Goal: Book appointment/travel/reservation

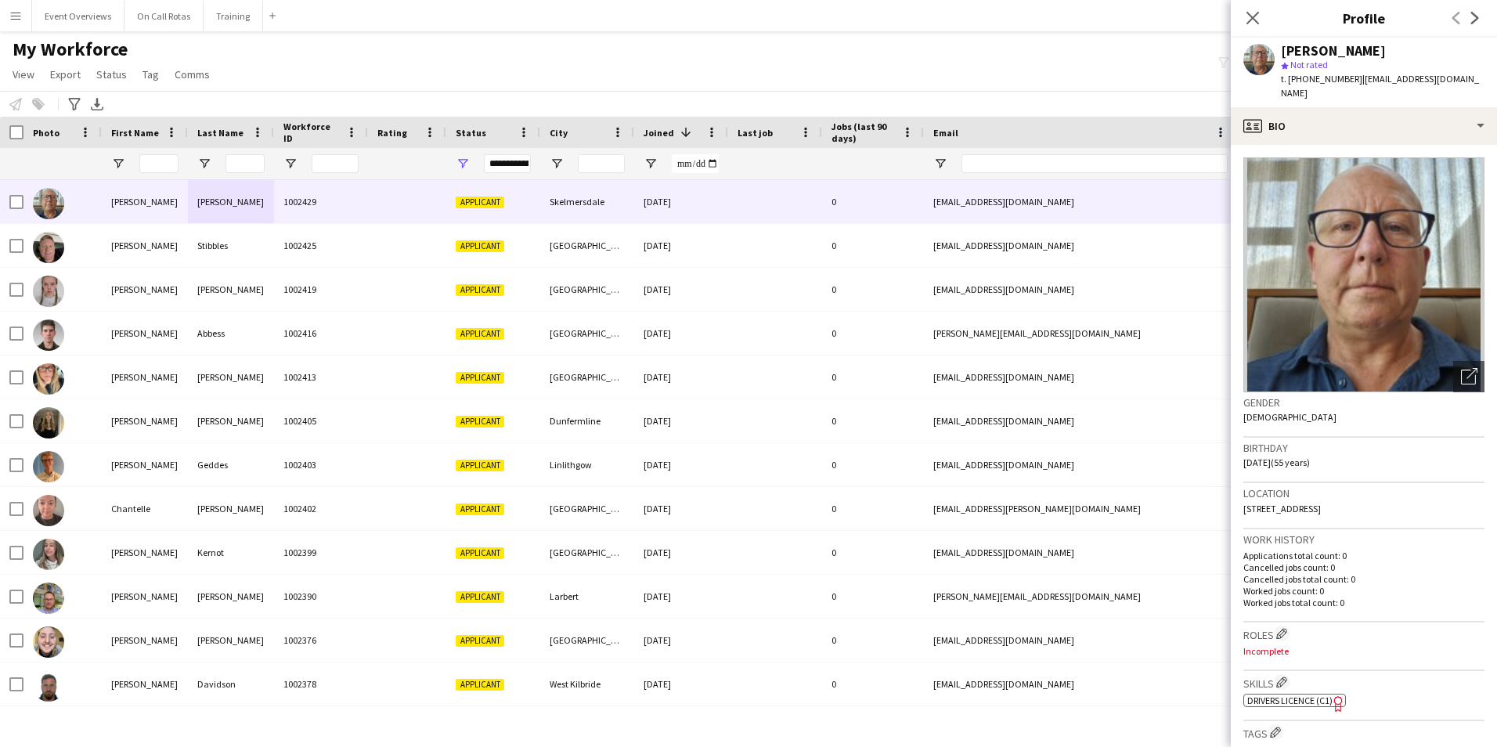
drag, startPoint x: 1404, startPoint y: 496, endPoint x: 1238, endPoint y: 498, distance: 166.0
click at [1238, 498] on app-crew-profile-bio "Open photos pop-in Gender [DEMOGRAPHIC_DATA] Birthday [DEMOGRAPHIC_DATA] (55 ye…" at bounding box center [1364, 446] width 266 height 602
copy span "[STREET_ADDRESS]"
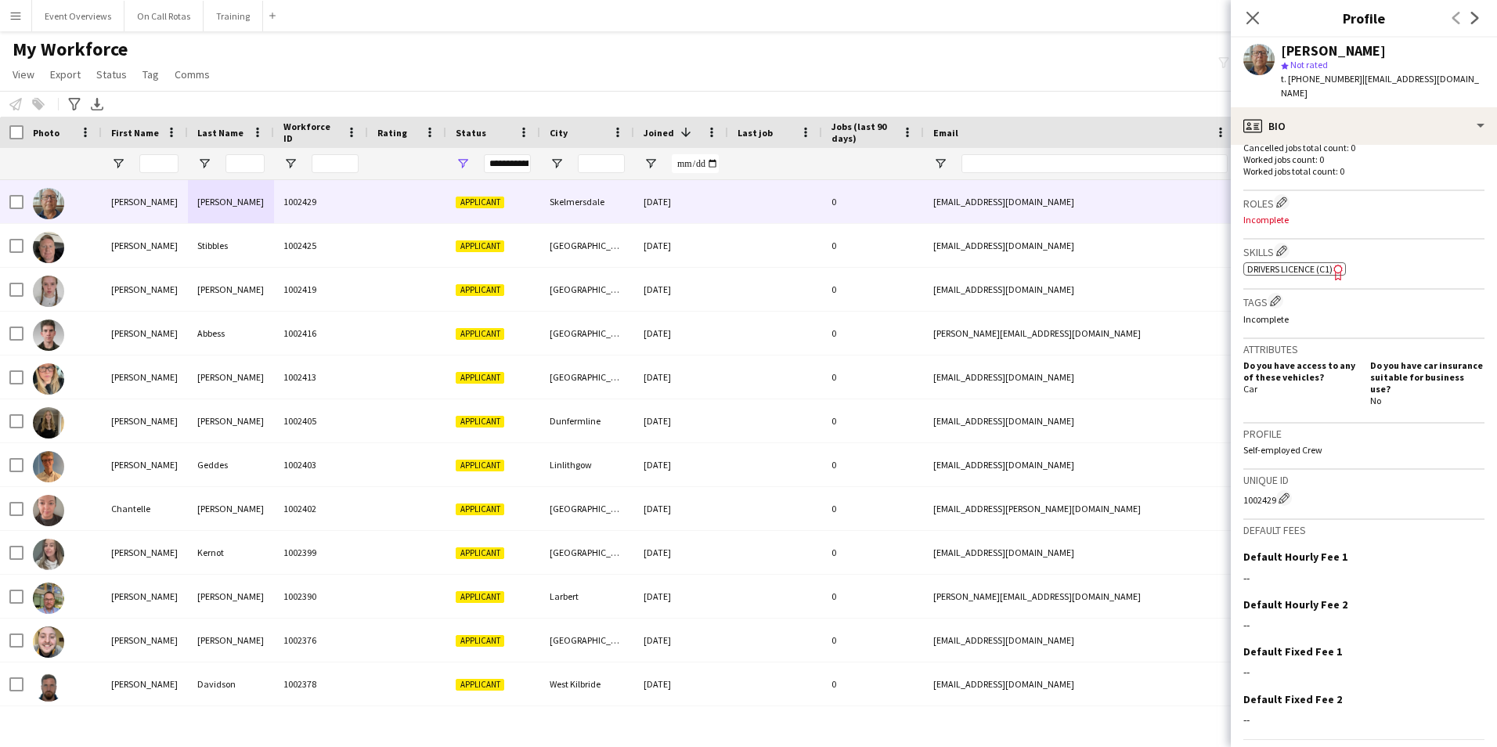
scroll to position [454, 0]
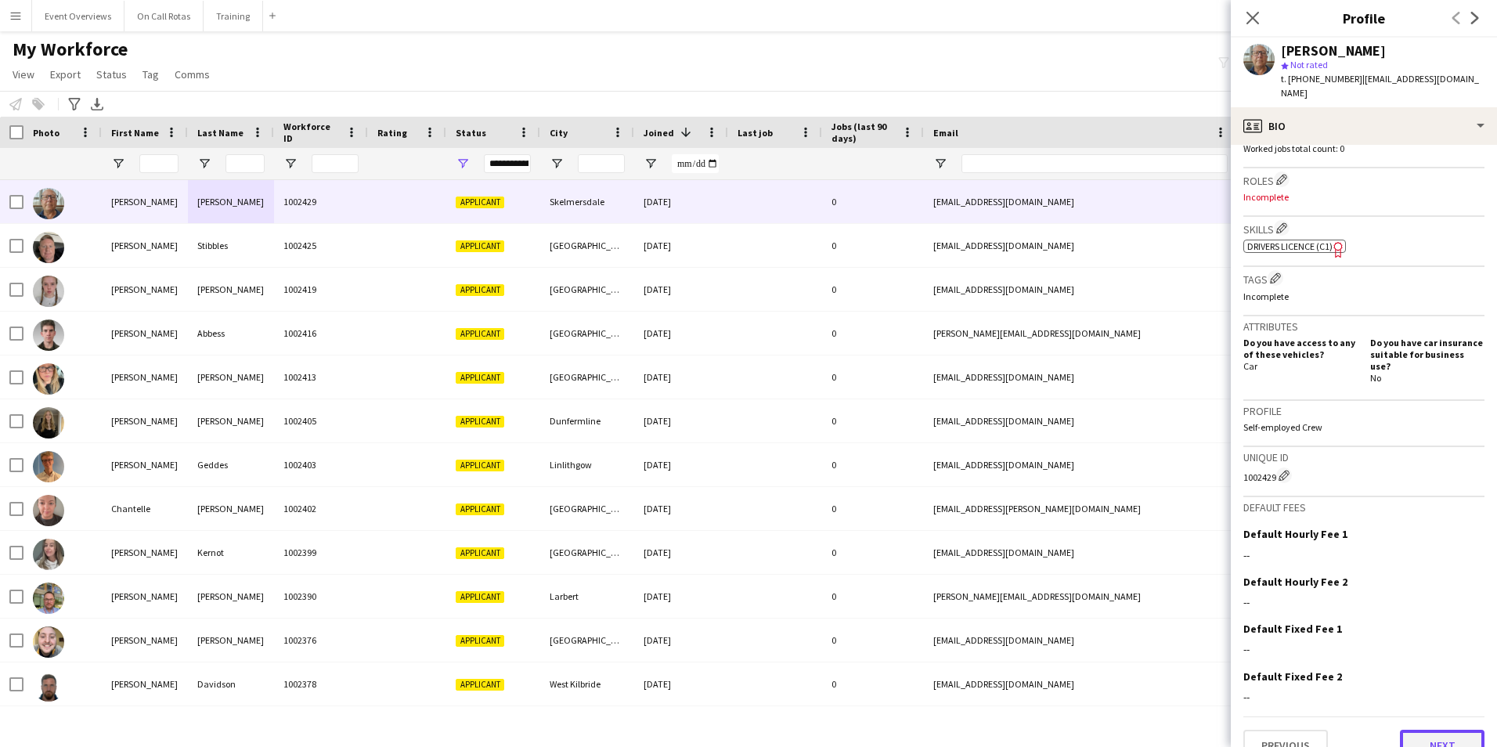
click at [1402, 730] on button "Next" at bounding box center [1442, 745] width 85 height 31
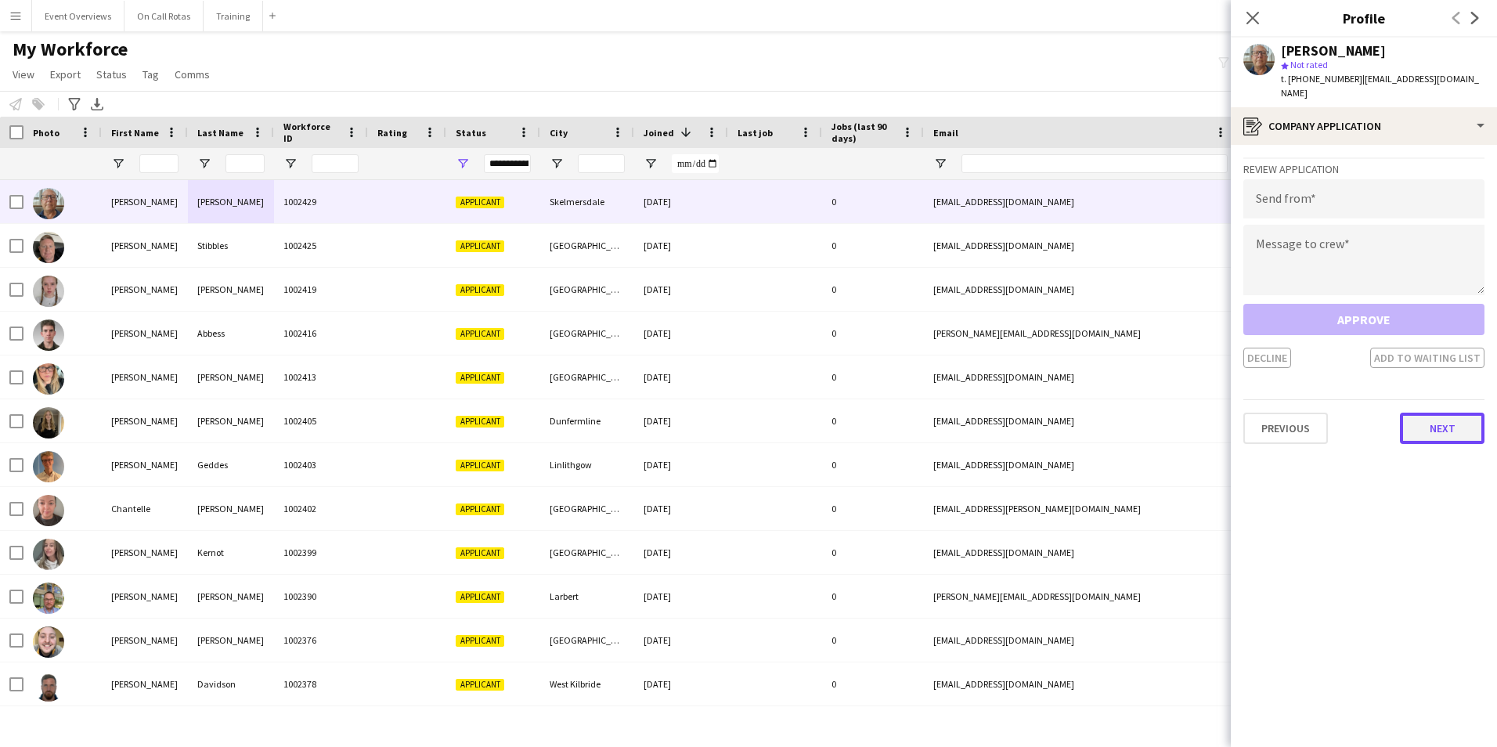
click at [1446, 413] on button "Next" at bounding box center [1442, 428] width 85 height 31
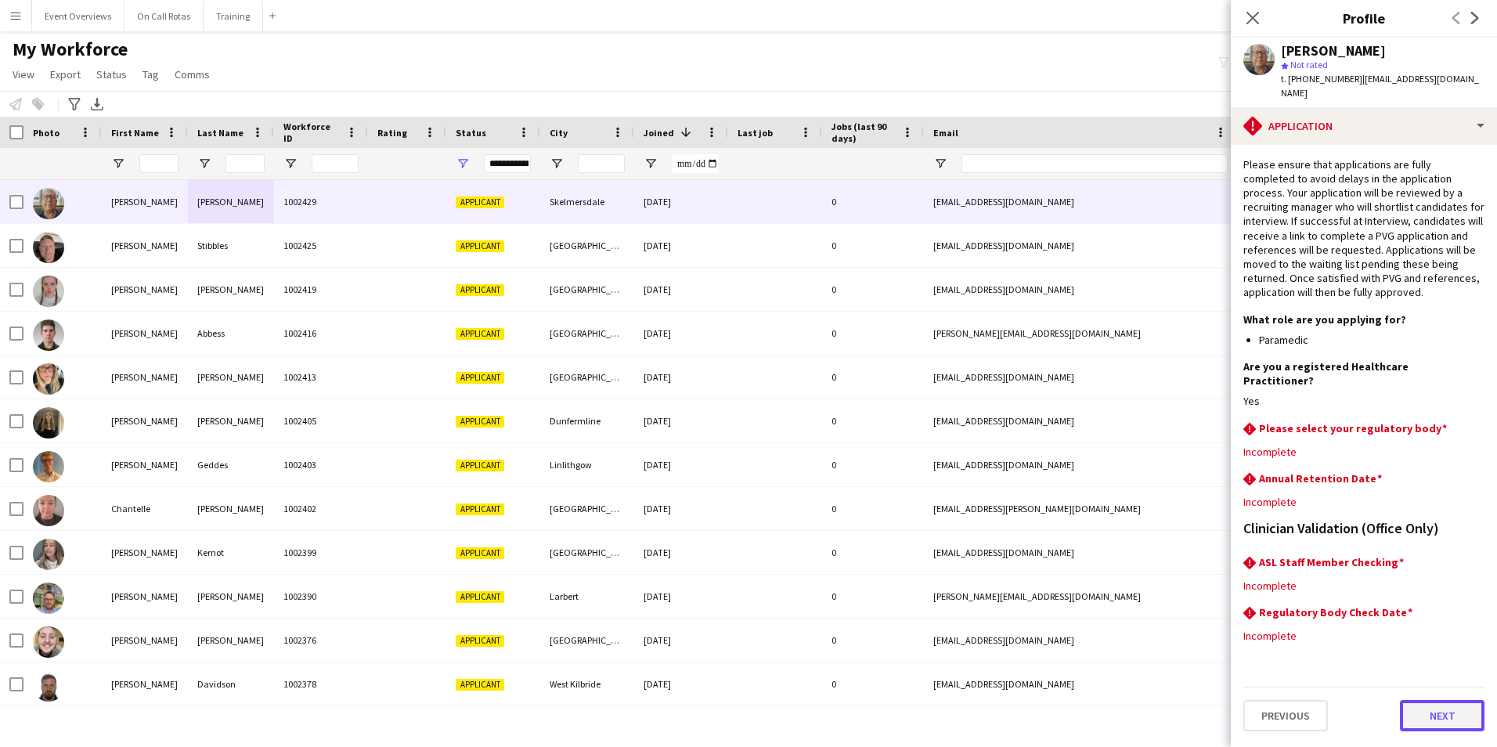
click at [1408, 700] on button "Next" at bounding box center [1442, 715] width 85 height 31
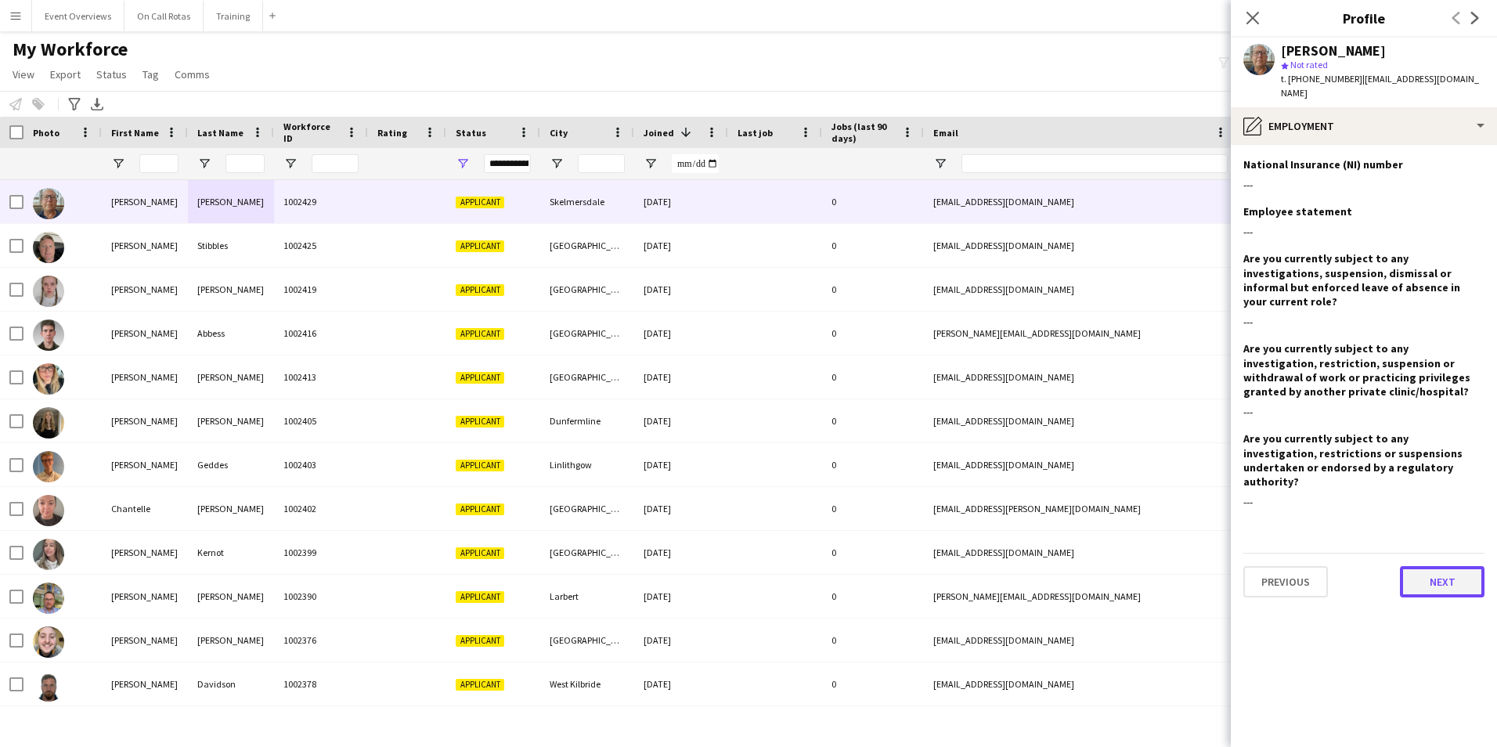
click at [1433, 566] on button "Next" at bounding box center [1442, 581] width 85 height 31
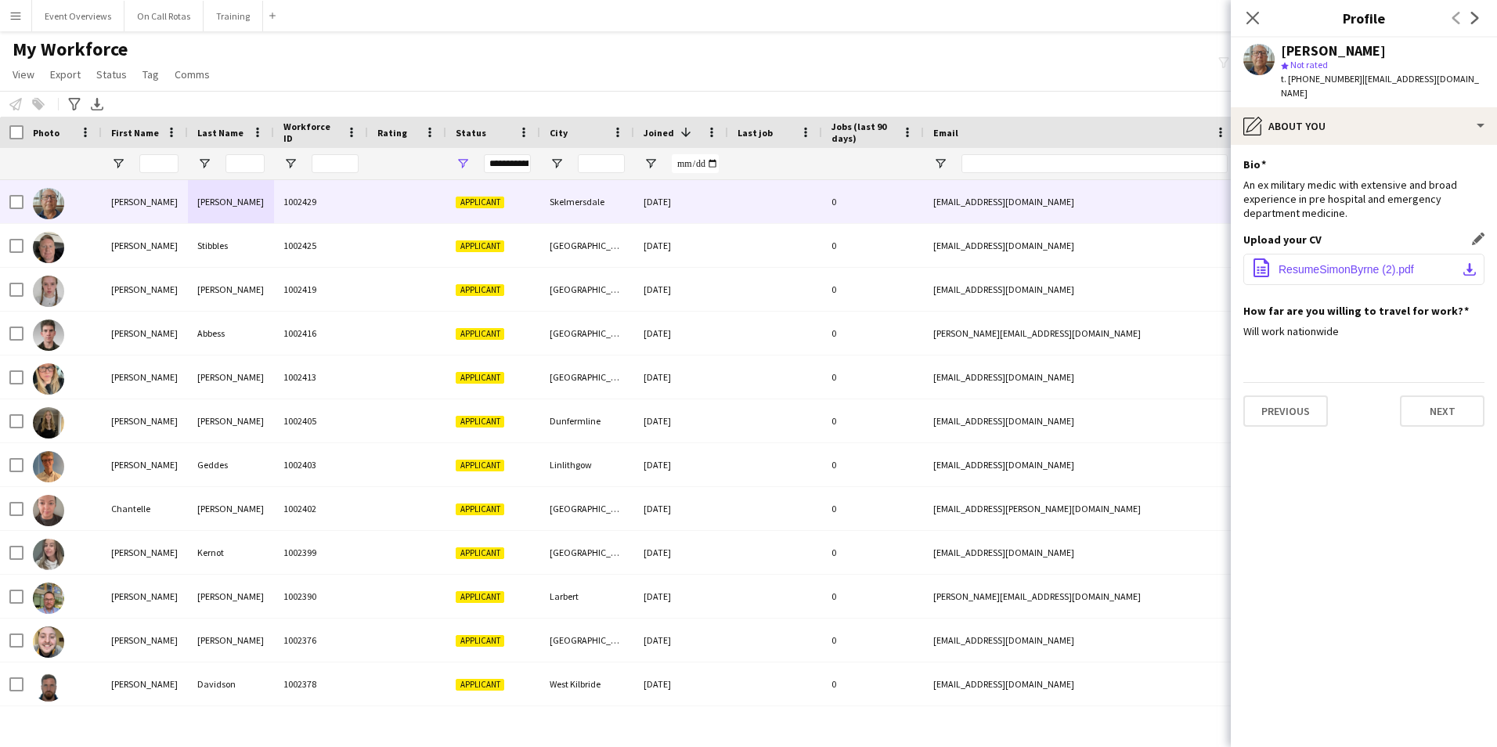
click at [1322, 254] on button "office-file-sheet ResumeSimonByrne (2).pdf download-bottom" at bounding box center [1363, 269] width 241 height 31
click at [1246, 19] on icon "Close pop-in" at bounding box center [1252, 17] width 15 height 15
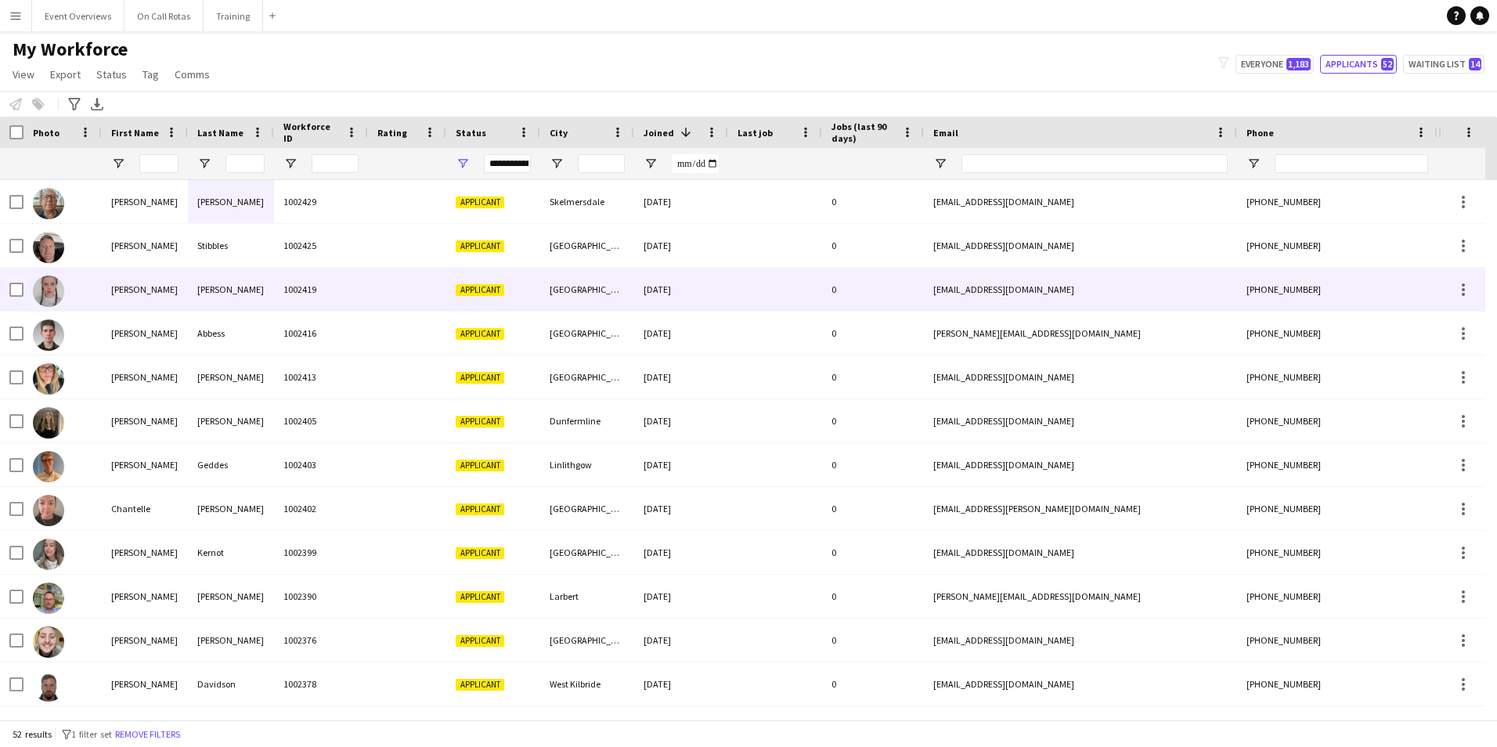
click at [357, 284] on div "1002419" at bounding box center [321, 289] width 94 height 43
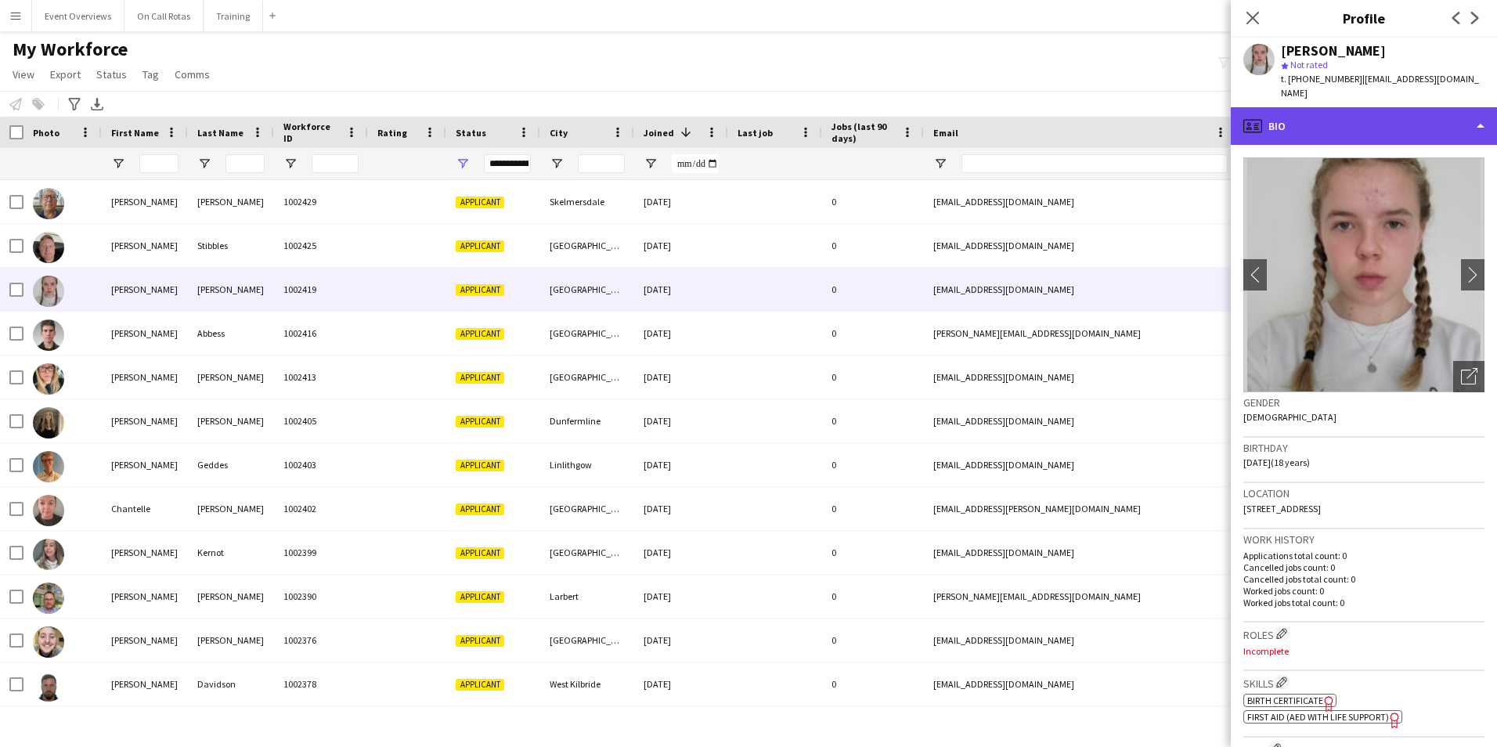
click at [1305, 128] on div "profile Bio" at bounding box center [1364, 126] width 266 height 38
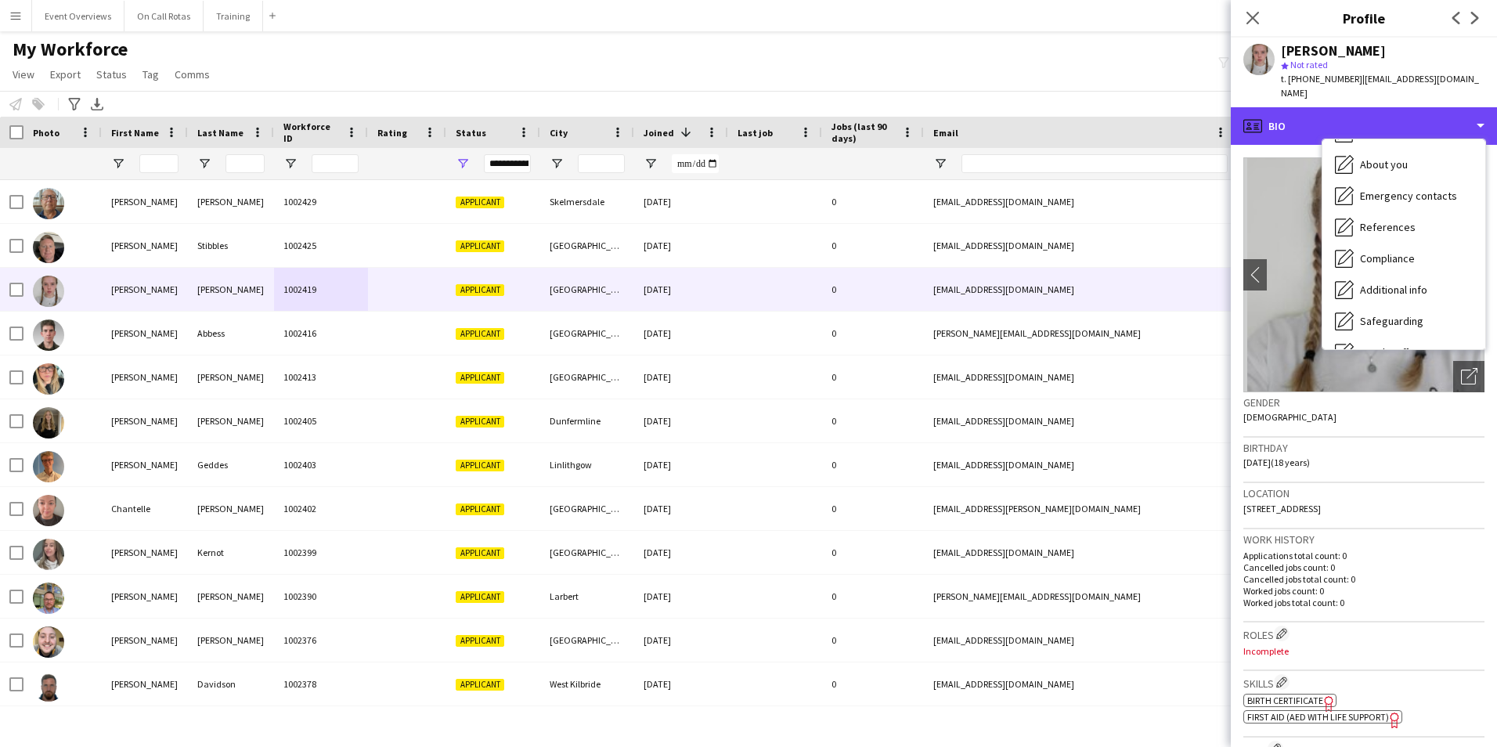
scroll to position [272, 0]
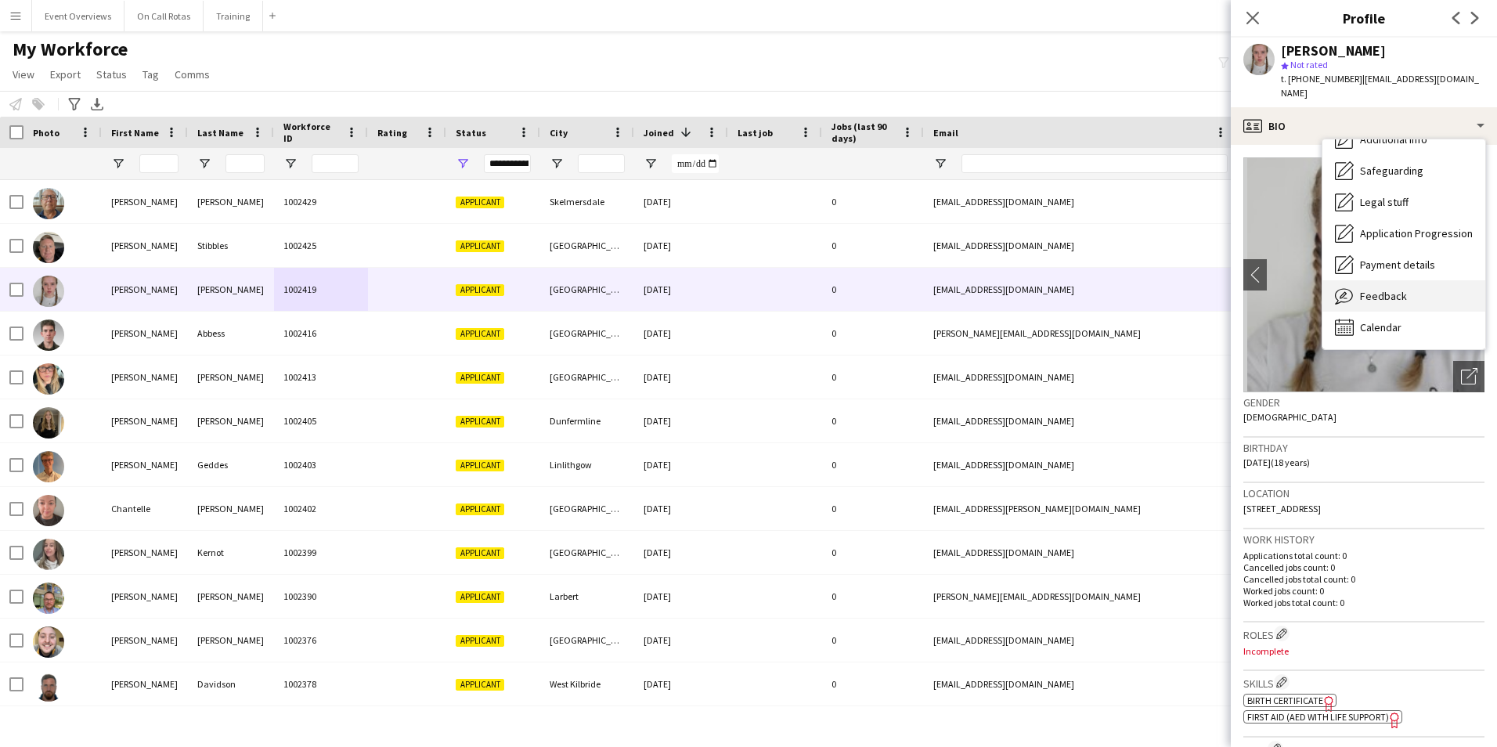
click at [1370, 280] on div "Feedback Feedback" at bounding box center [1403, 295] width 163 height 31
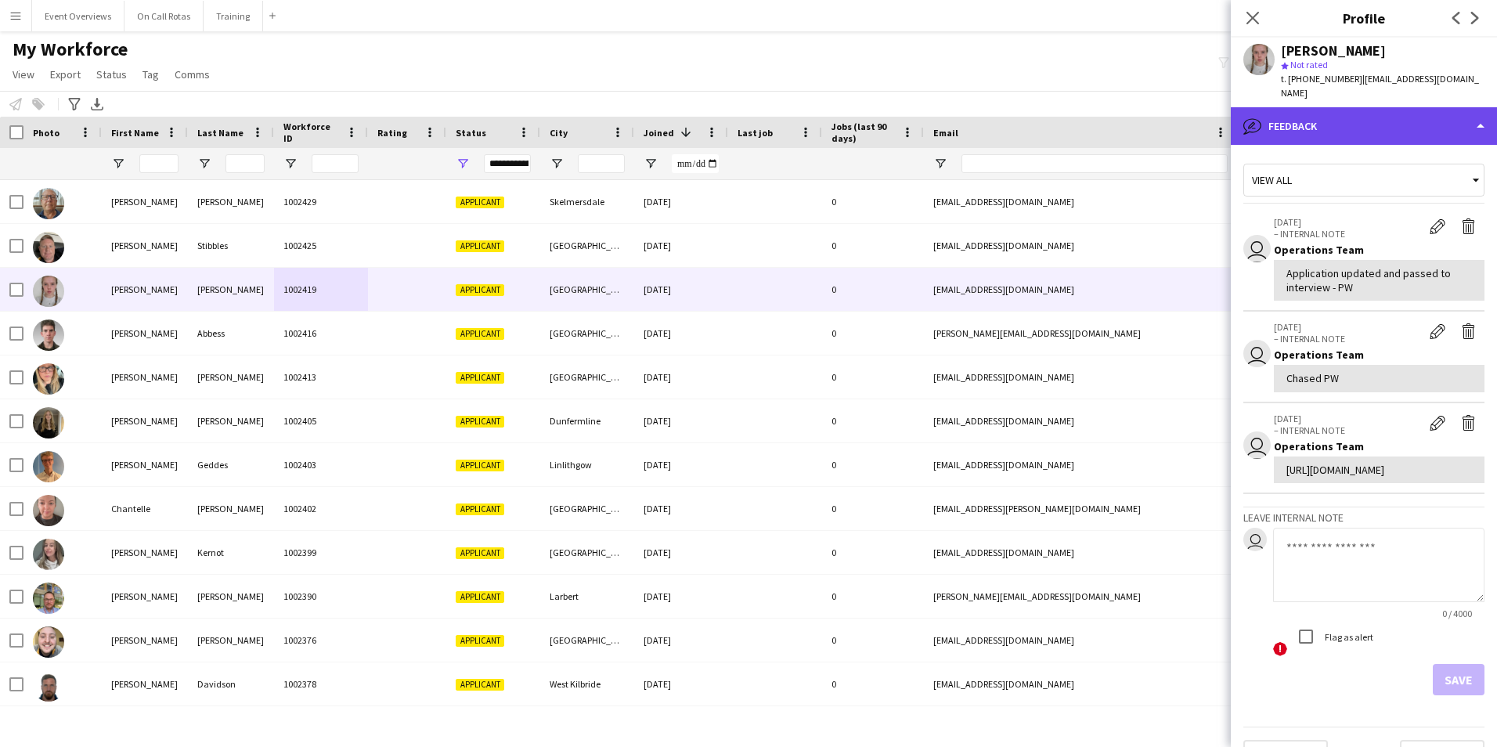
click at [1307, 117] on div "bubble-pencil Feedback" at bounding box center [1364, 126] width 266 height 38
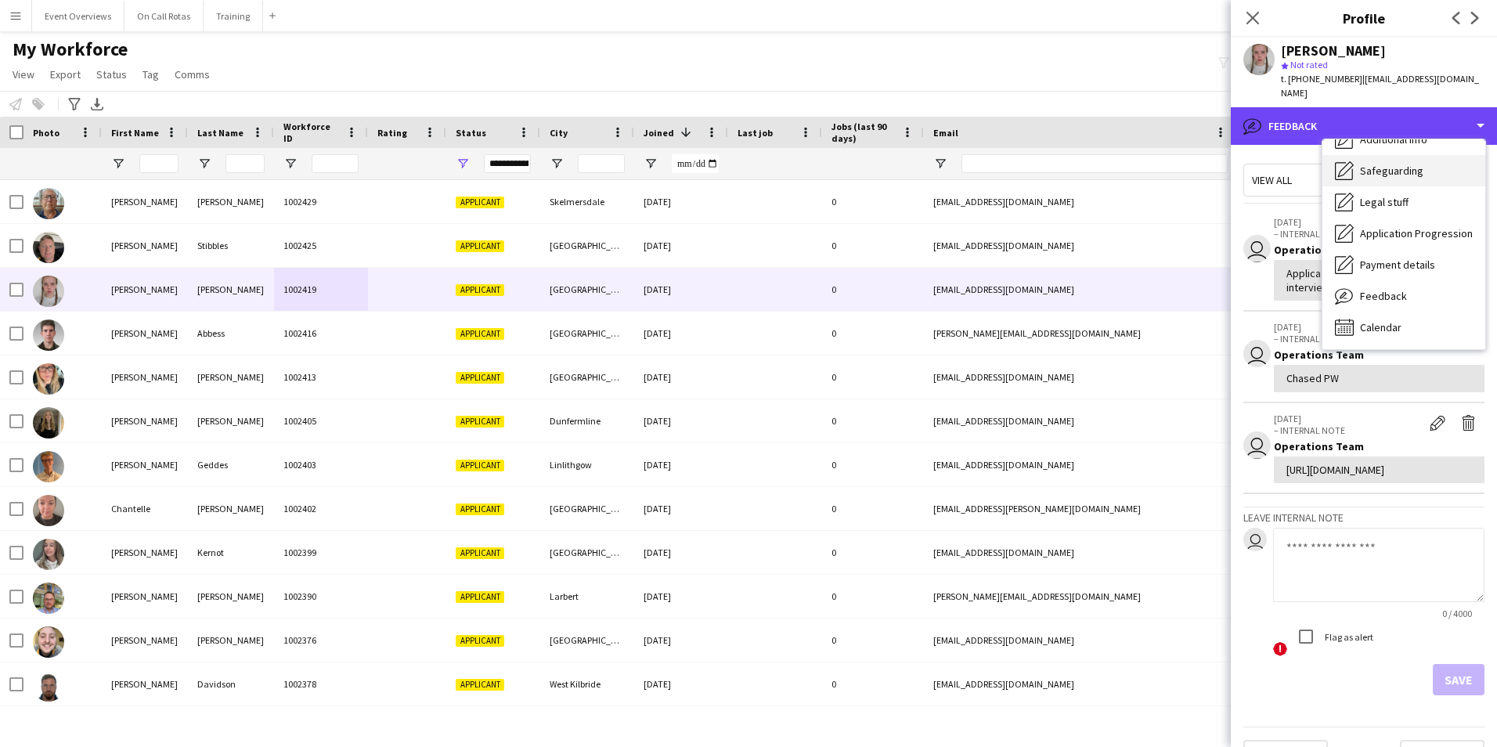
scroll to position [0, 0]
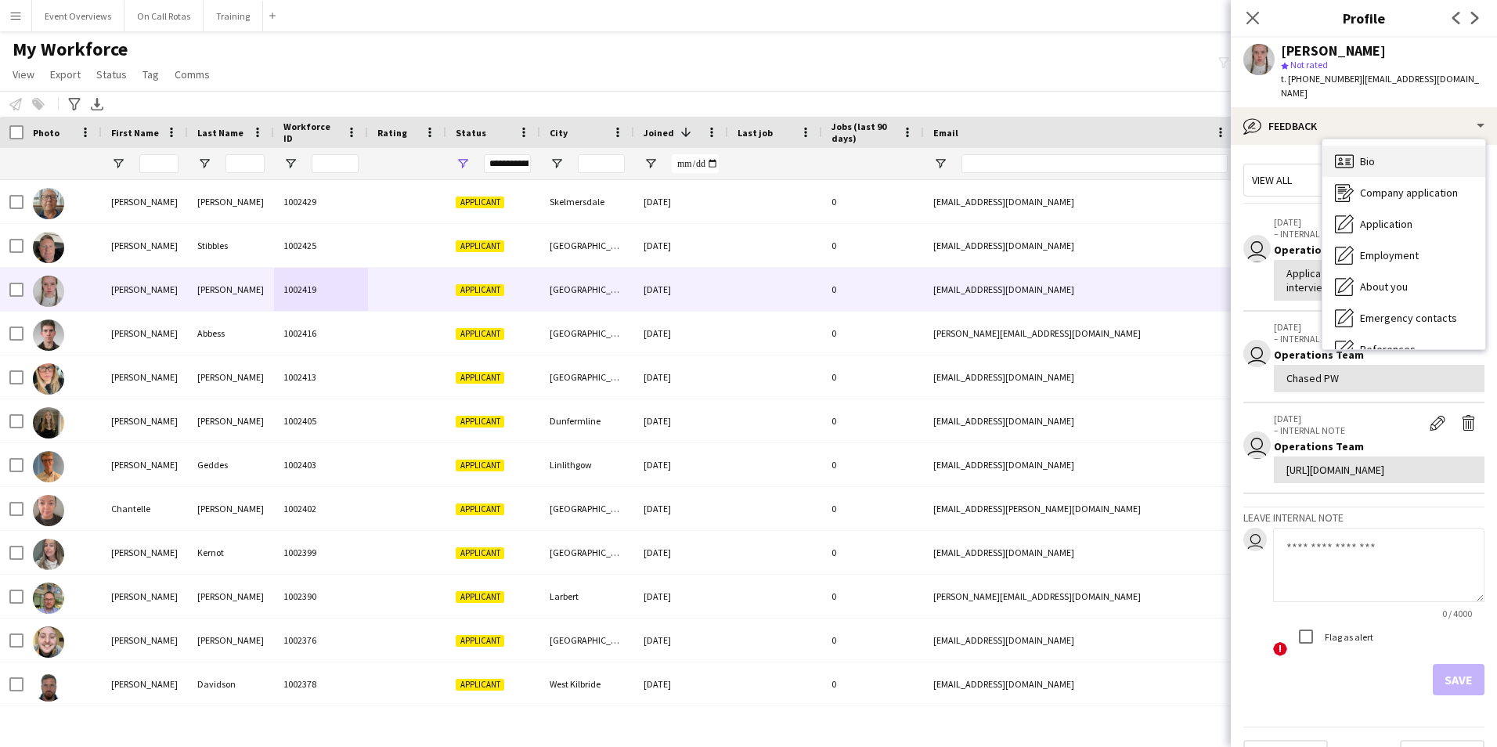
click at [1369, 154] on span "Bio" at bounding box center [1367, 161] width 15 height 14
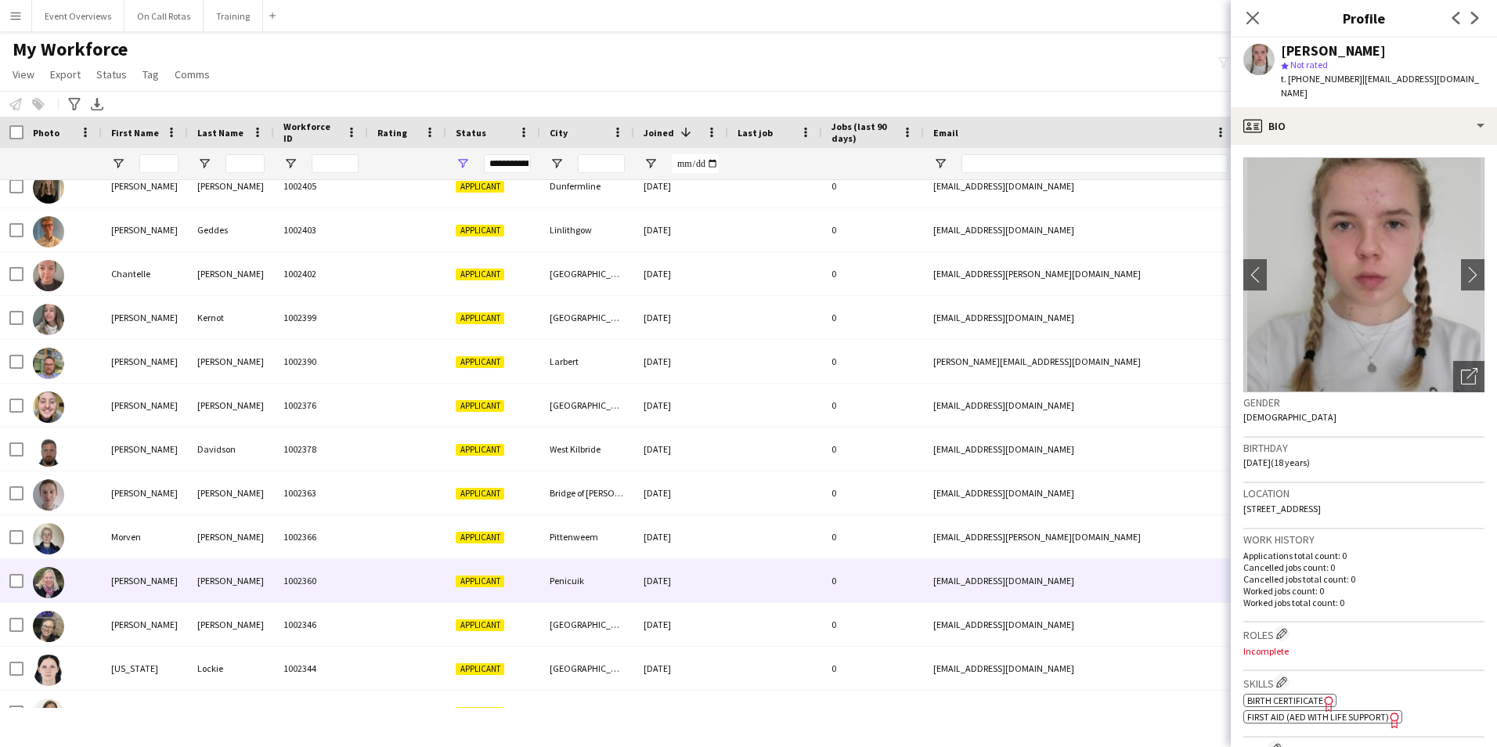
scroll to position [313, 0]
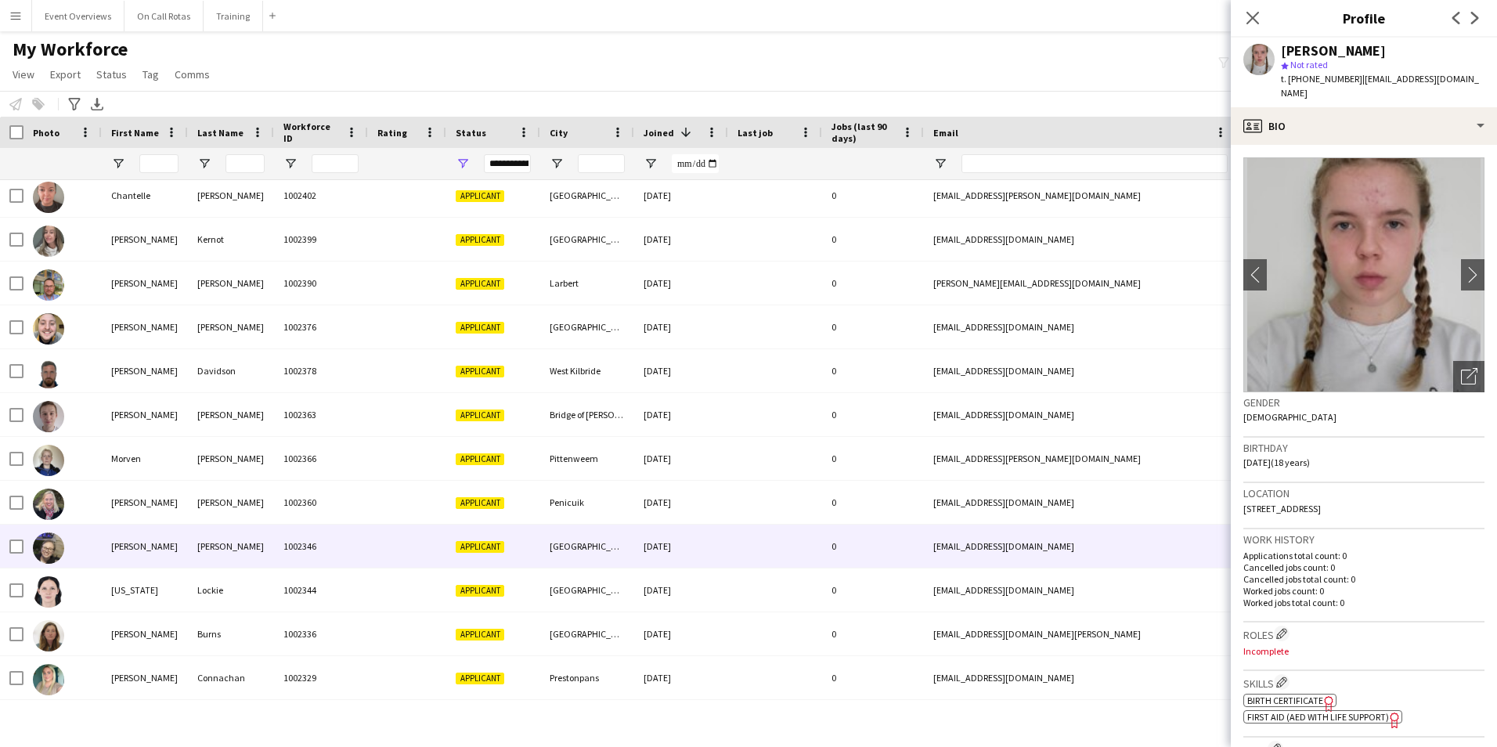
click at [205, 536] on div "[PERSON_NAME]" at bounding box center [231, 546] width 86 height 43
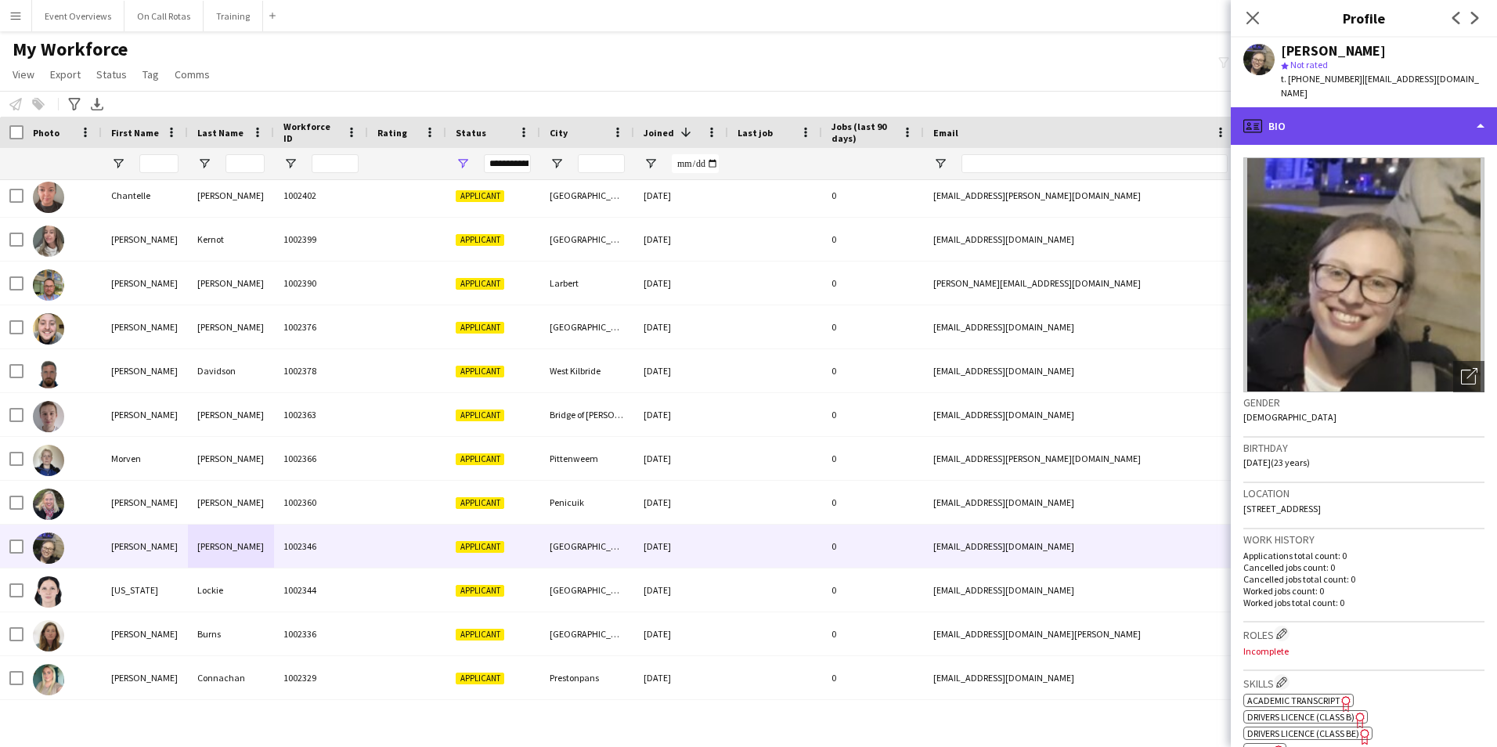
click at [1290, 107] on div "profile Bio" at bounding box center [1364, 126] width 266 height 38
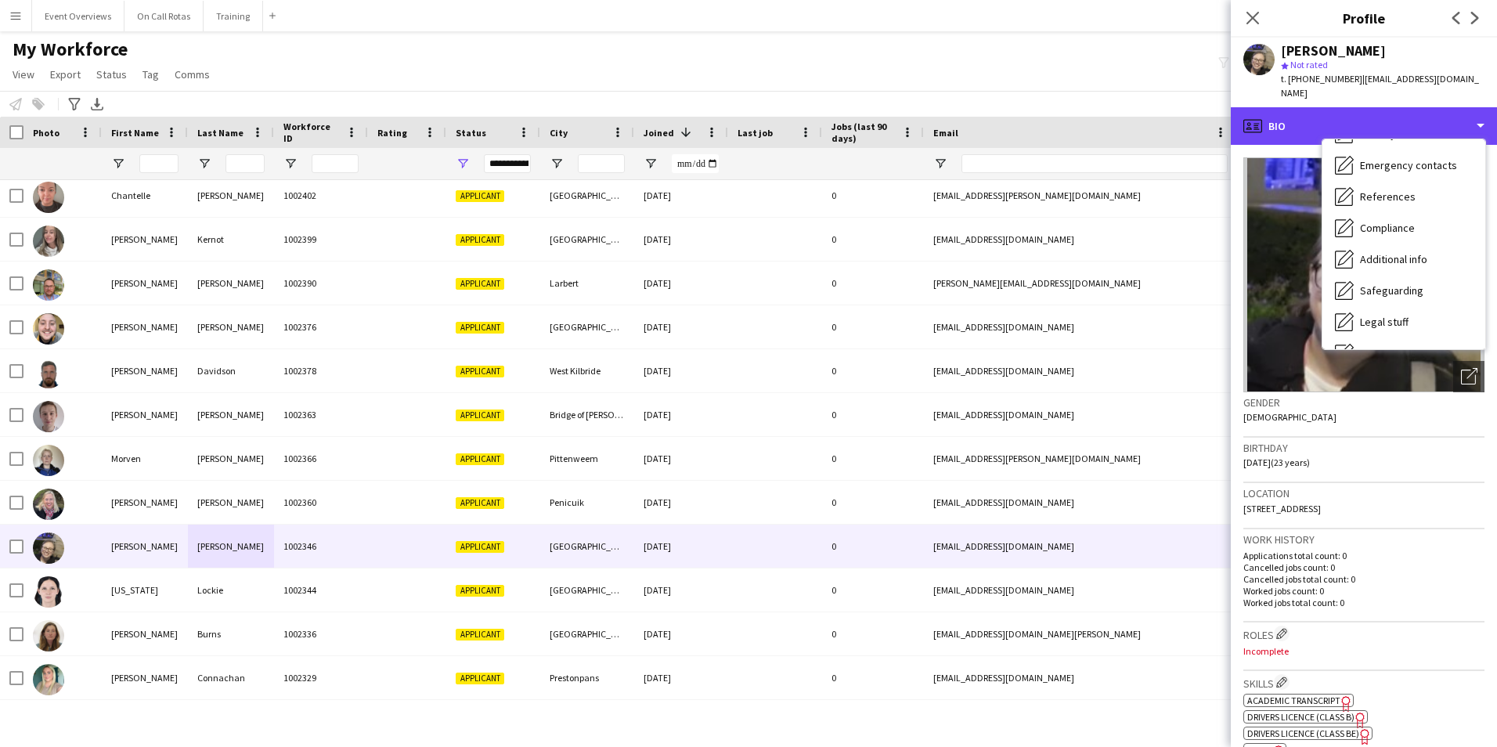
scroll to position [272, 0]
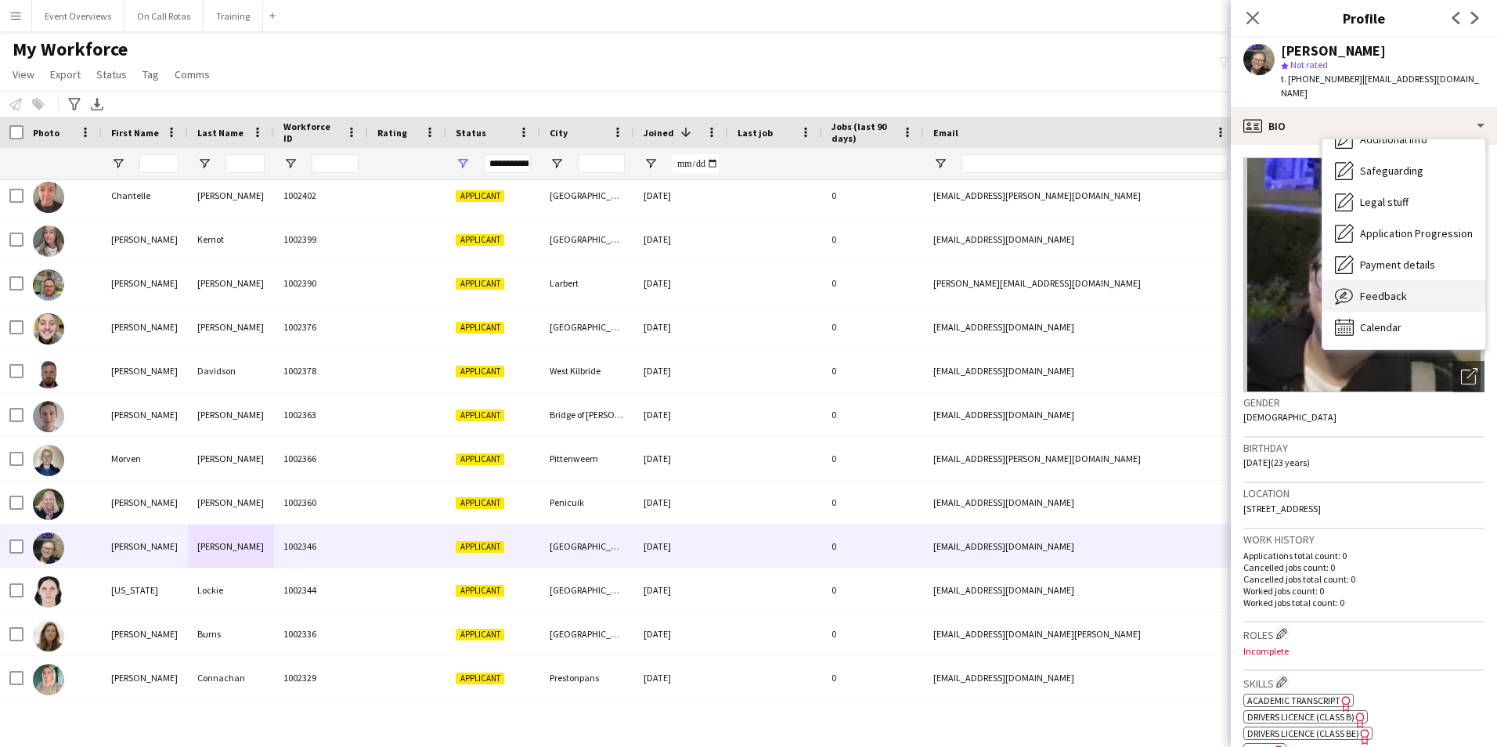
click at [1385, 289] on span "Feedback" at bounding box center [1383, 296] width 47 height 14
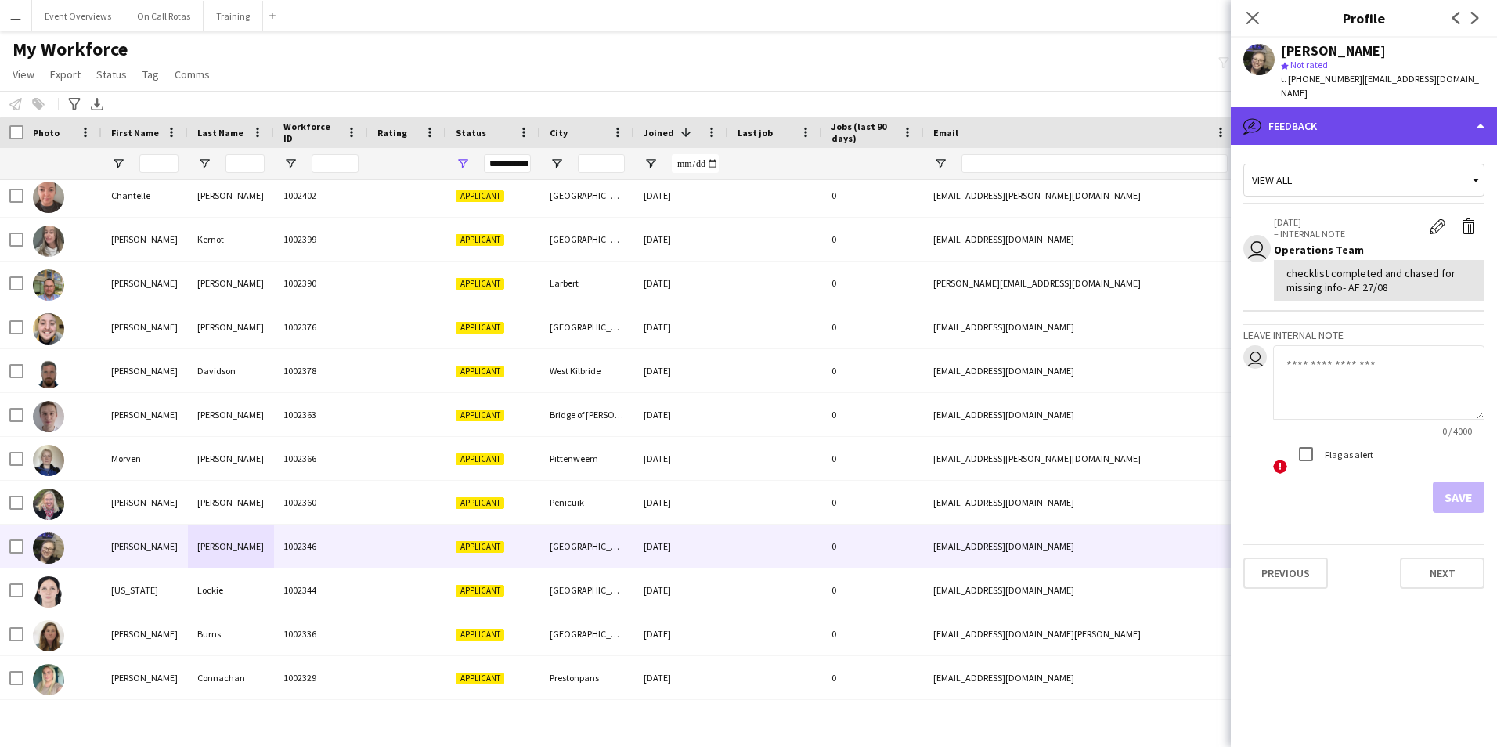
click at [1369, 107] on div "bubble-pencil Feedback" at bounding box center [1364, 126] width 266 height 38
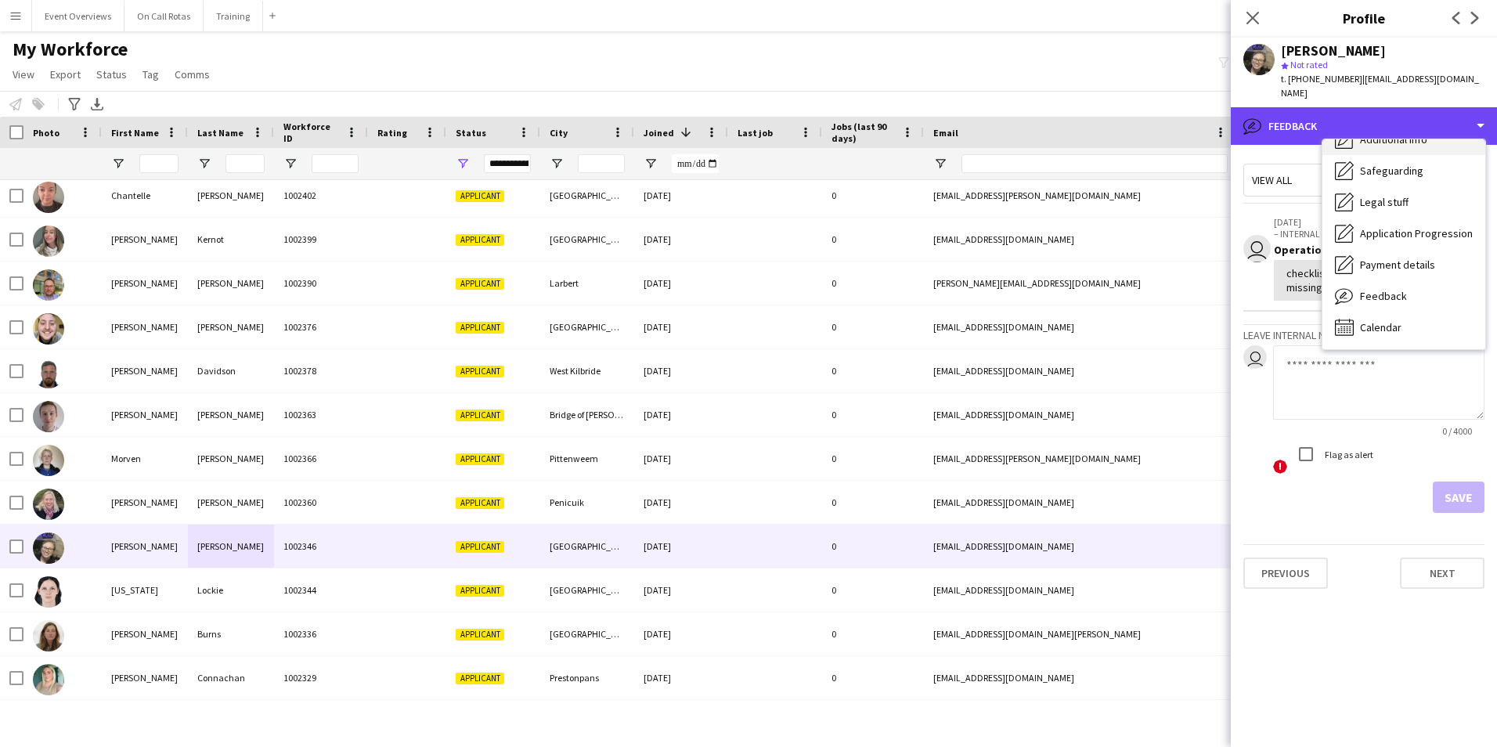
scroll to position [0, 0]
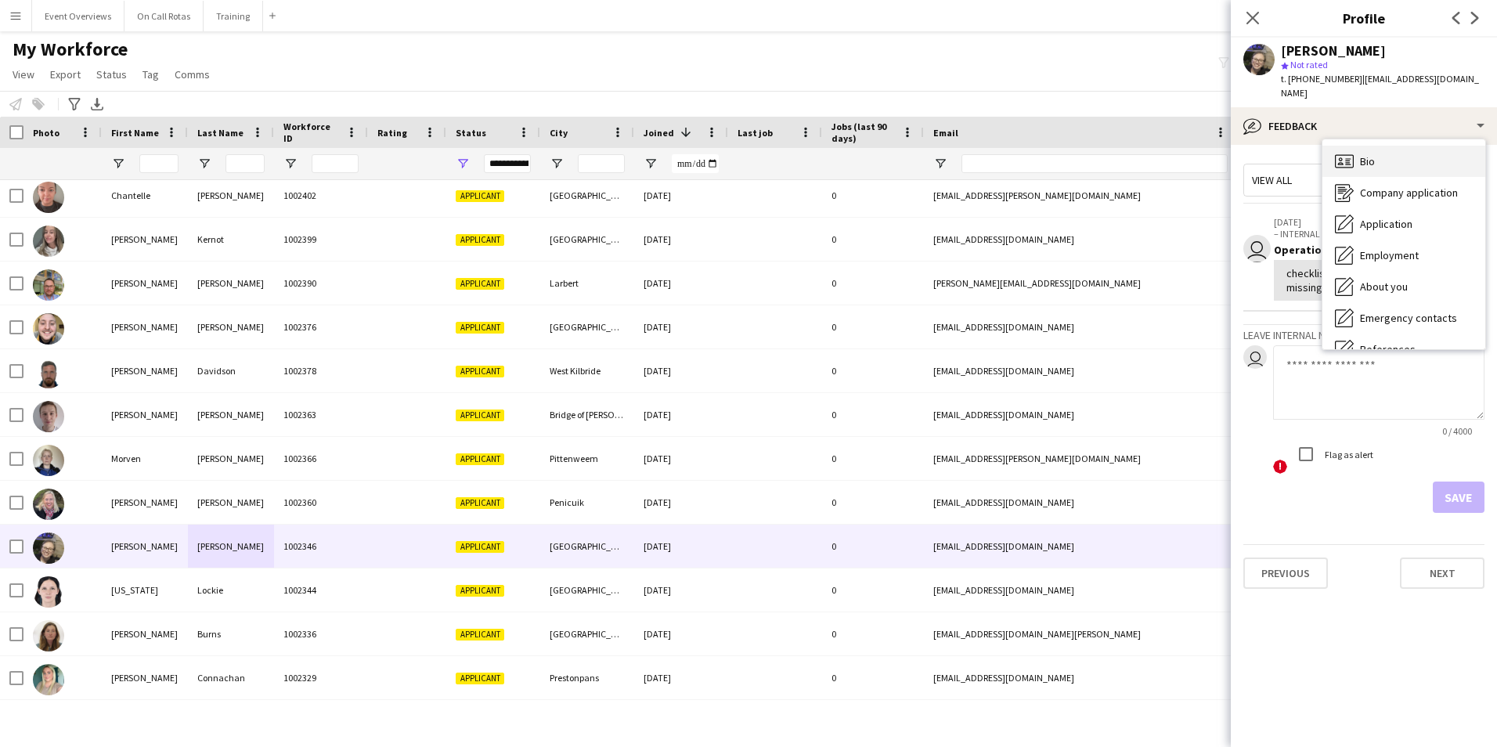
click at [1381, 146] on div "Bio Bio" at bounding box center [1403, 161] width 163 height 31
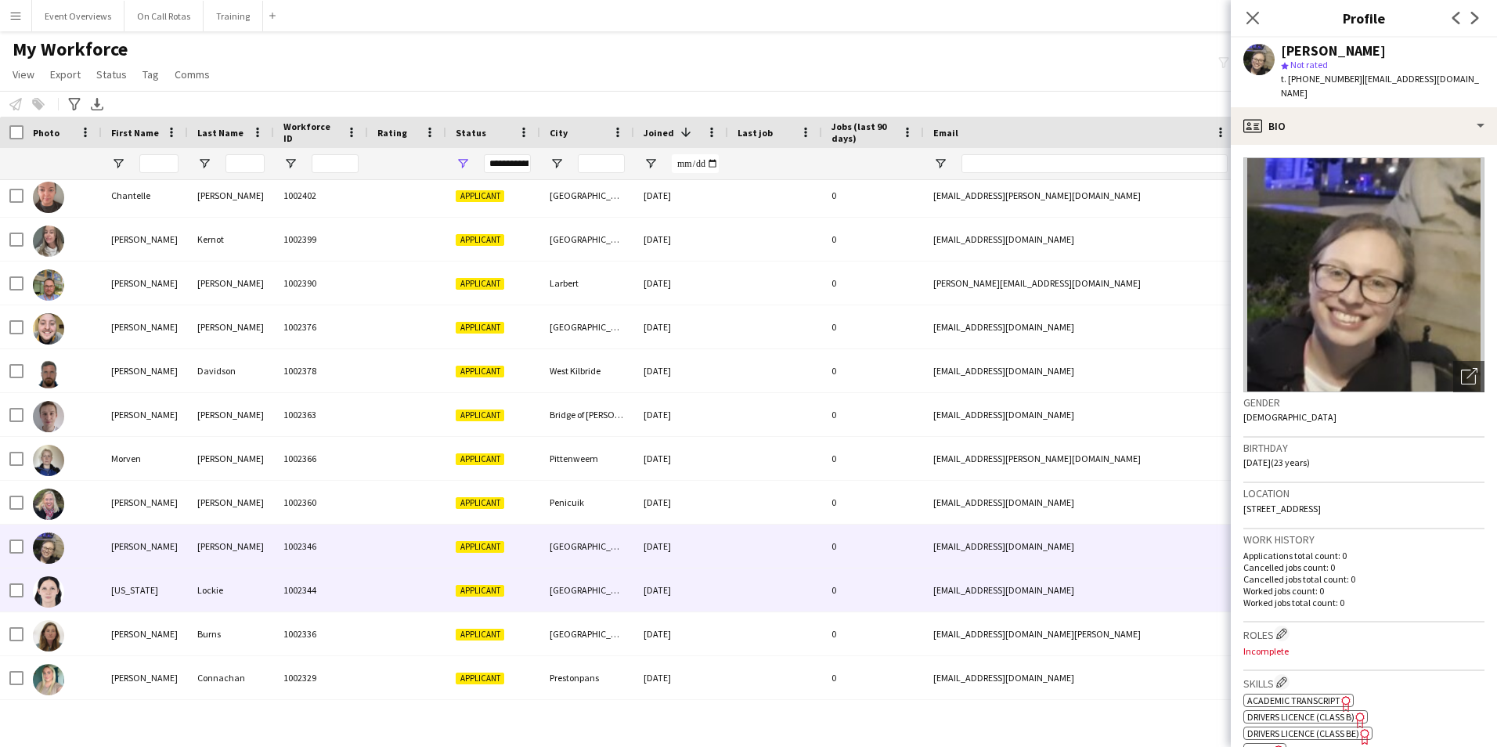
click at [203, 587] on div "Lockie" at bounding box center [231, 589] width 86 height 43
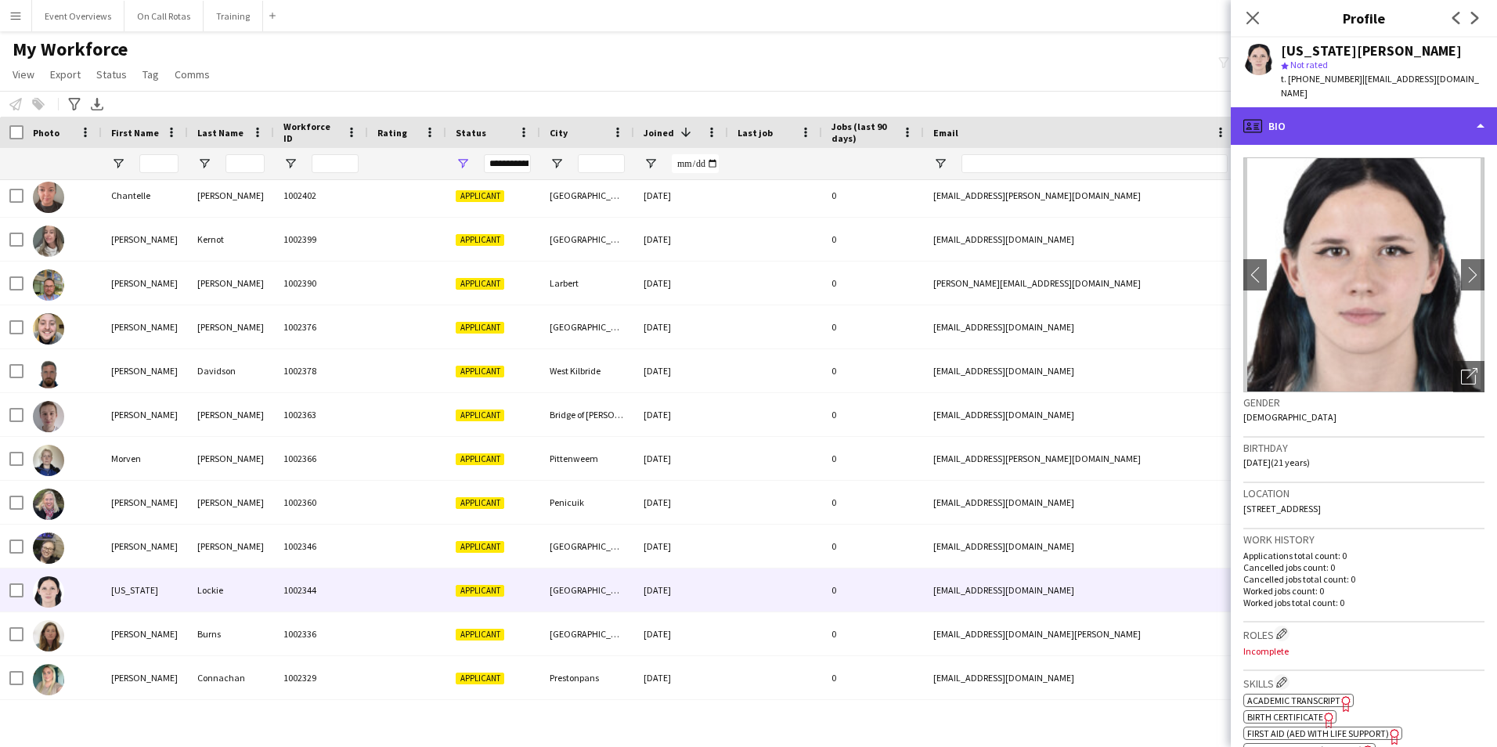
click at [1393, 112] on div "profile Bio" at bounding box center [1364, 126] width 266 height 38
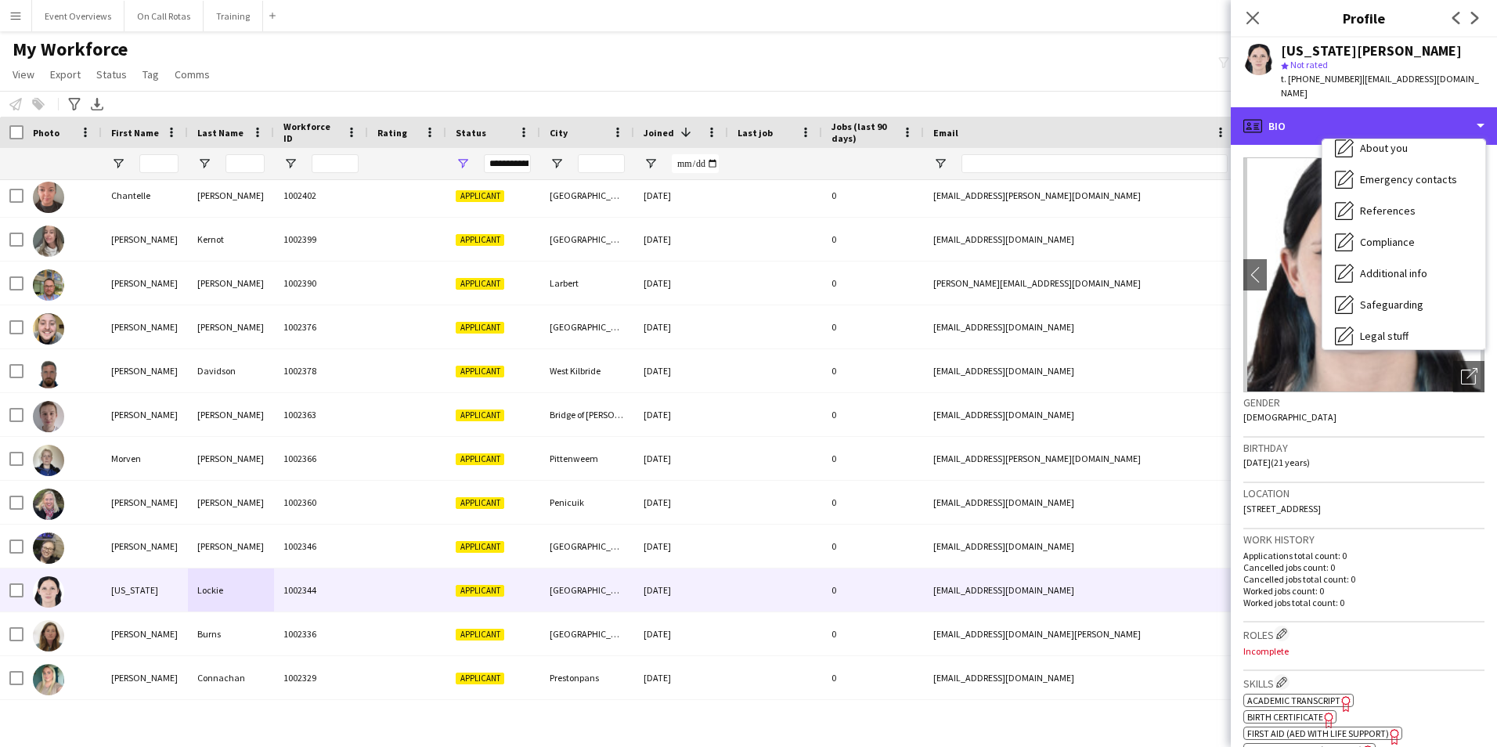
scroll to position [272, 0]
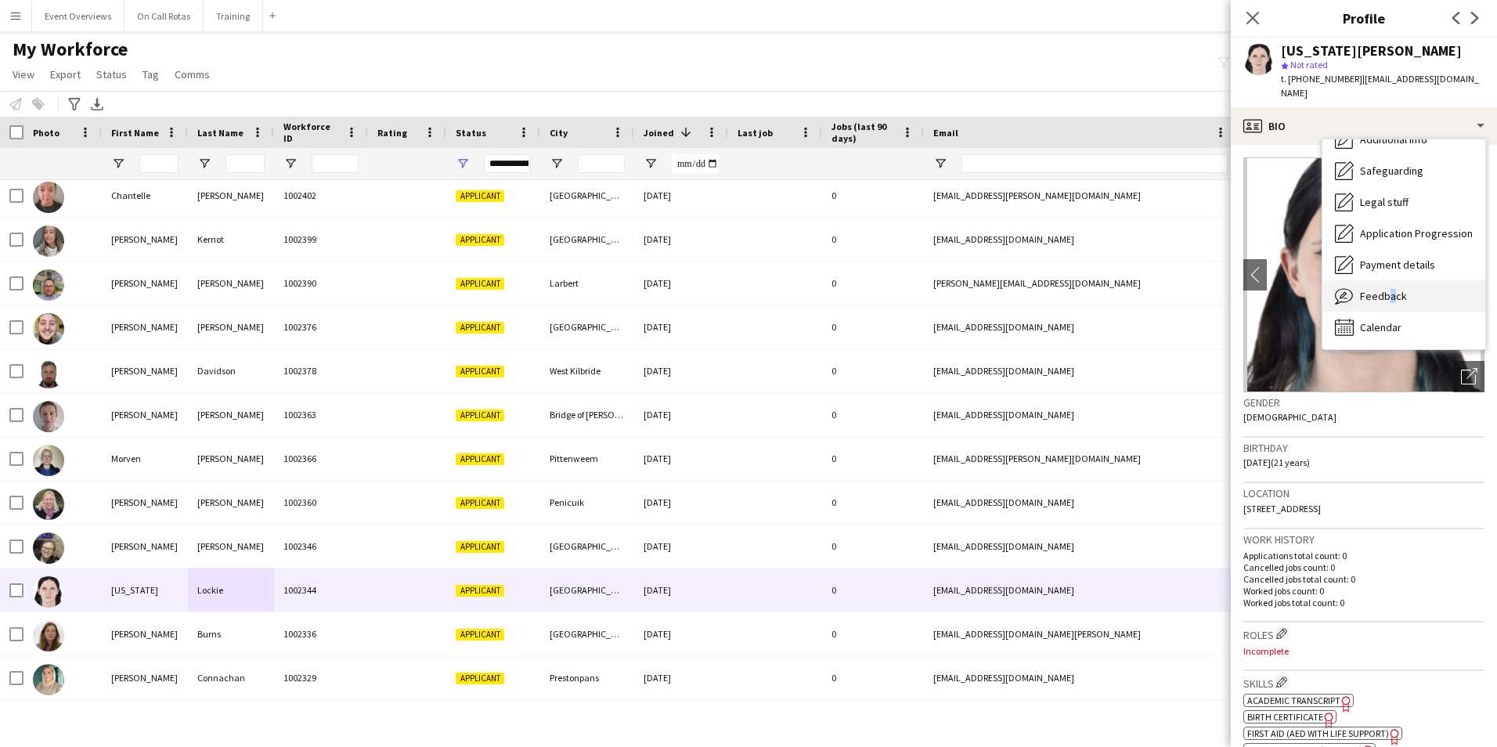
drag, startPoint x: 1386, startPoint y: 267, endPoint x: 1384, endPoint y: 276, distance: 8.8
click at [1384, 280] on div "Feedback Feedback" at bounding box center [1403, 295] width 163 height 31
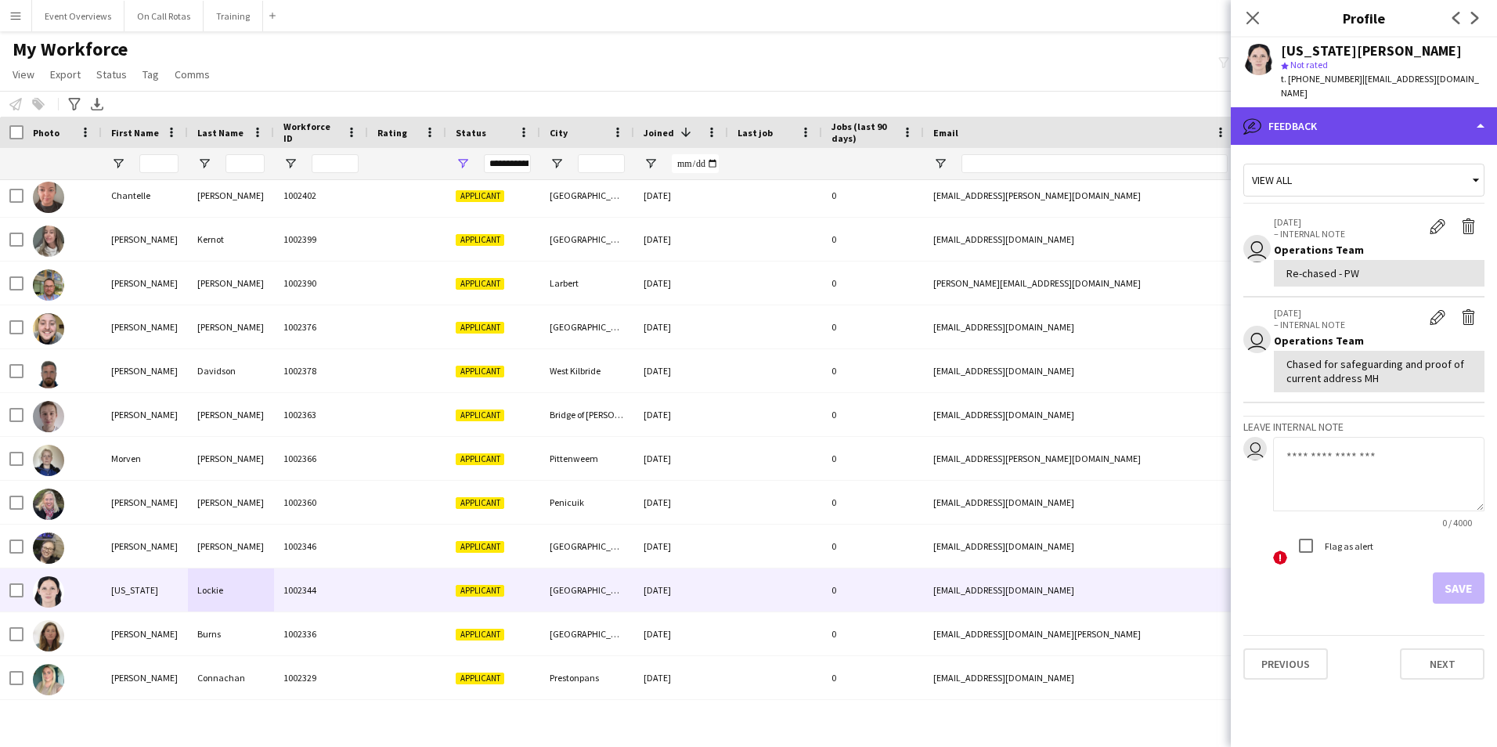
click at [1339, 107] on div "bubble-pencil Feedback" at bounding box center [1364, 126] width 266 height 38
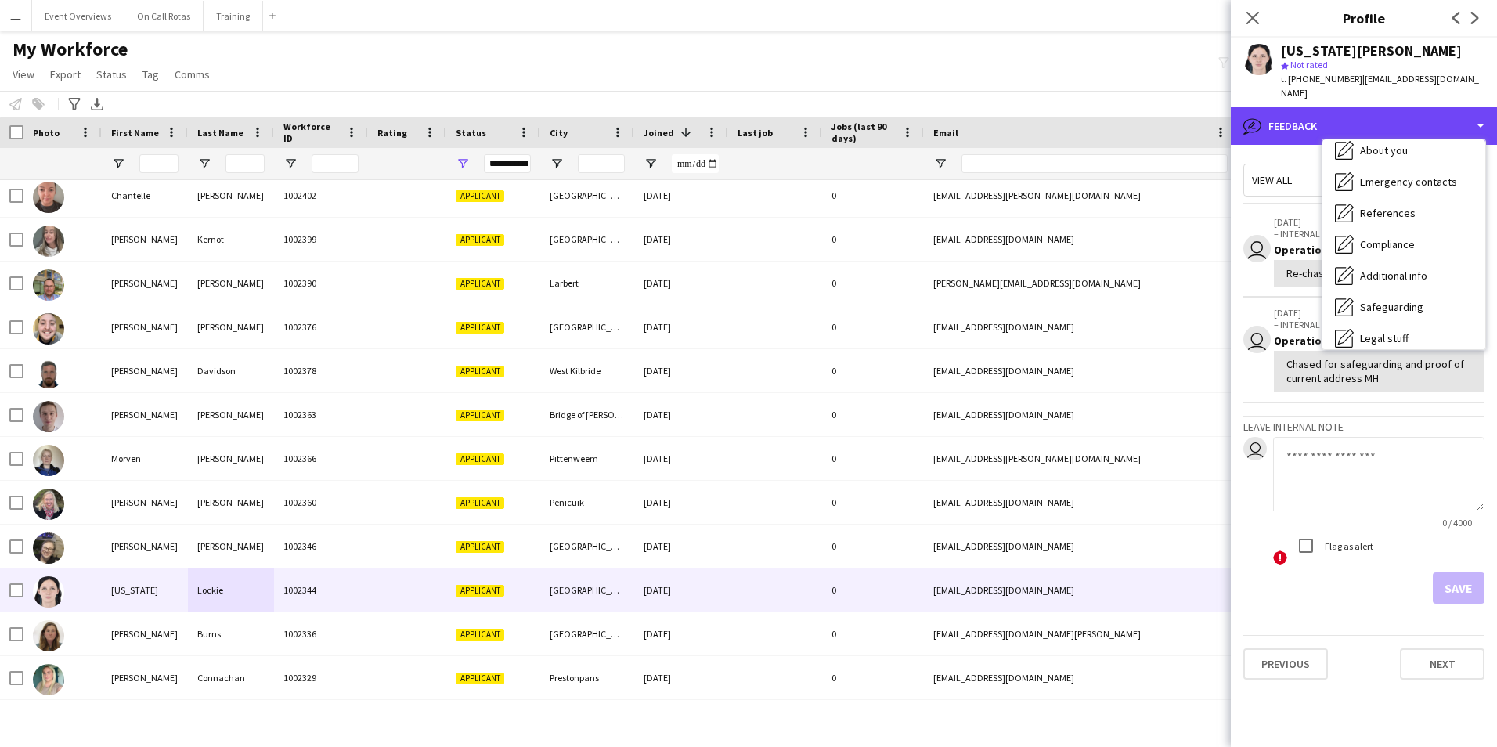
scroll to position [0, 0]
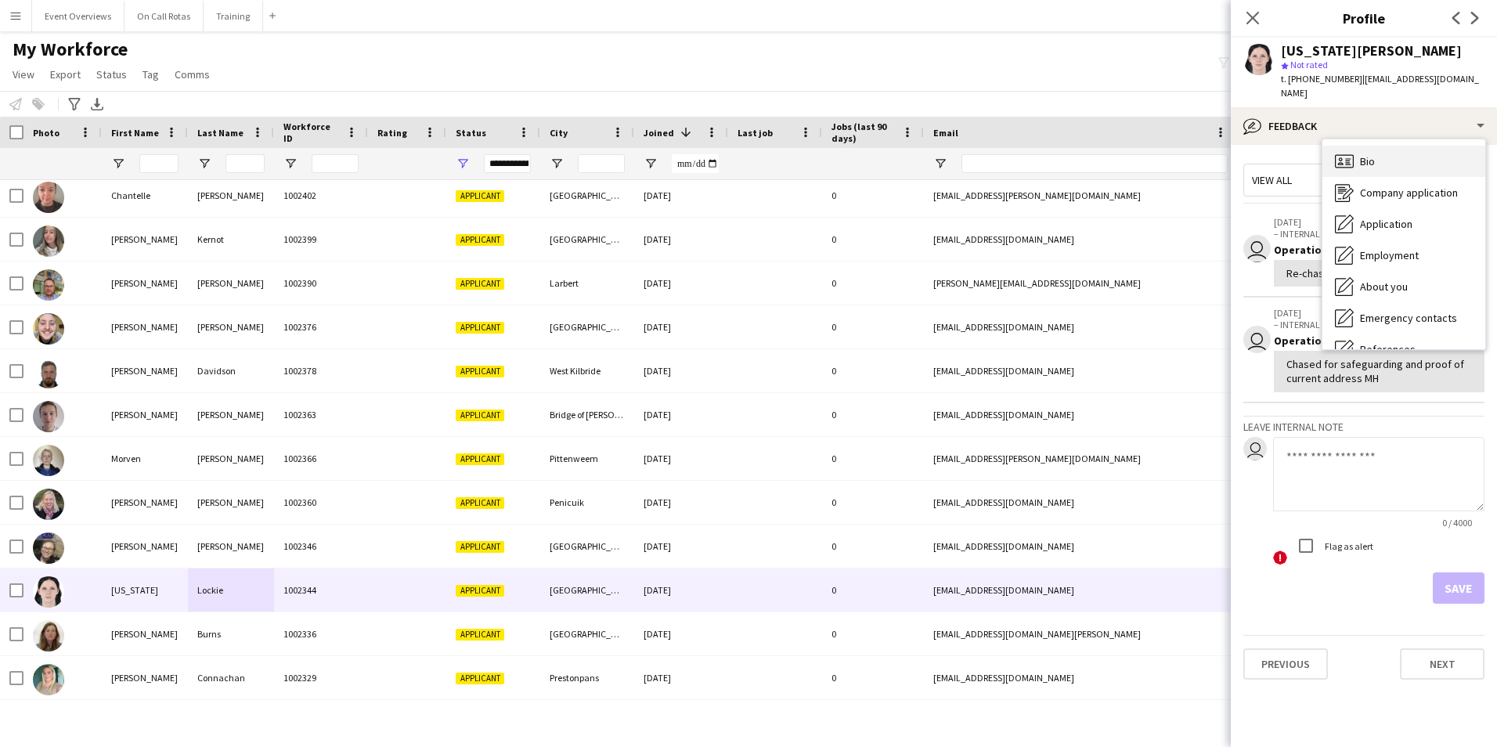
click at [1357, 146] on div "Bio Bio" at bounding box center [1403, 161] width 163 height 31
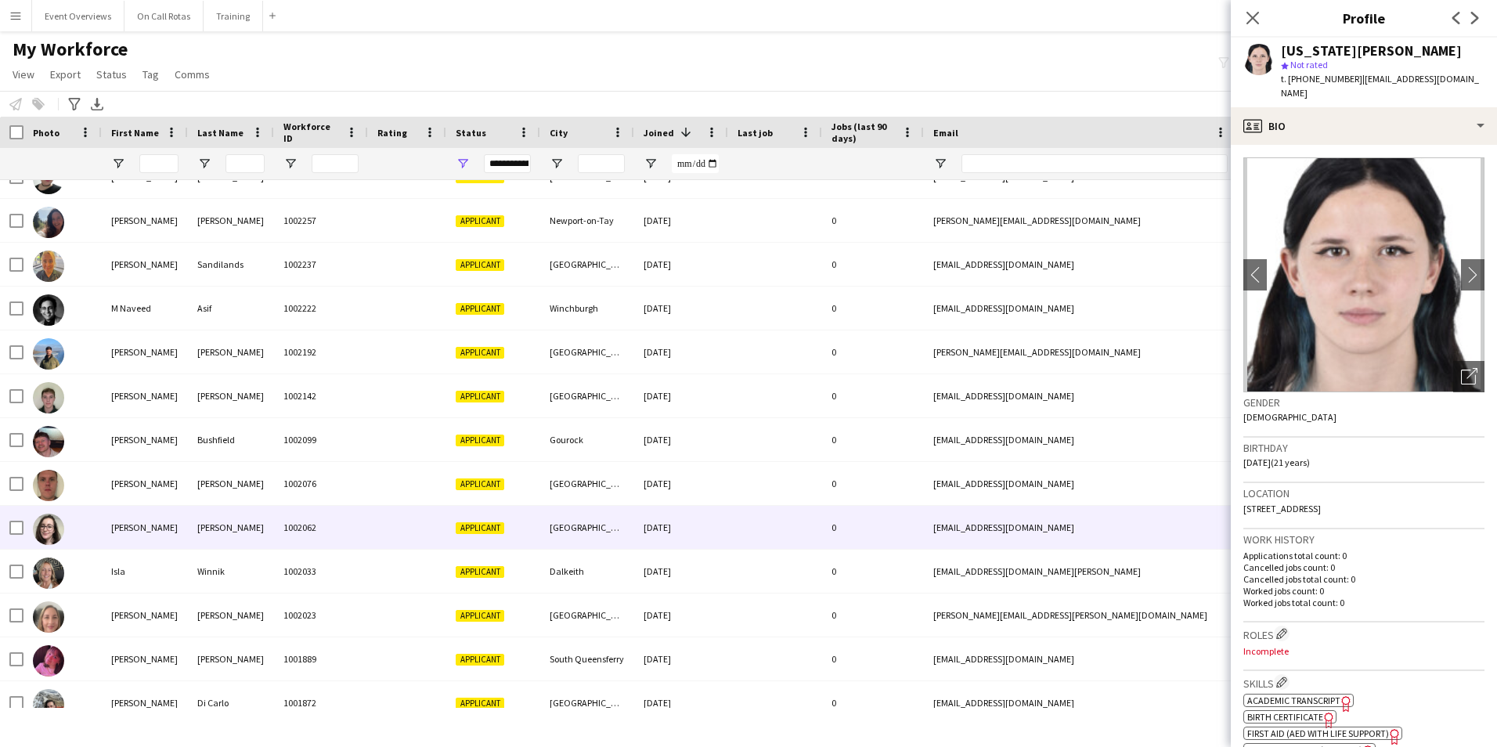
click at [224, 505] on div "[PERSON_NAME]" at bounding box center [231, 483] width 86 height 43
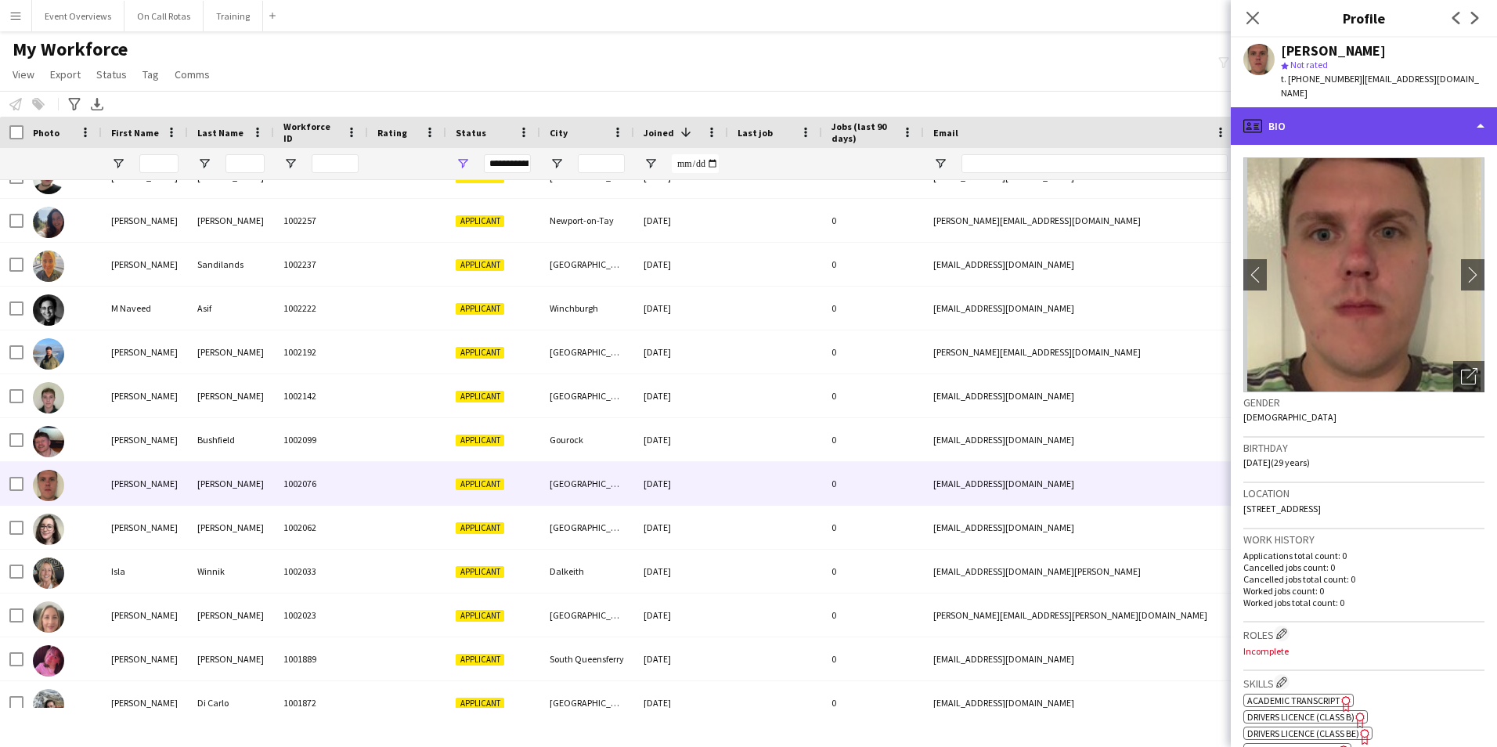
click at [1318, 117] on div "profile Bio" at bounding box center [1364, 126] width 266 height 38
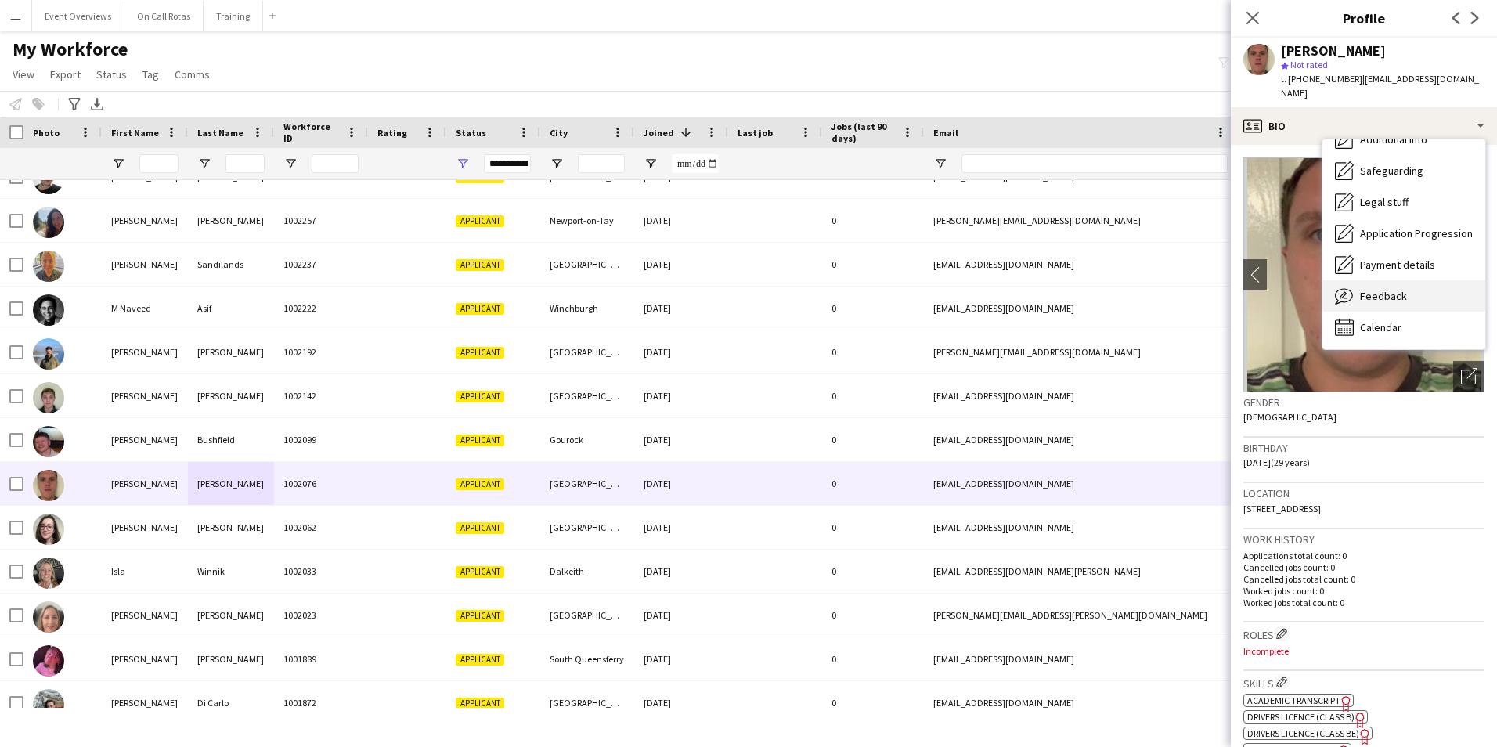
click at [1382, 280] on div "Feedback Feedback" at bounding box center [1403, 295] width 163 height 31
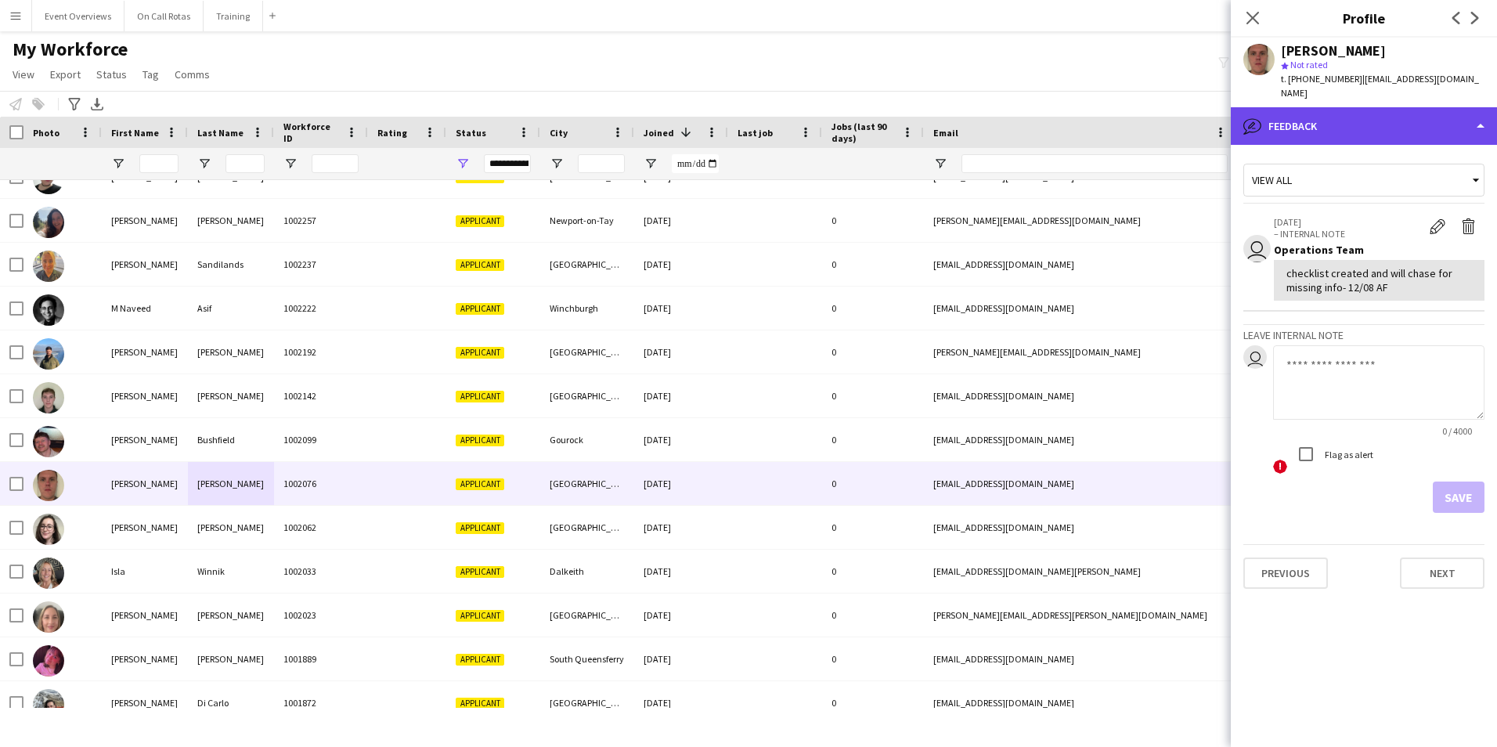
click at [1324, 118] on div "bubble-pencil Feedback" at bounding box center [1364, 126] width 266 height 38
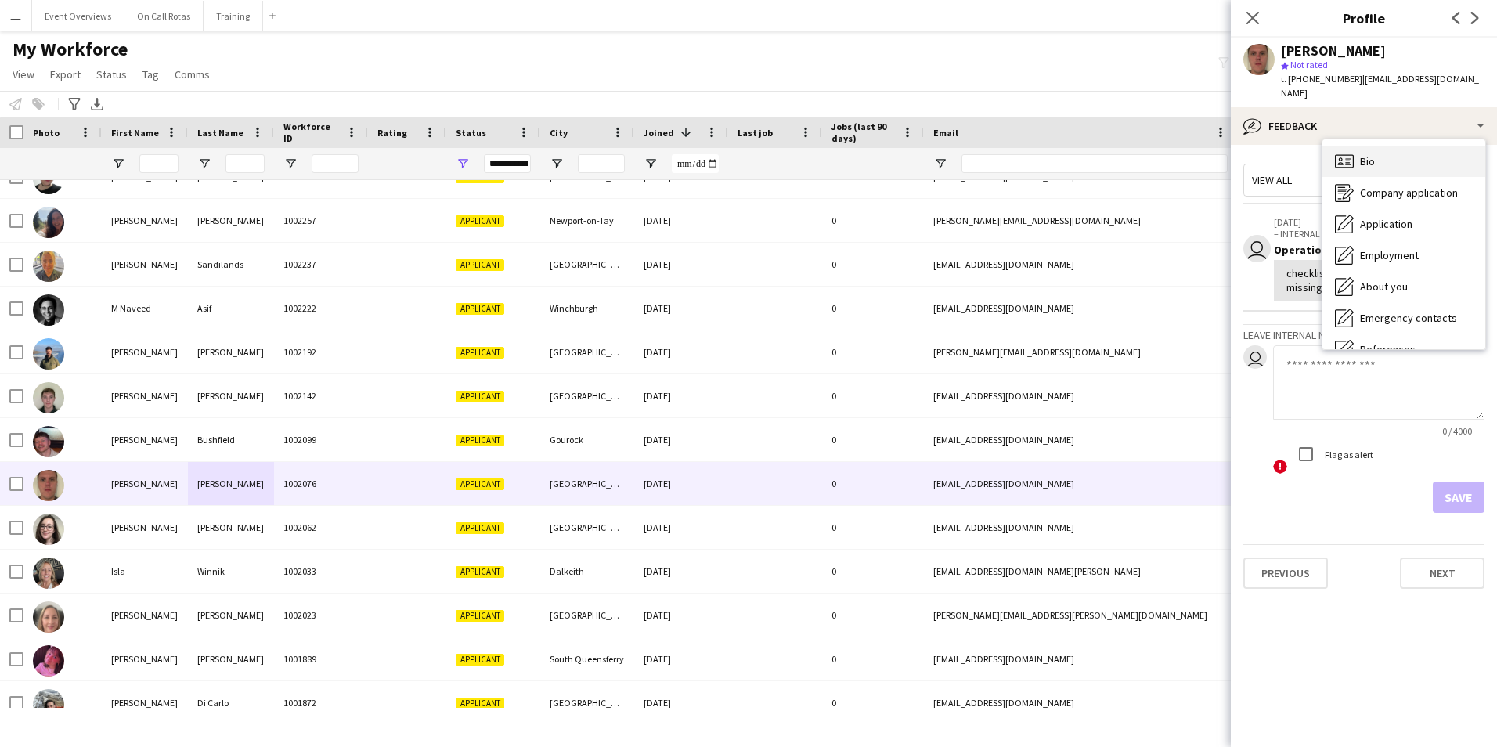
click at [1363, 154] on span "Bio" at bounding box center [1367, 161] width 15 height 14
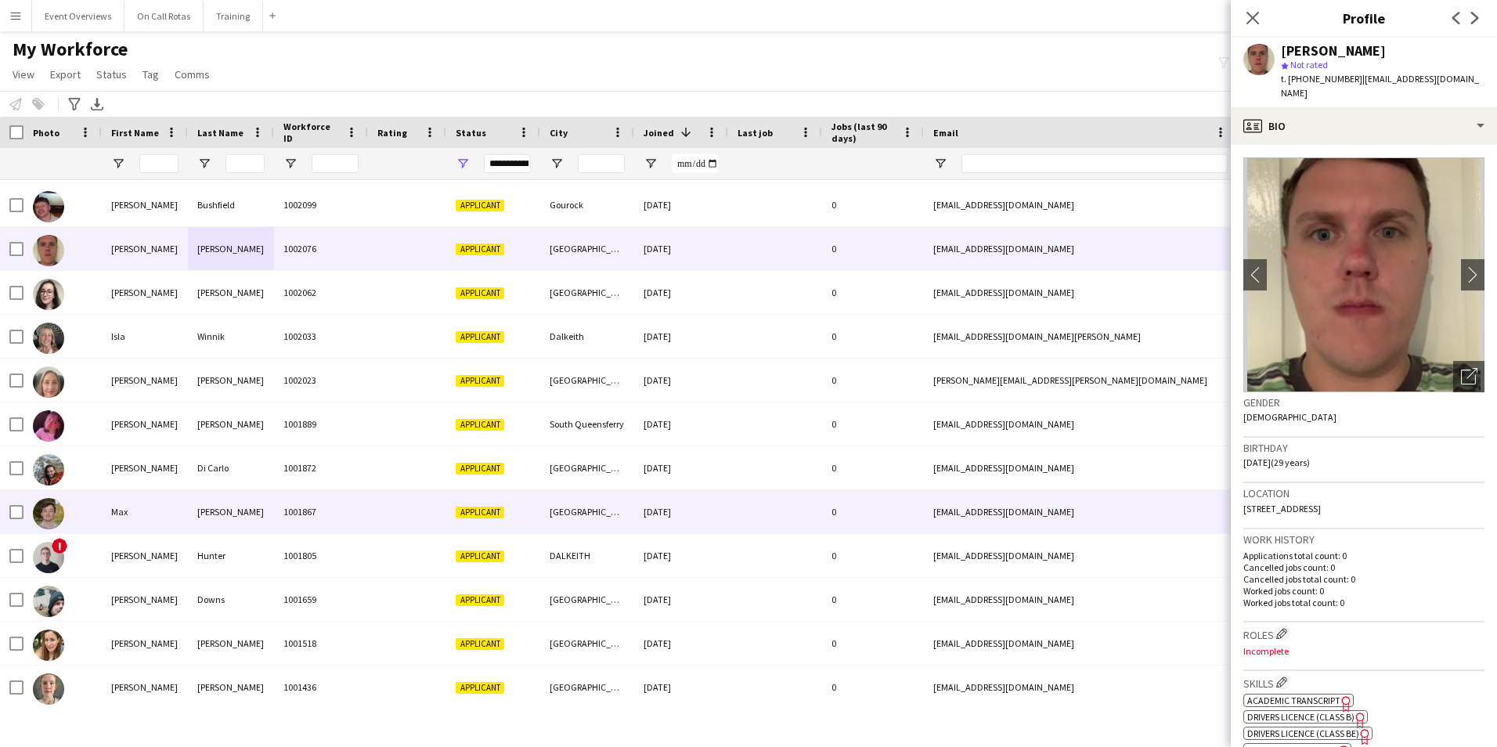
click at [308, 468] on div "1001872" at bounding box center [321, 467] width 94 height 43
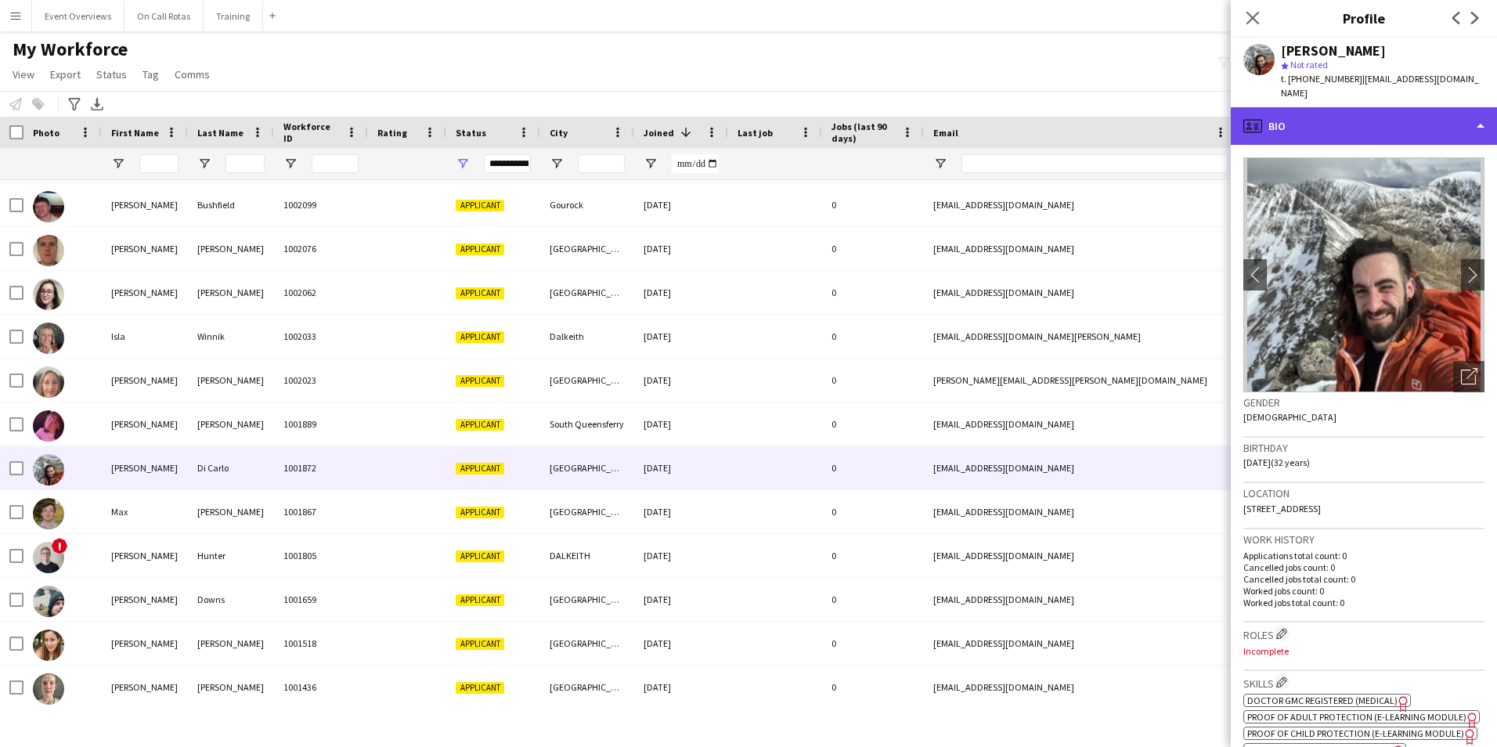
click at [1284, 120] on div "profile Bio" at bounding box center [1364, 126] width 266 height 38
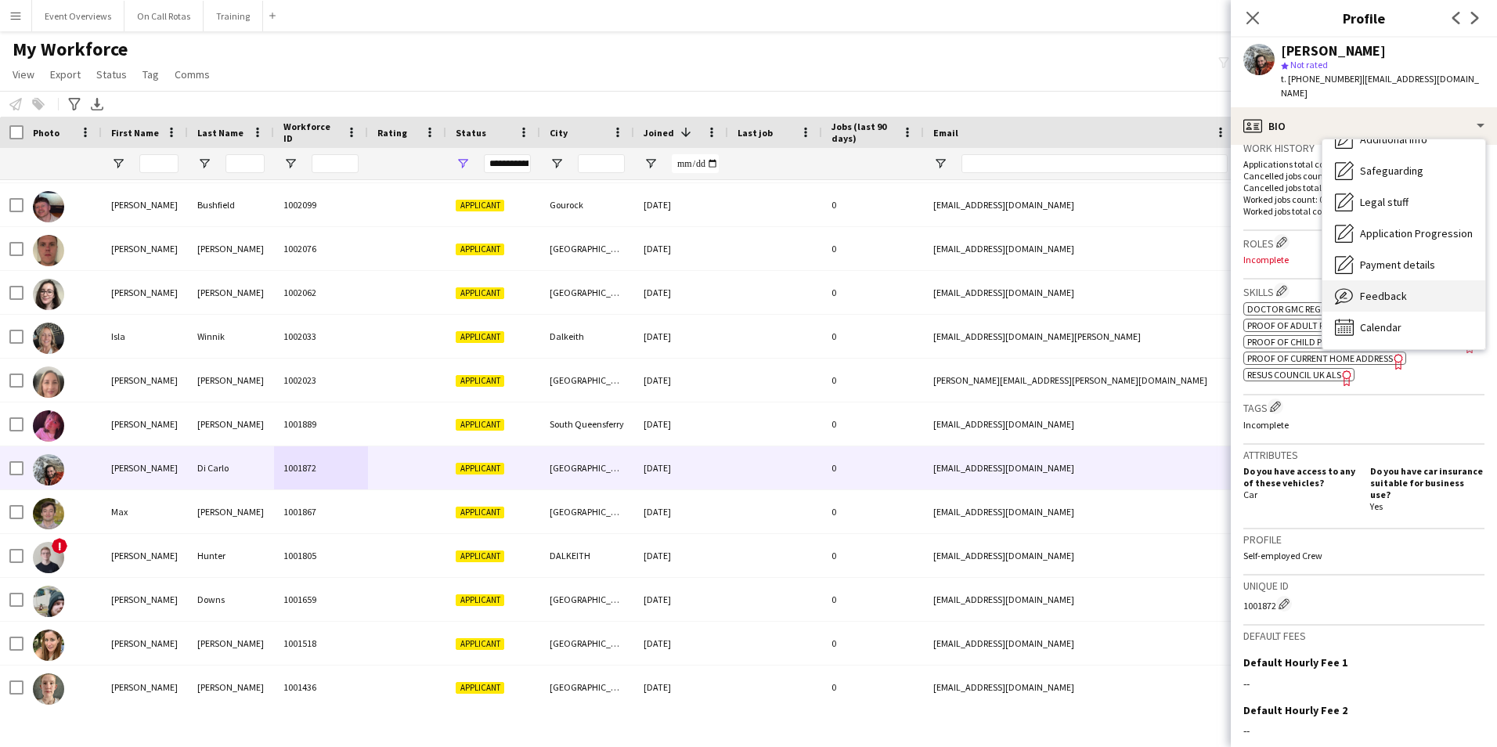
click at [1372, 289] on span "Feedback" at bounding box center [1383, 296] width 47 height 14
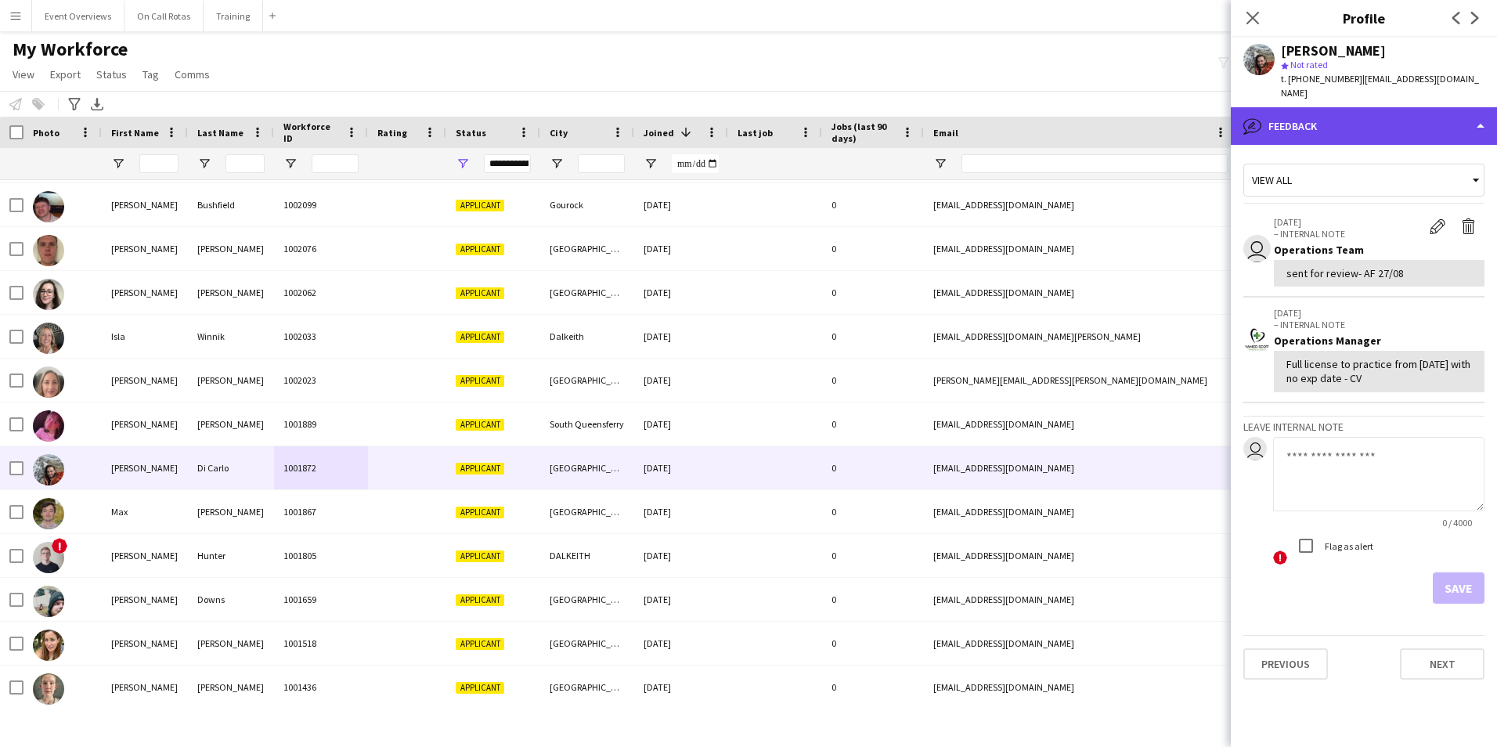
click at [1340, 109] on div "bubble-pencil Feedback" at bounding box center [1364, 126] width 266 height 38
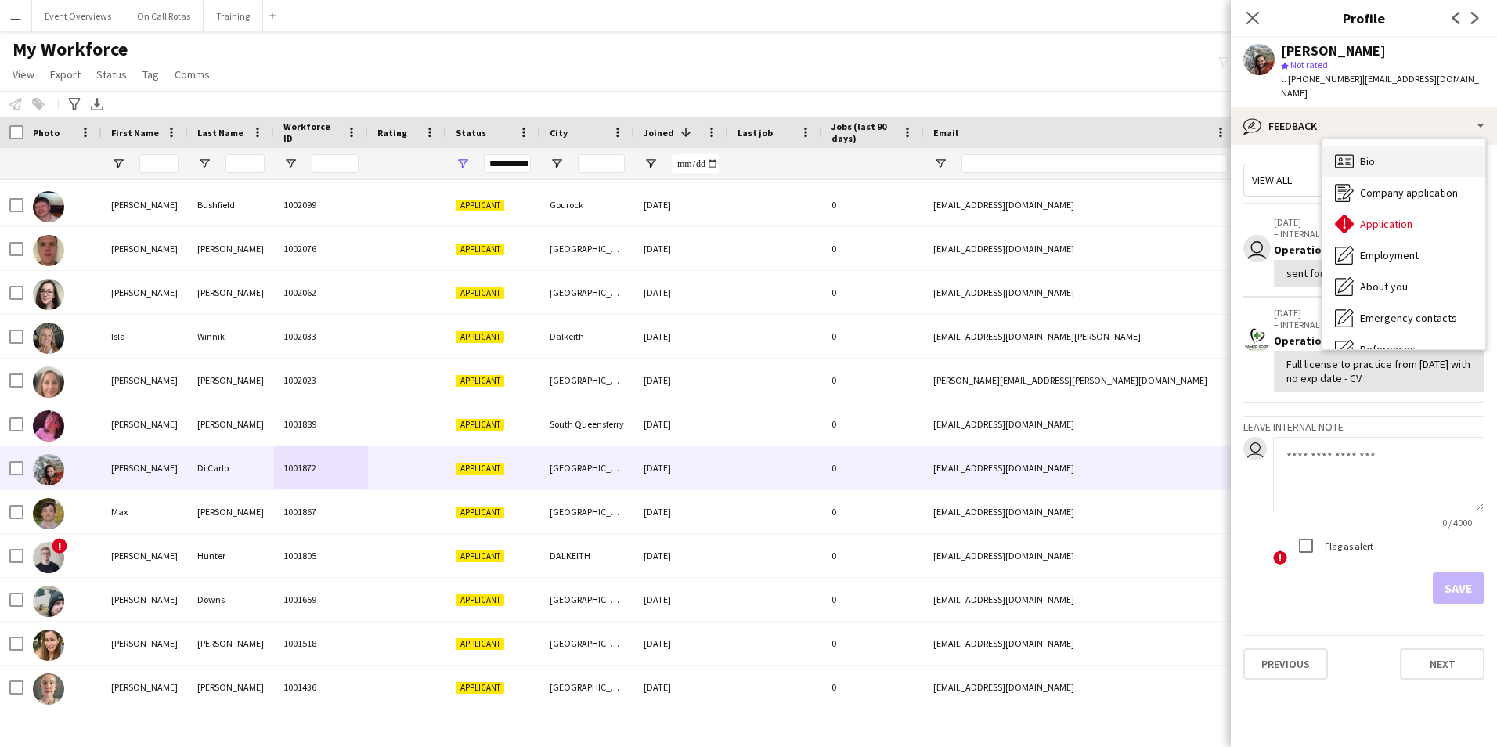
click at [1372, 146] on div "Bio Bio" at bounding box center [1403, 161] width 163 height 31
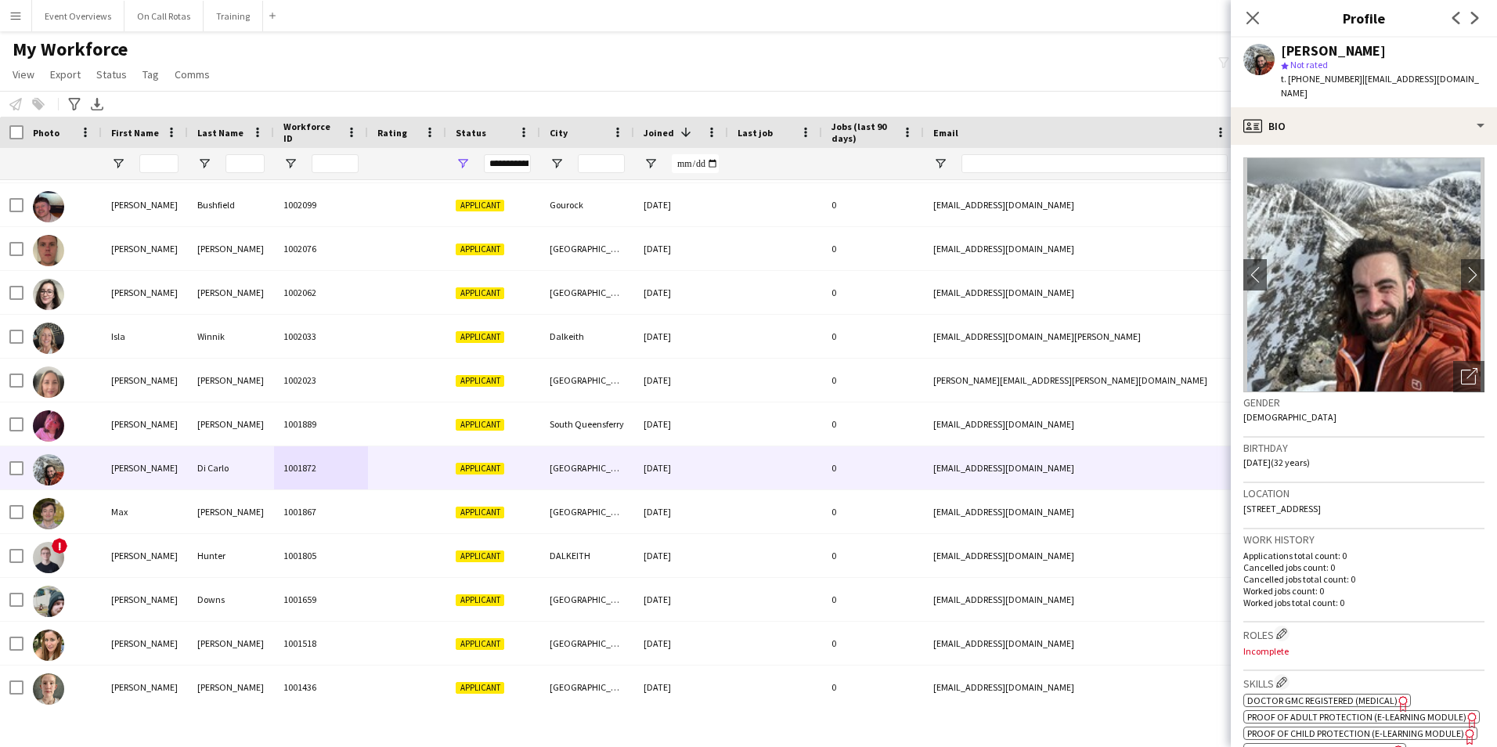
click at [1262, 15] on div "Close pop-in" at bounding box center [1253, 18] width 44 height 36
click at [1258, 16] on icon "Close pop-in" at bounding box center [1252, 17] width 15 height 15
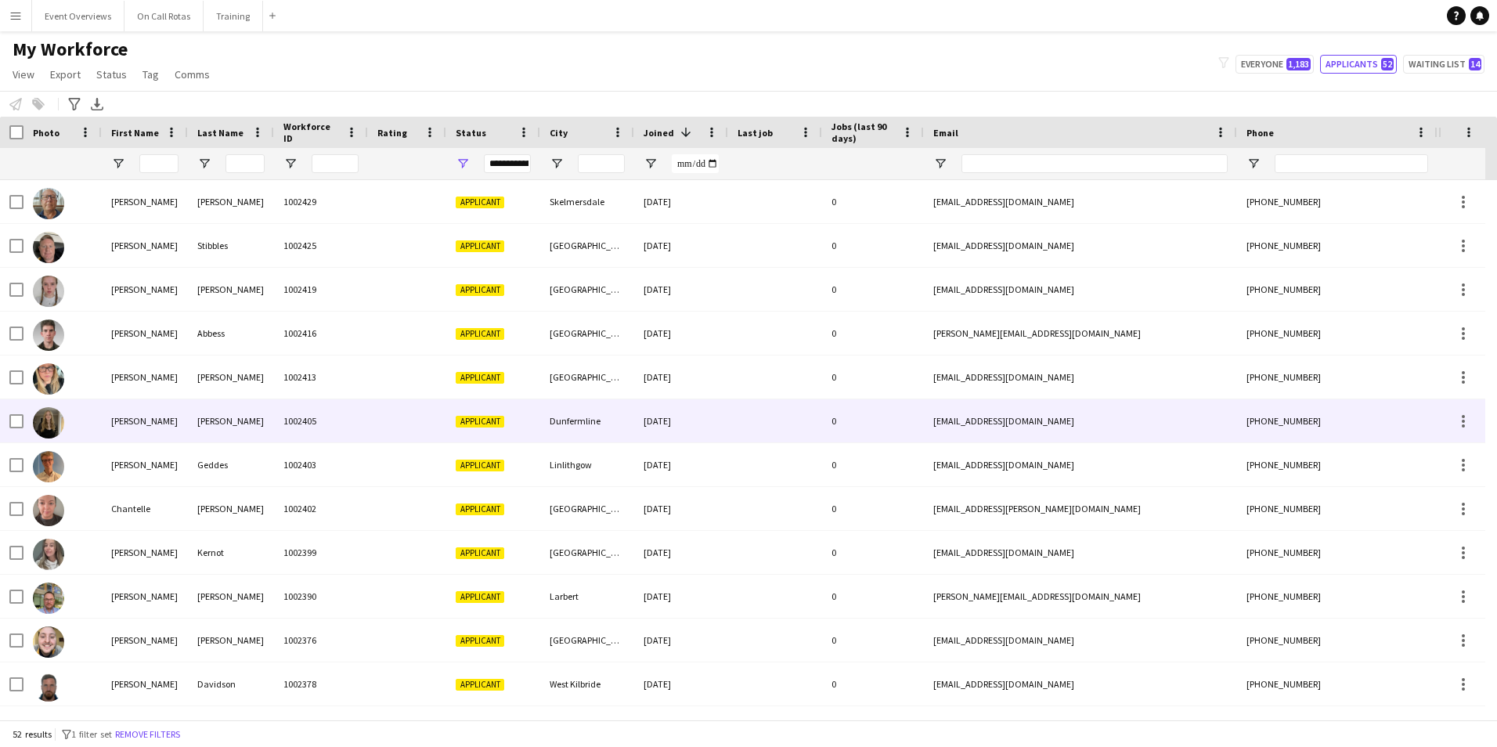
click at [415, 406] on div at bounding box center [407, 420] width 78 height 43
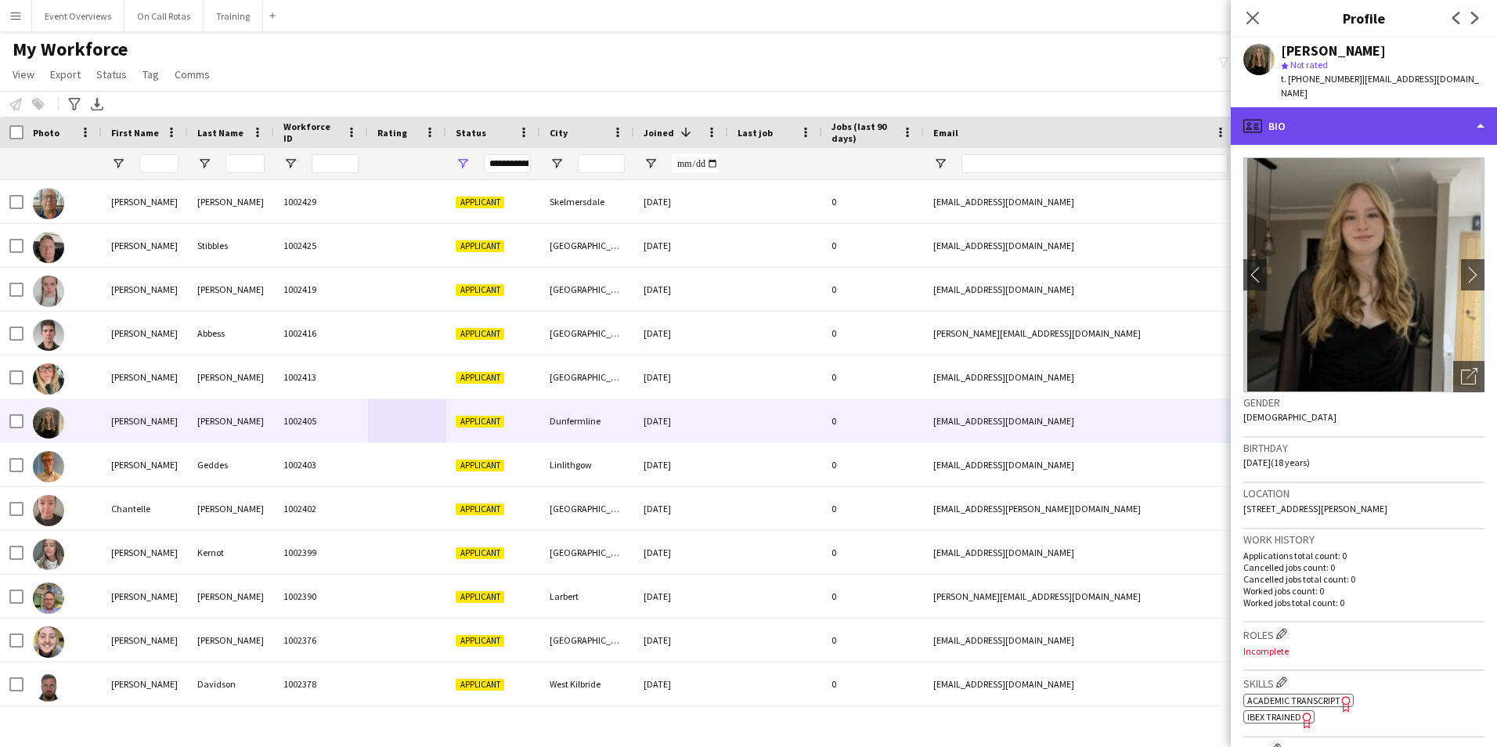
click at [1332, 116] on div "profile Bio" at bounding box center [1364, 126] width 266 height 38
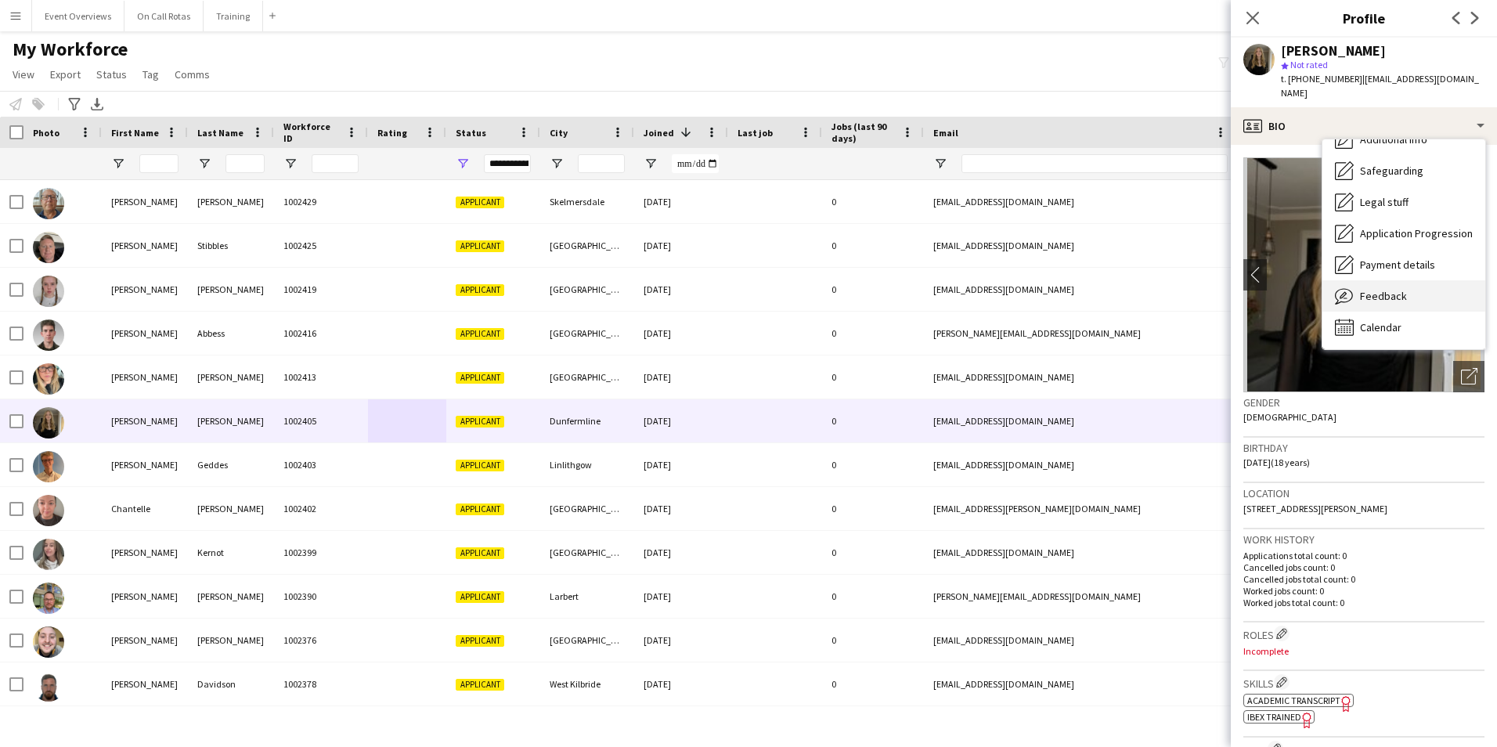
click at [1365, 289] on span "Feedback" at bounding box center [1383, 296] width 47 height 14
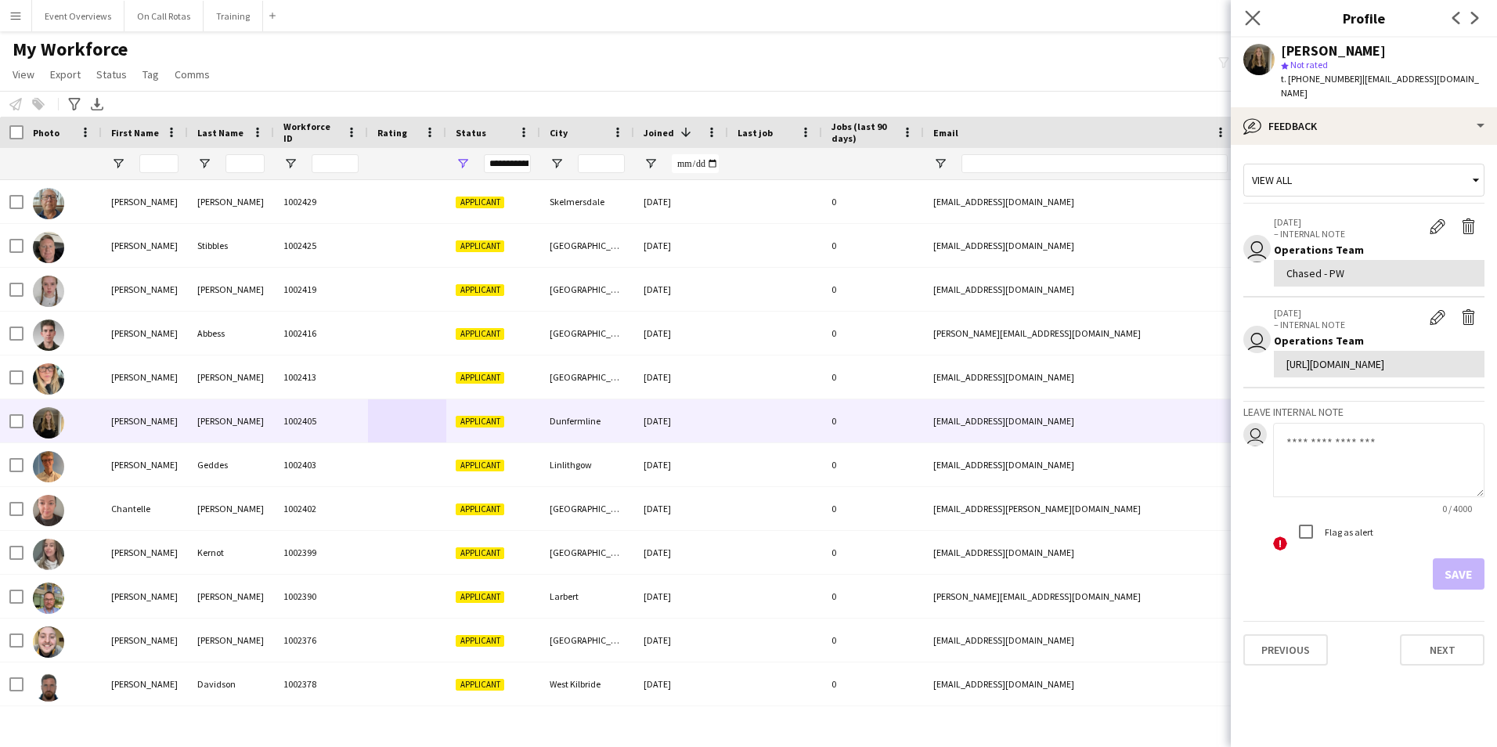
click at [1261, 22] on app-icon "Close pop-in" at bounding box center [1253, 18] width 23 height 23
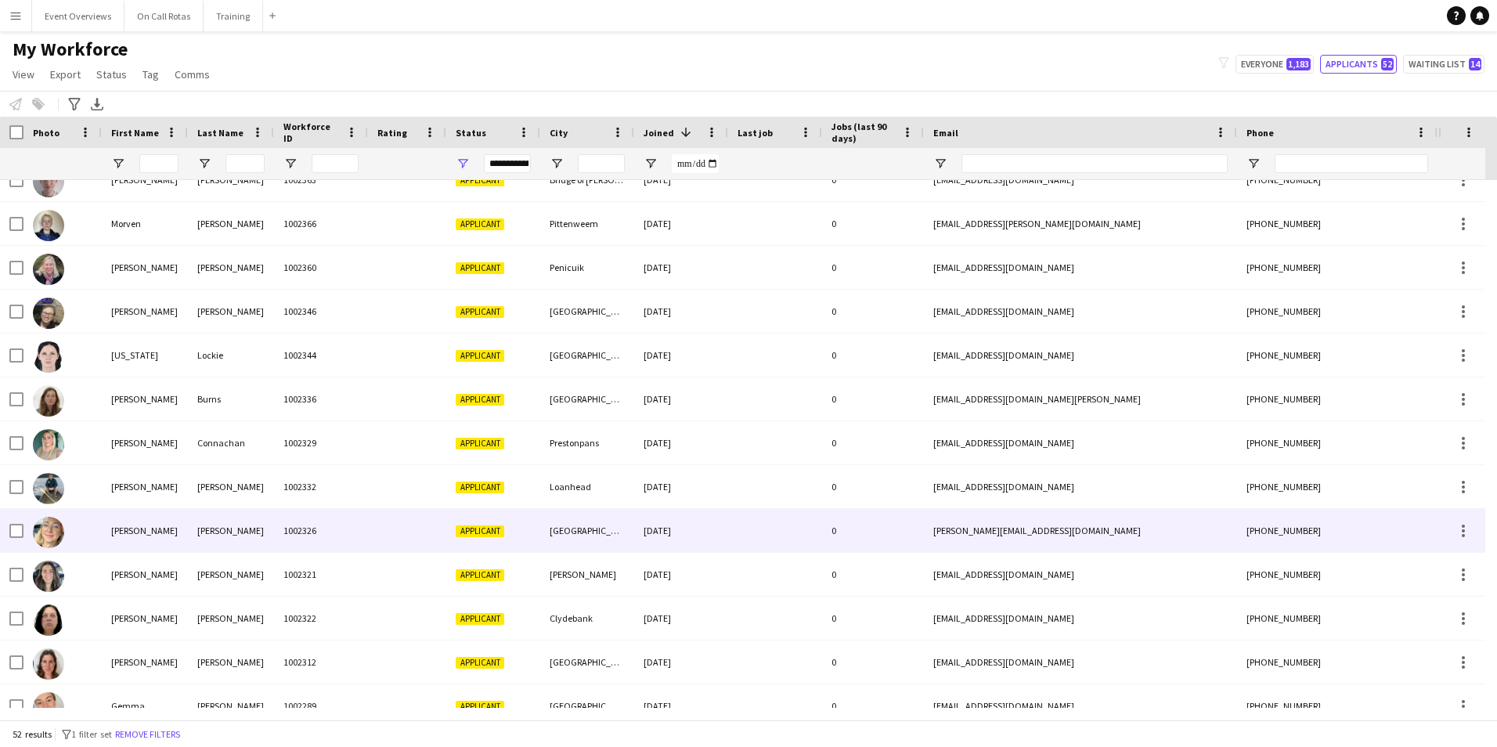
click at [680, 531] on div "[DATE]" at bounding box center [681, 530] width 94 height 43
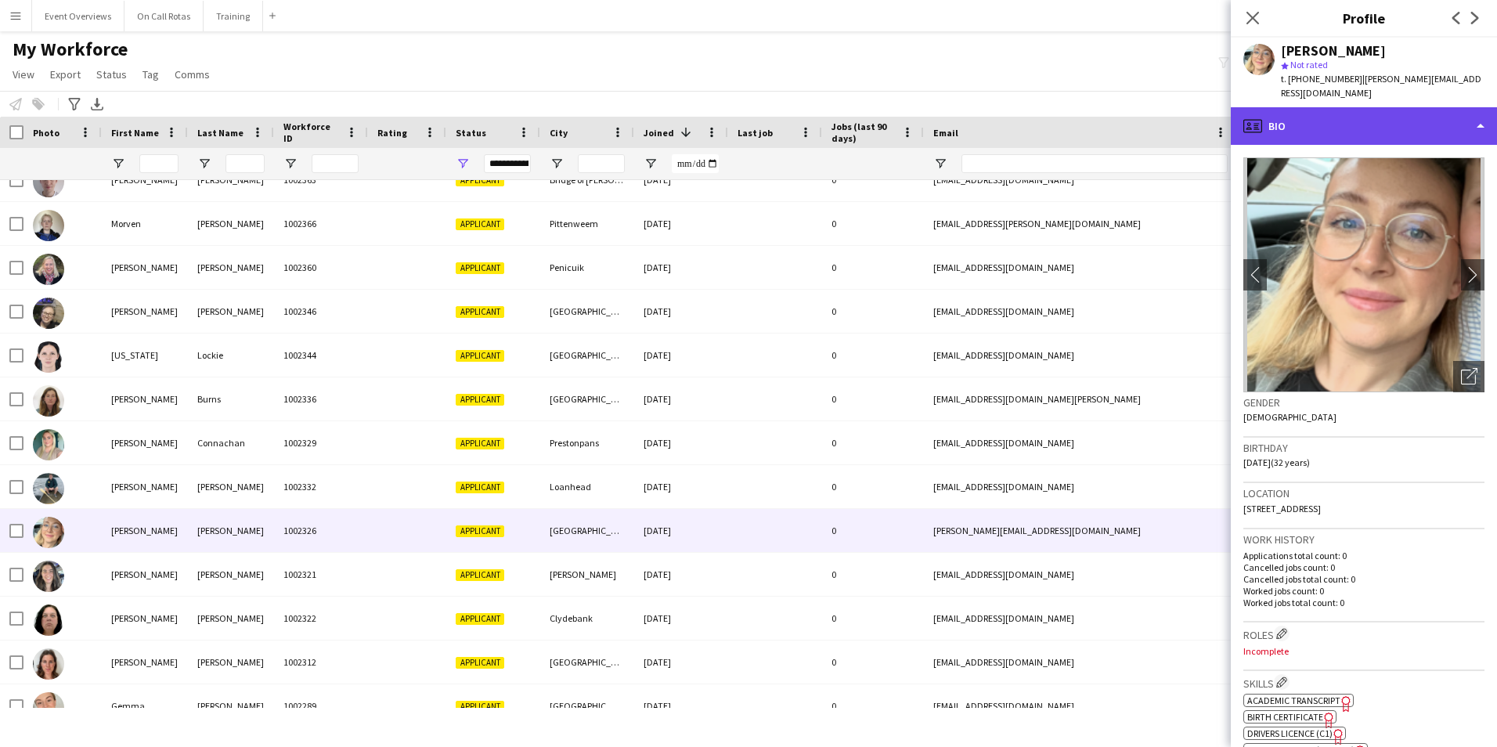
click at [1386, 121] on div "profile Bio" at bounding box center [1364, 126] width 266 height 38
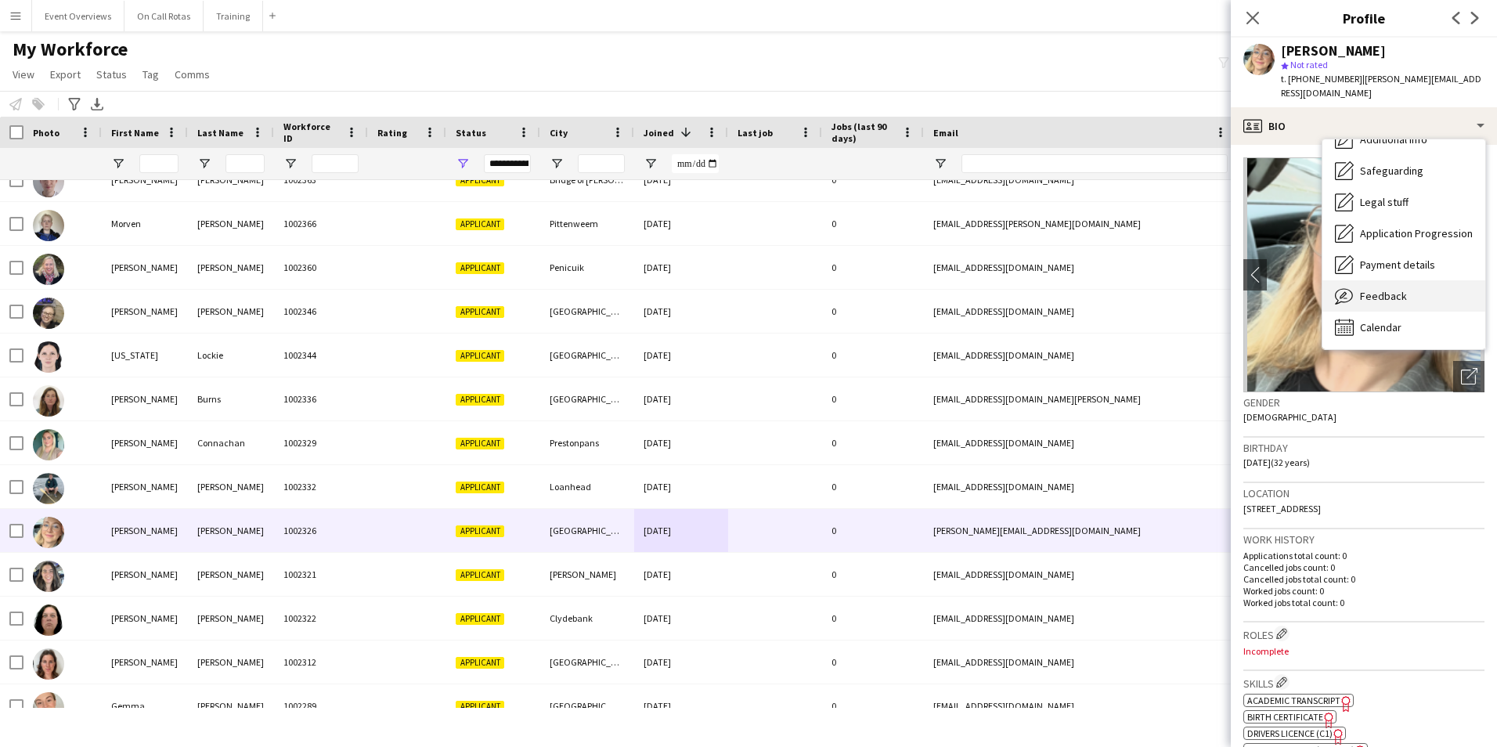
click at [1383, 298] on span "Feedback" at bounding box center [1383, 296] width 47 height 14
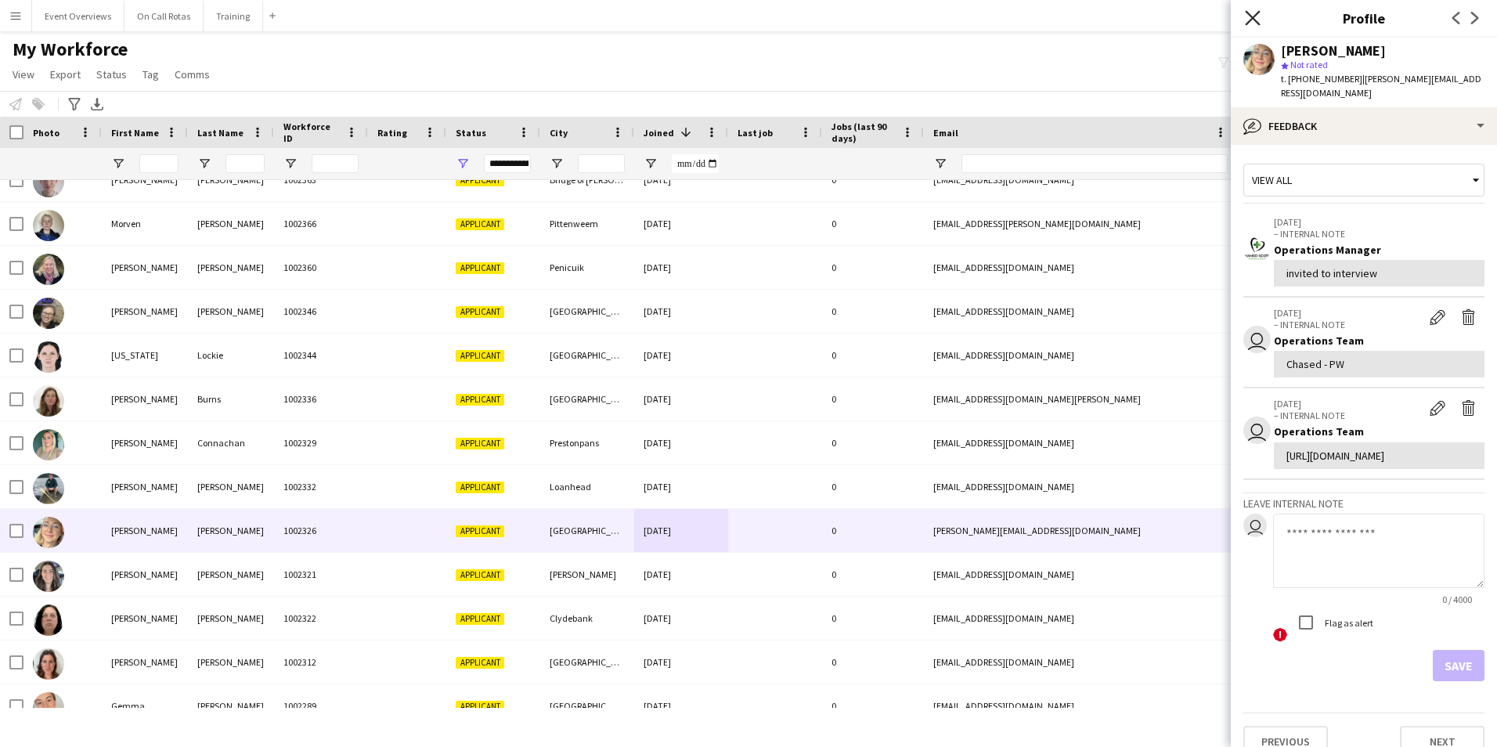
click at [1251, 14] on icon "Close pop-in" at bounding box center [1252, 17] width 15 height 15
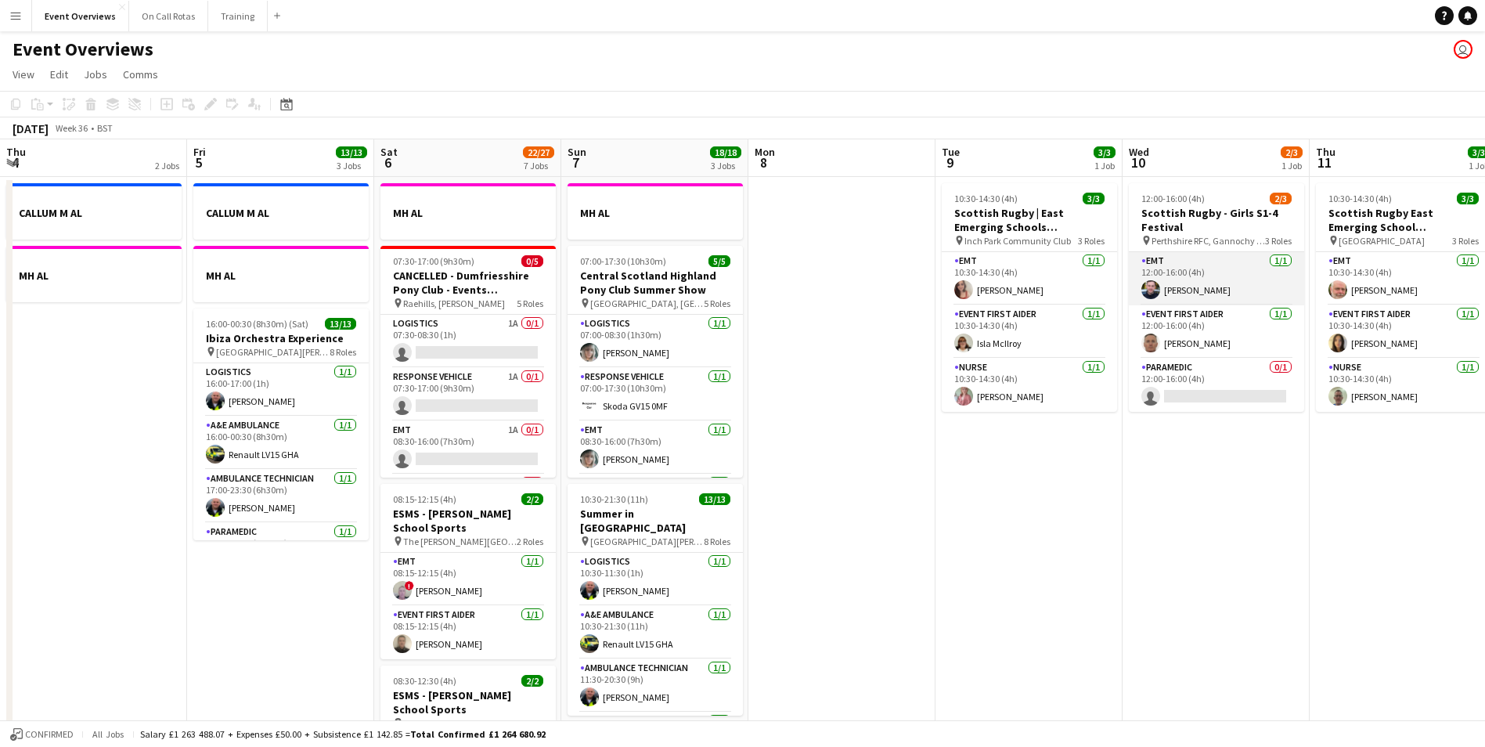
scroll to position [0, 539]
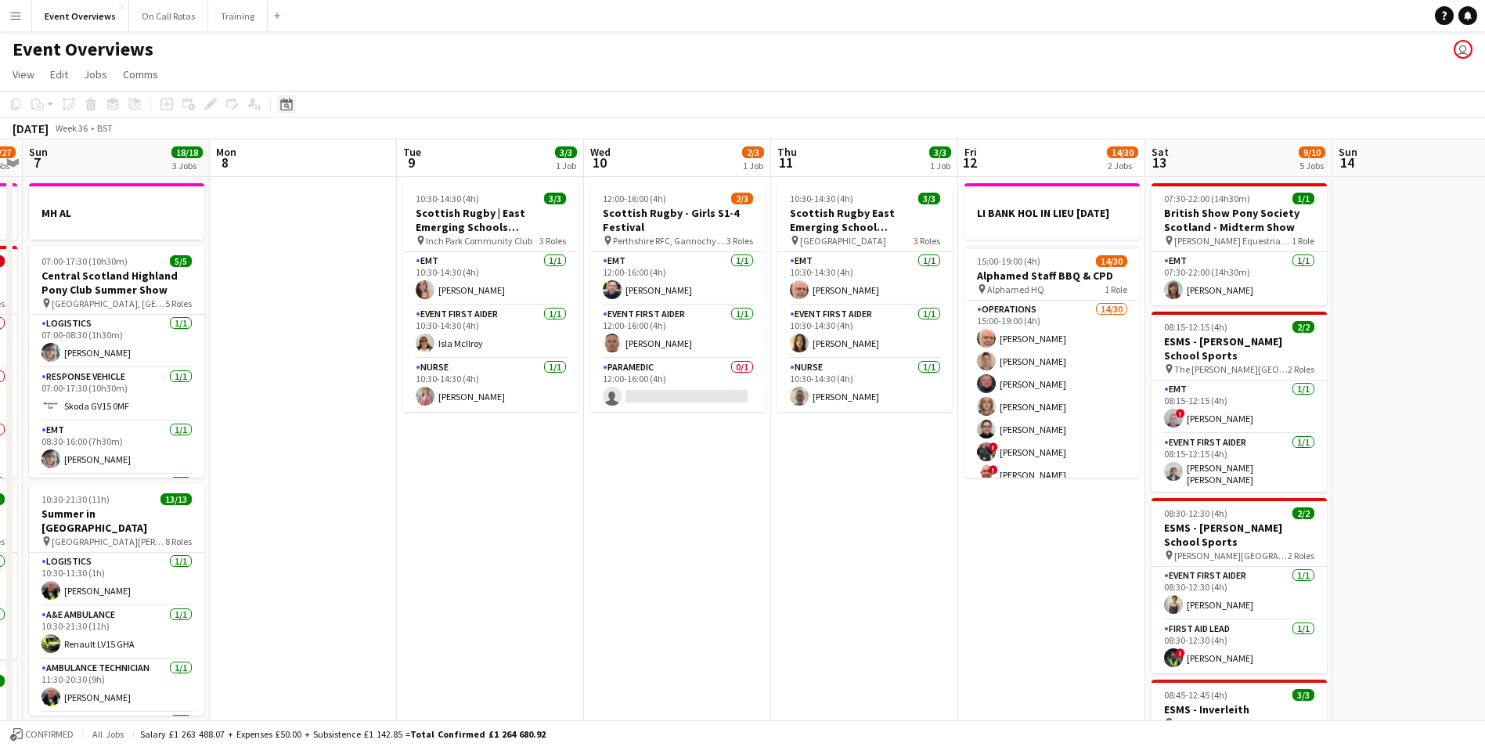
click at [290, 99] on icon at bounding box center [286, 104] width 12 height 13
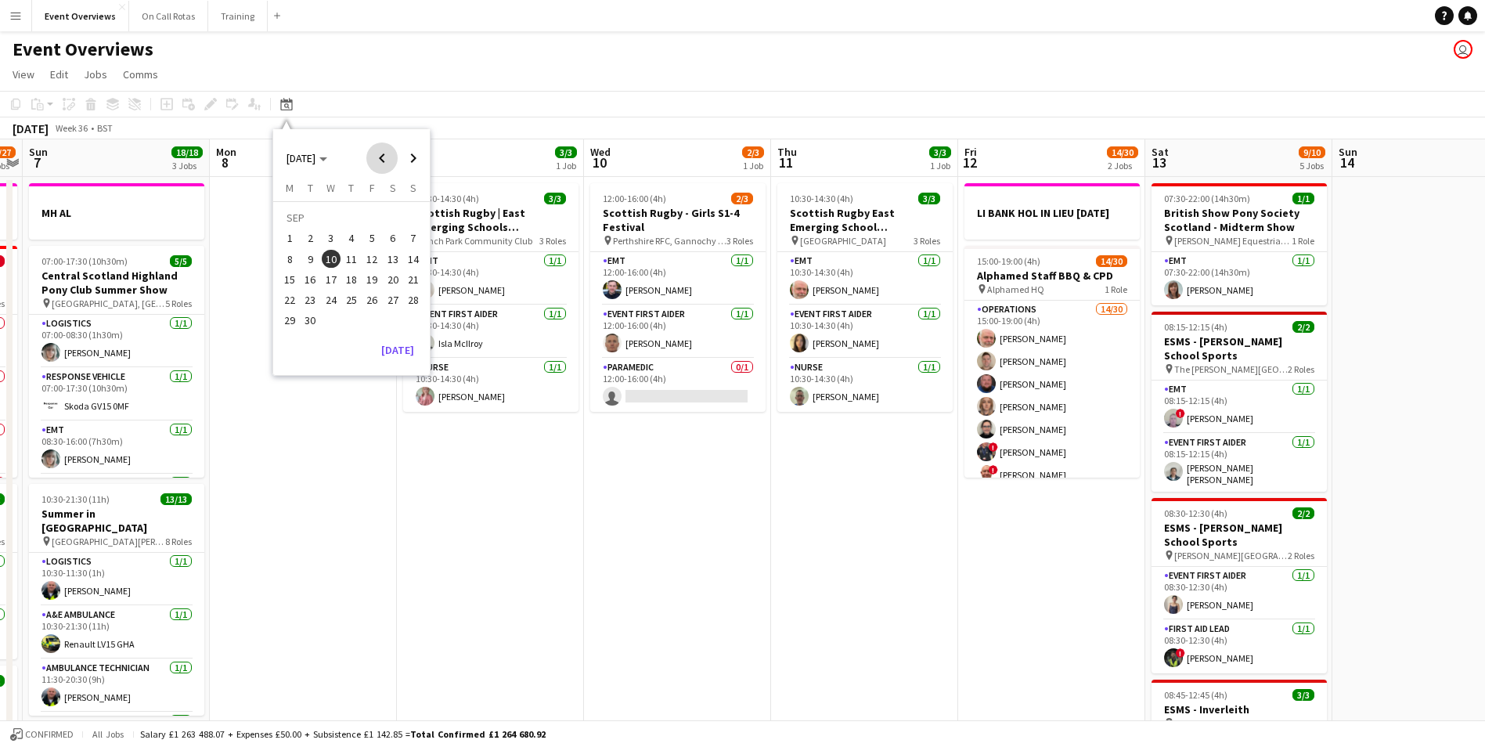
click at [384, 163] on span "Previous month" at bounding box center [381, 157] width 31 height 31
click at [375, 303] on span "29" at bounding box center [371, 303] width 19 height 19
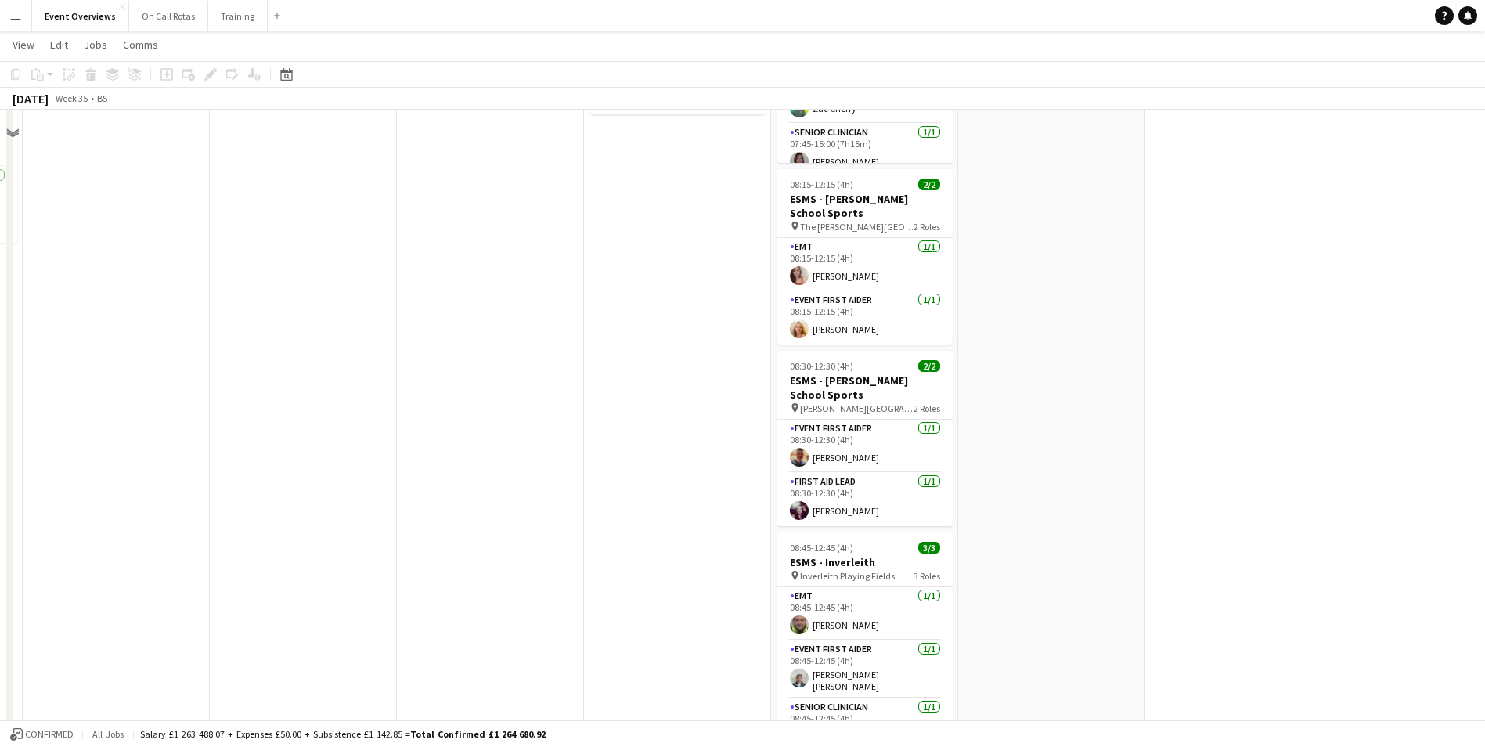
scroll to position [0, 0]
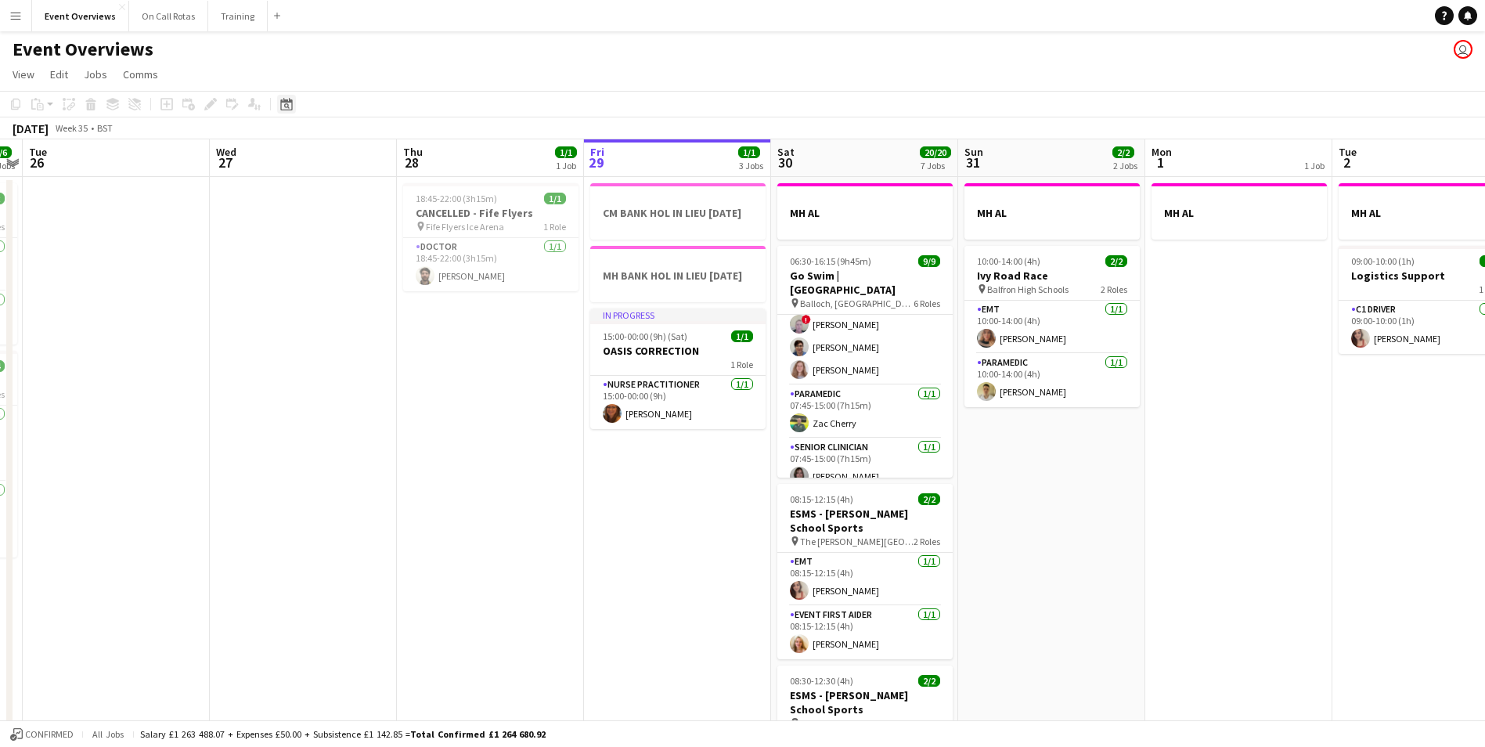
click at [283, 105] on icon "Date picker" at bounding box center [286, 104] width 13 height 13
click at [416, 160] on span "Next month" at bounding box center [413, 157] width 31 height 31
click at [292, 241] on span "1" at bounding box center [289, 238] width 19 height 19
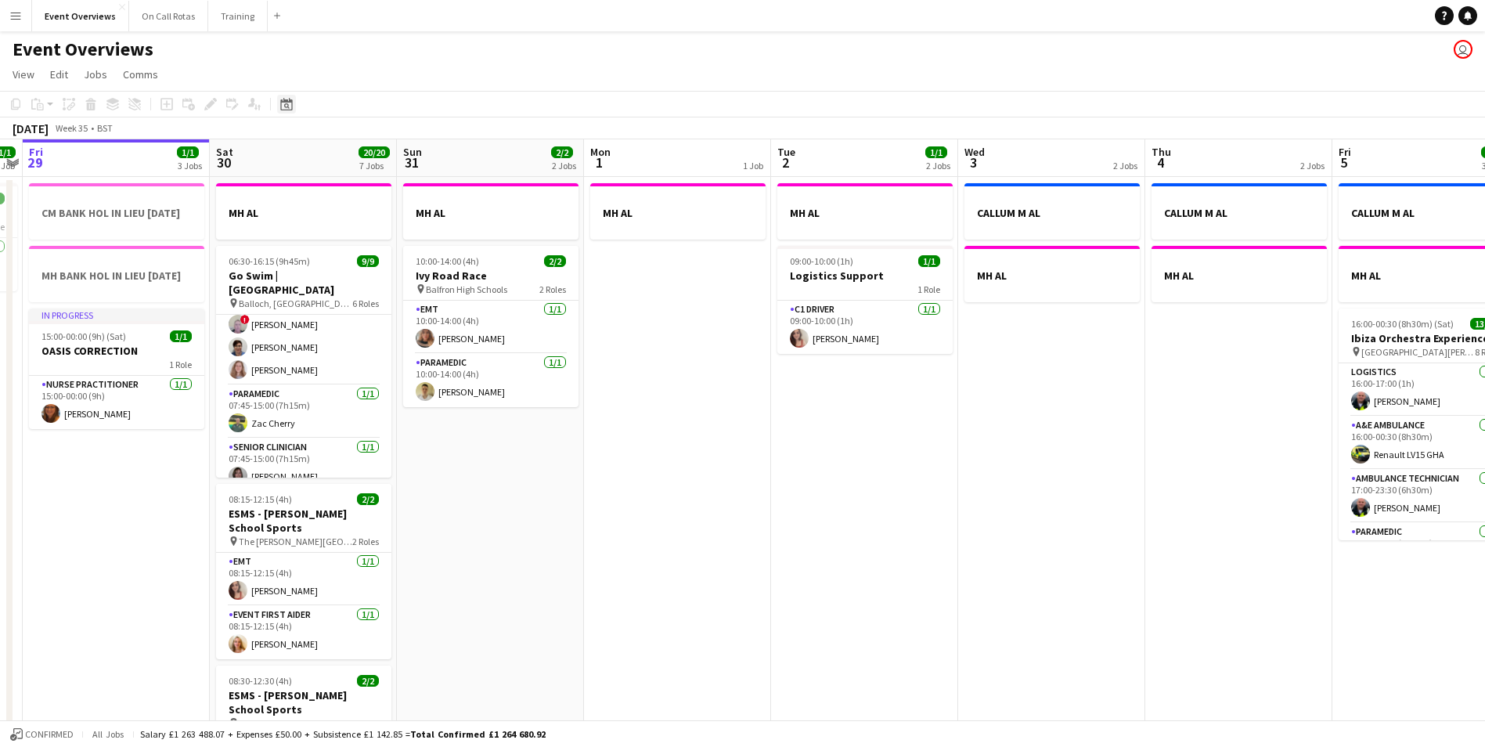
click at [285, 100] on icon at bounding box center [286, 104] width 12 height 13
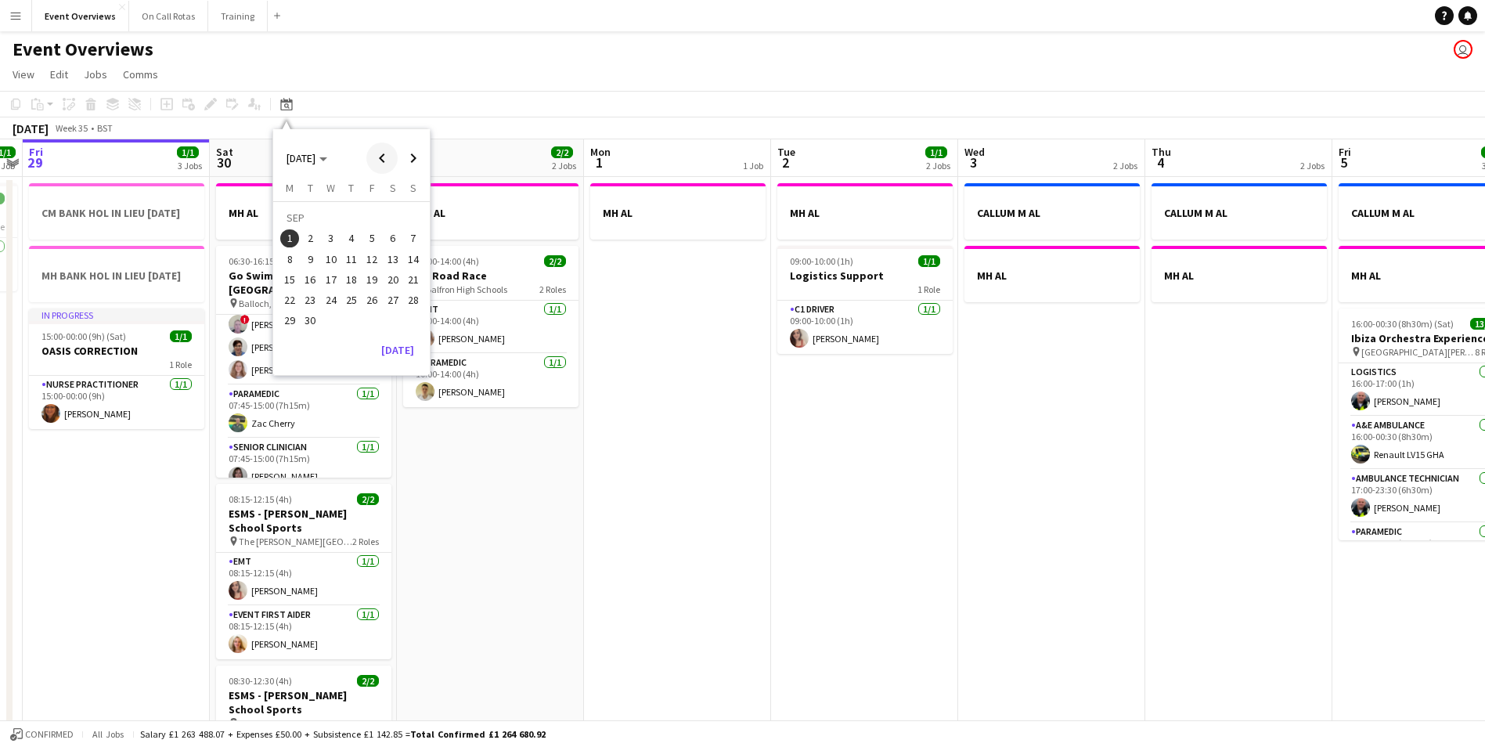
click at [377, 153] on span "Previous month" at bounding box center [381, 157] width 31 height 31
click at [377, 305] on span "29" at bounding box center [371, 303] width 19 height 19
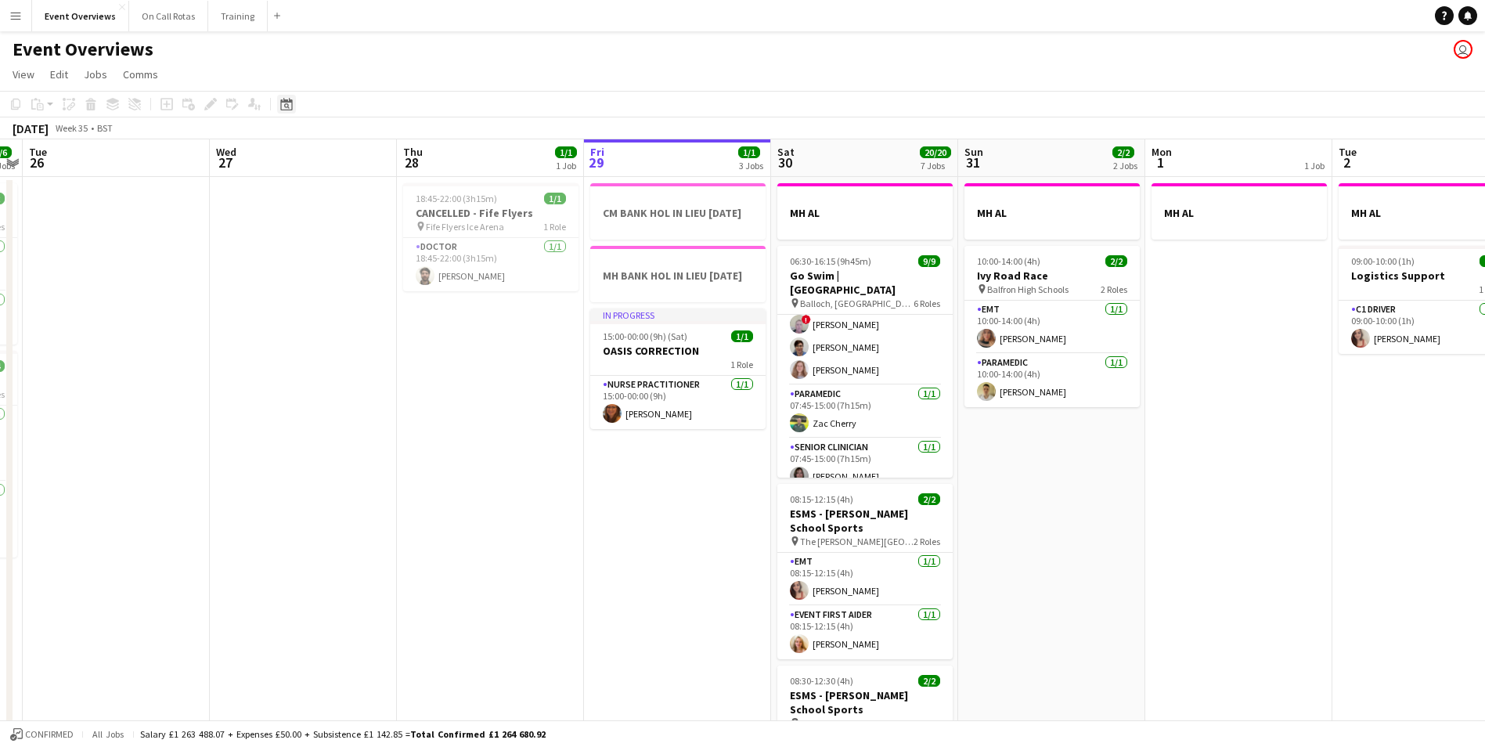
click at [283, 109] on icon "Date picker" at bounding box center [286, 104] width 13 height 13
click at [410, 170] on span "Next month" at bounding box center [413, 157] width 31 height 31
click at [336, 258] on span "10" at bounding box center [331, 259] width 19 height 19
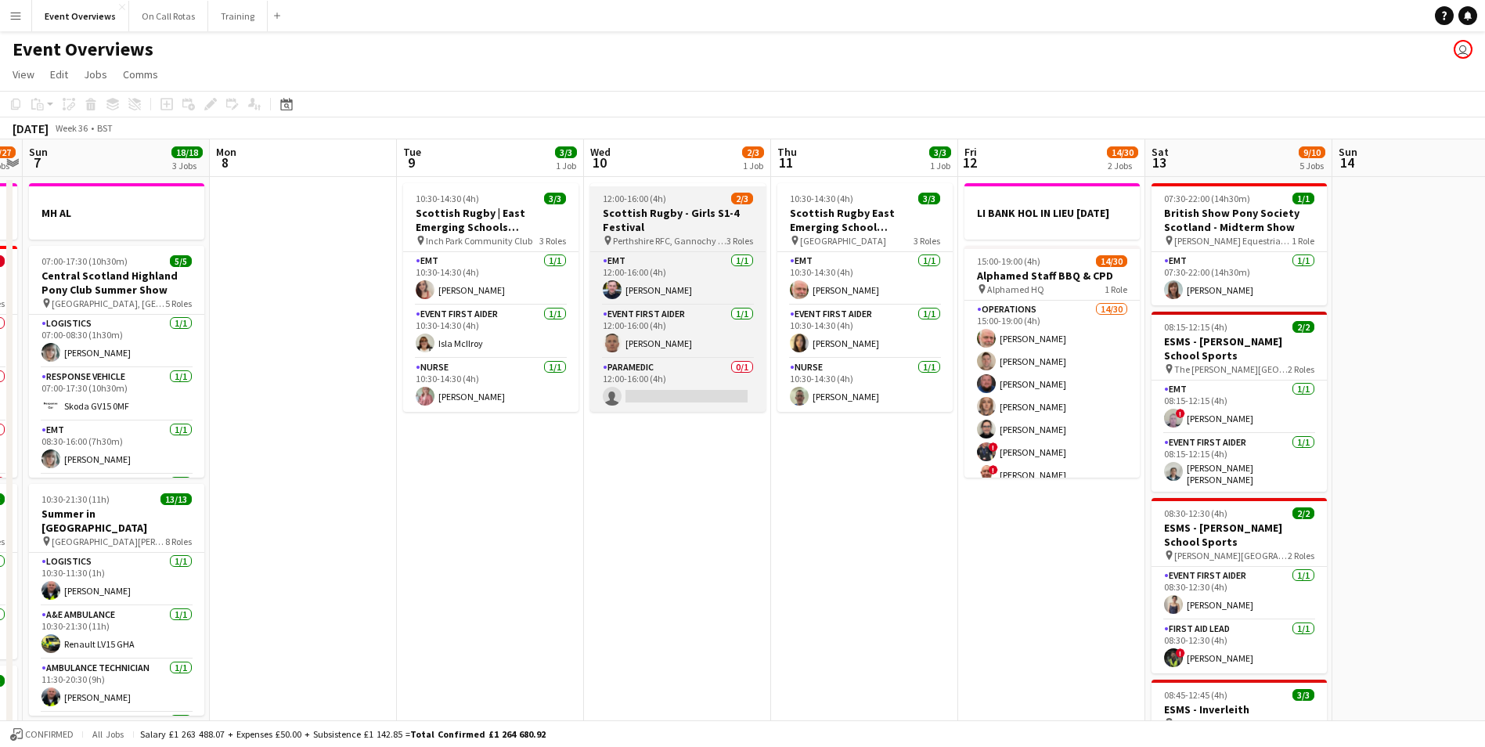
click at [678, 243] on span "Perthshire RFC, Gannochy Sports Pavilion" at bounding box center [670, 241] width 114 height 12
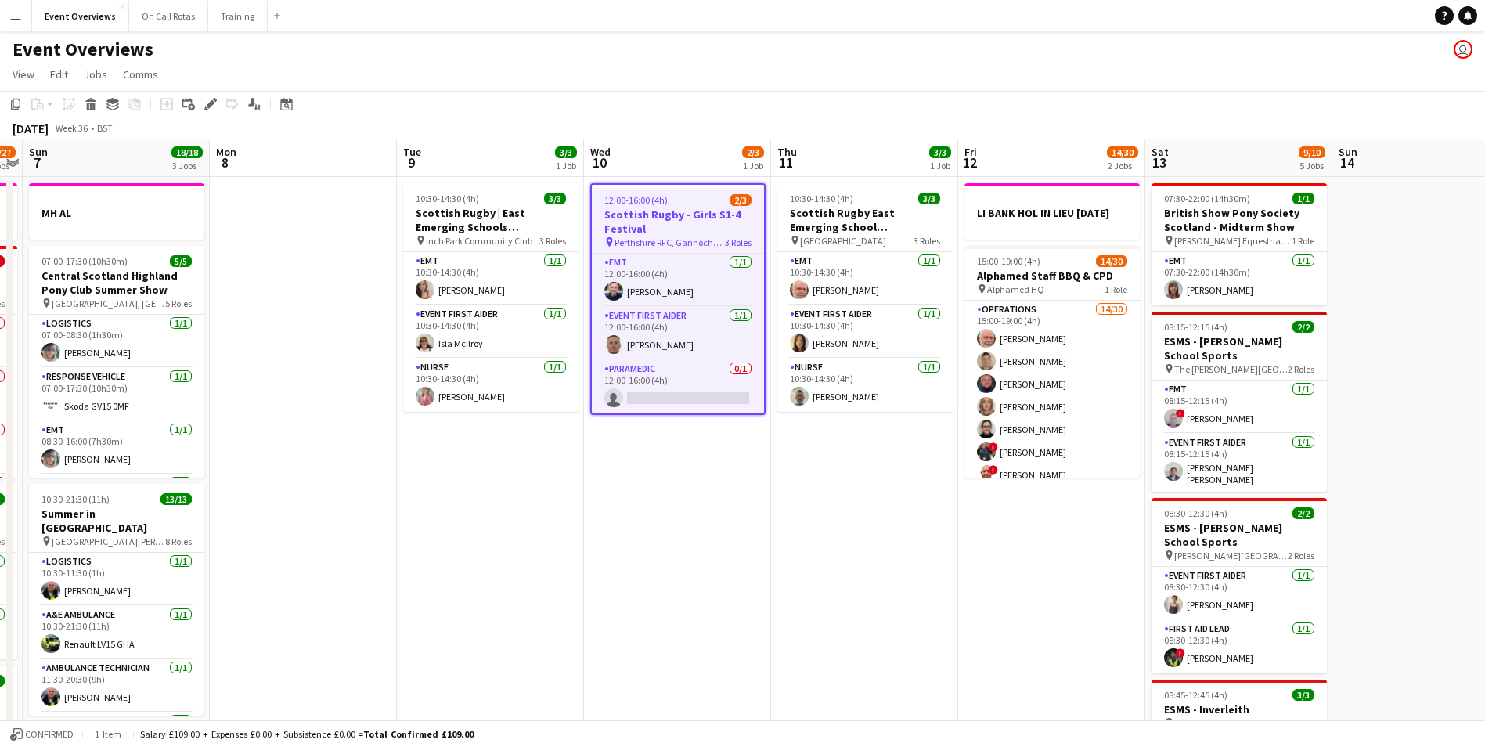
drag, startPoint x: 682, startPoint y: 230, endPoint x: 667, endPoint y: 215, distance: 21.0
click at [667, 215] on h3 "Scottish Rugby - Girls S1-4 Festival" at bounding box center [678, 221] width 172 height 28
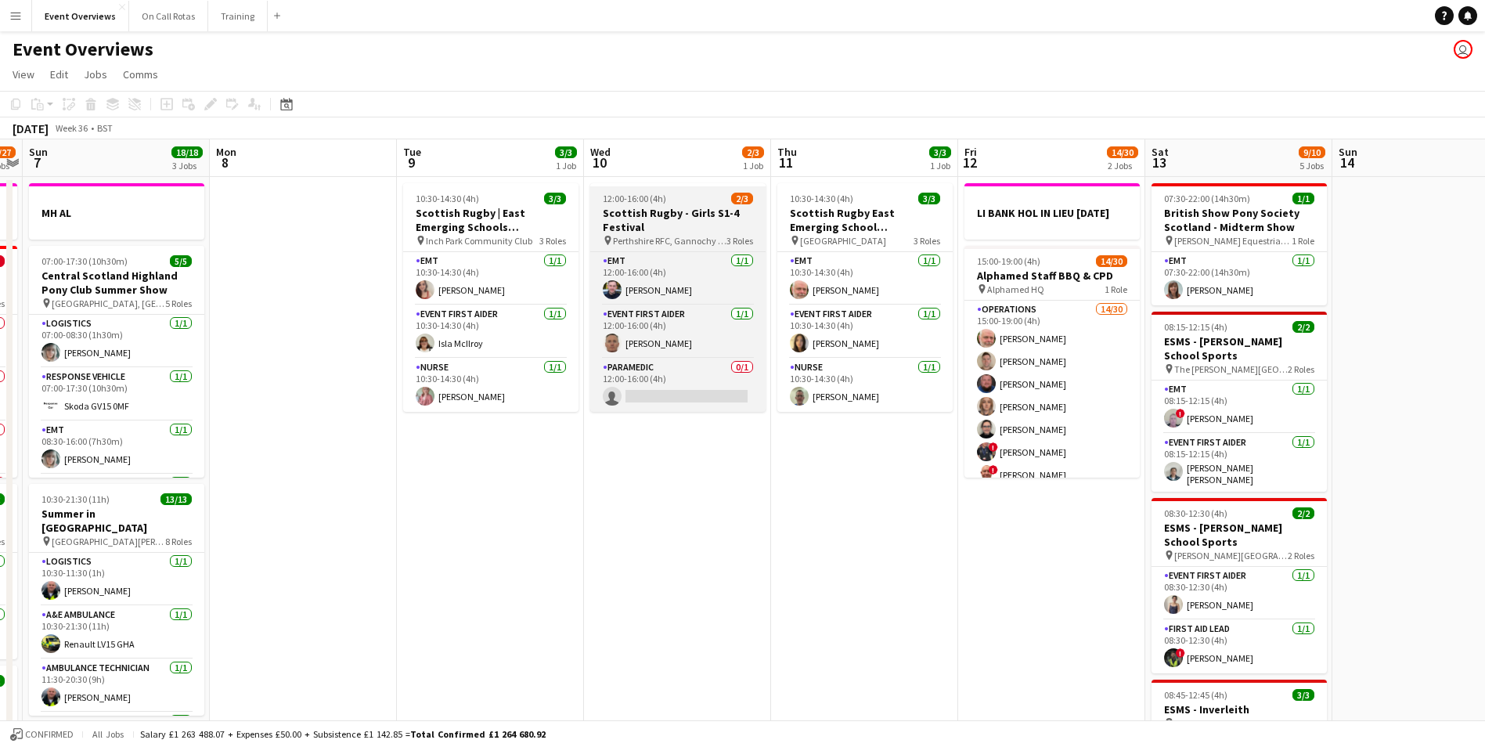
click at [667, 215] on h3 "Scottish Rugby - Girls S1-4 Festival" at bounding box center [677, 220] width 175 height 28
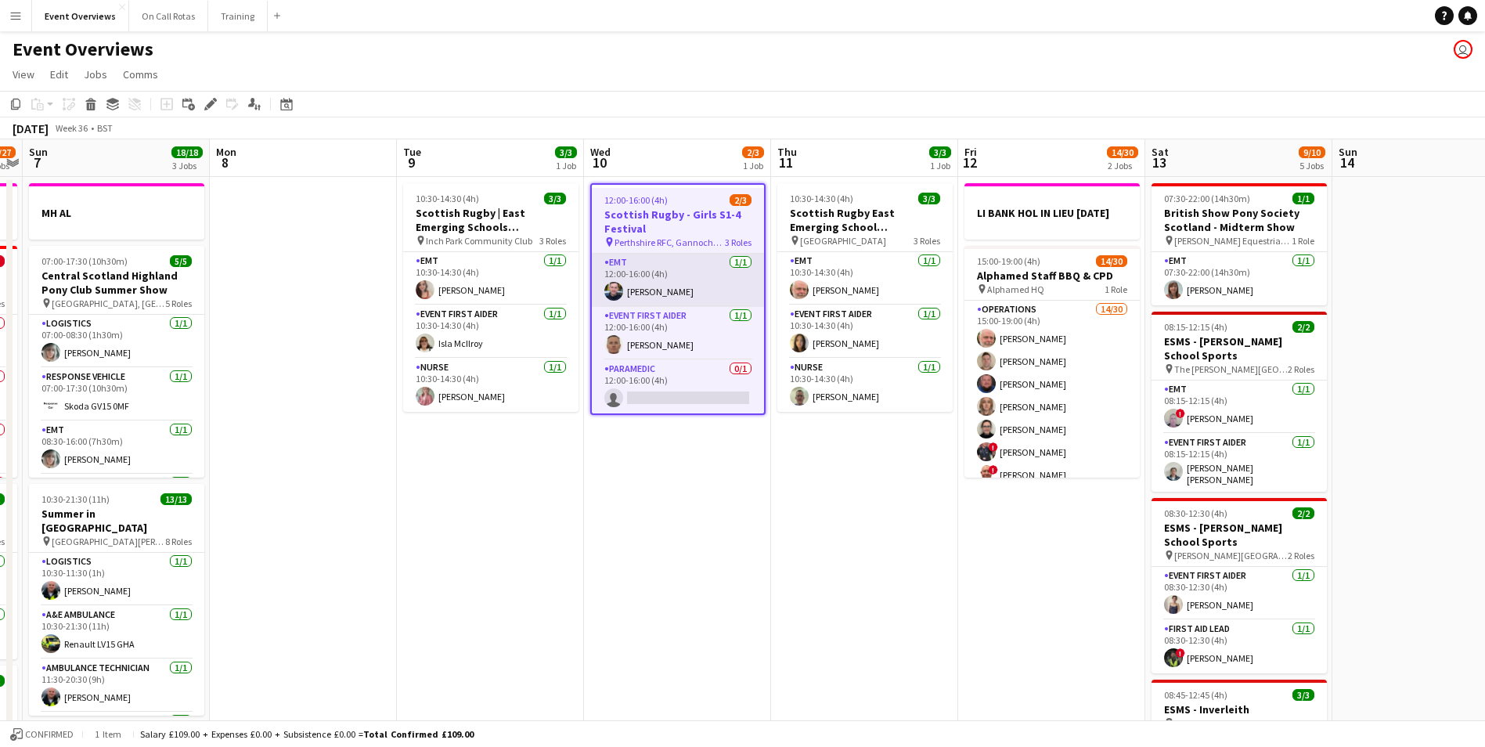
click at [669, 283] on app-card-role "EMT 1/1 12:00-16:00 (4h) Ewan Whytock" at bounding box center [678, 280] width 172 height 53
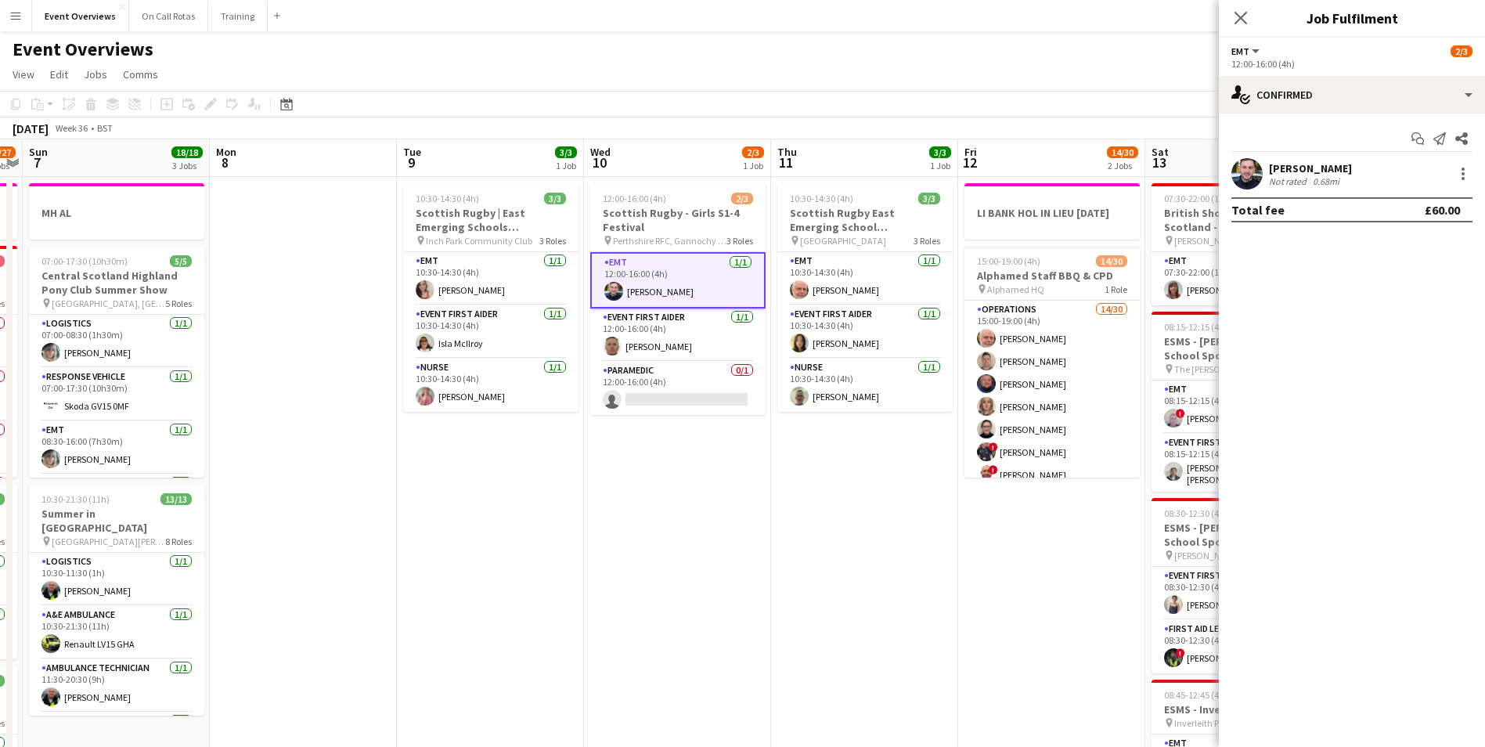
click at [667, 235] on span "Perthshire RFC, Gannochy Sports Pavilion" at bounding box center [670, 241] width 114 height 12
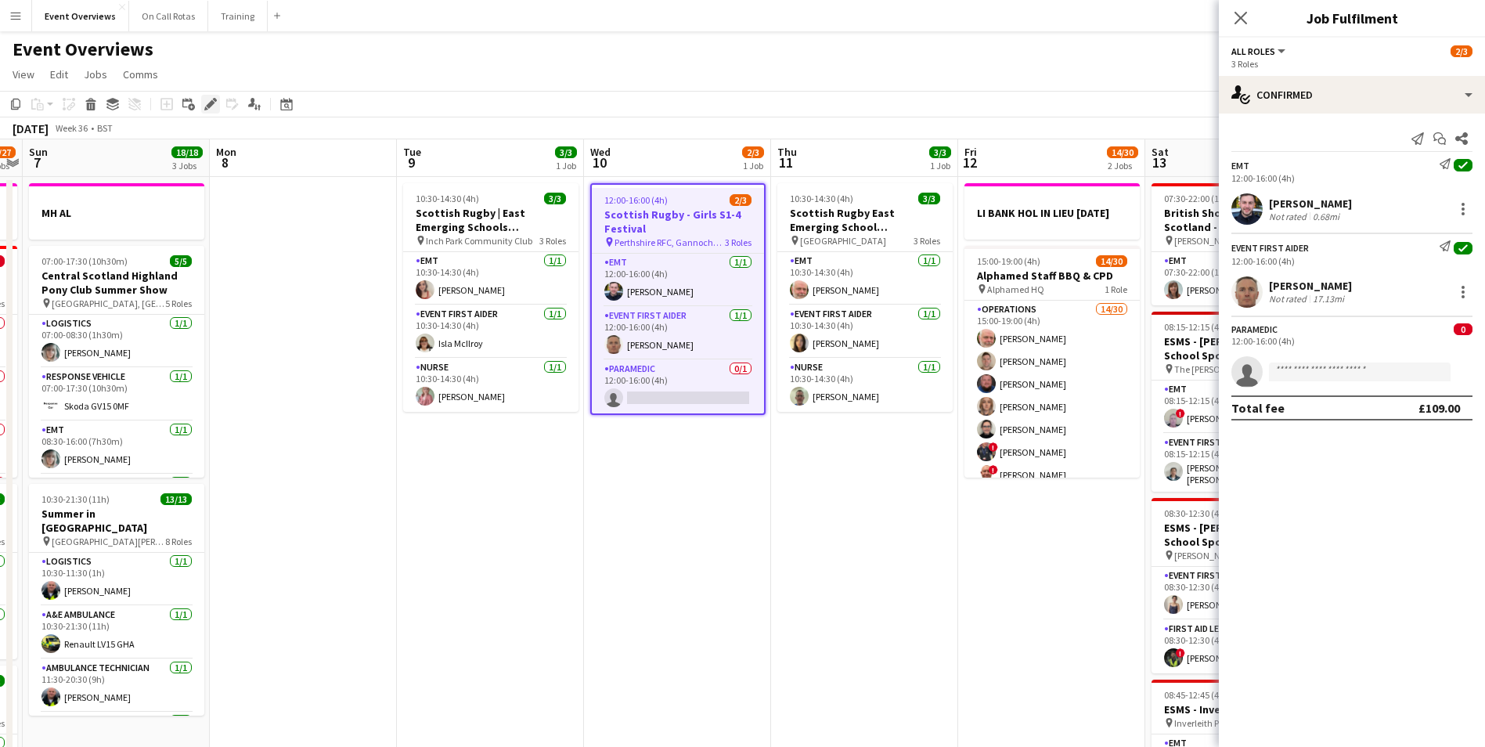
click at [211, 106] on icon at bounding box center [210, 104] width 9 height 9
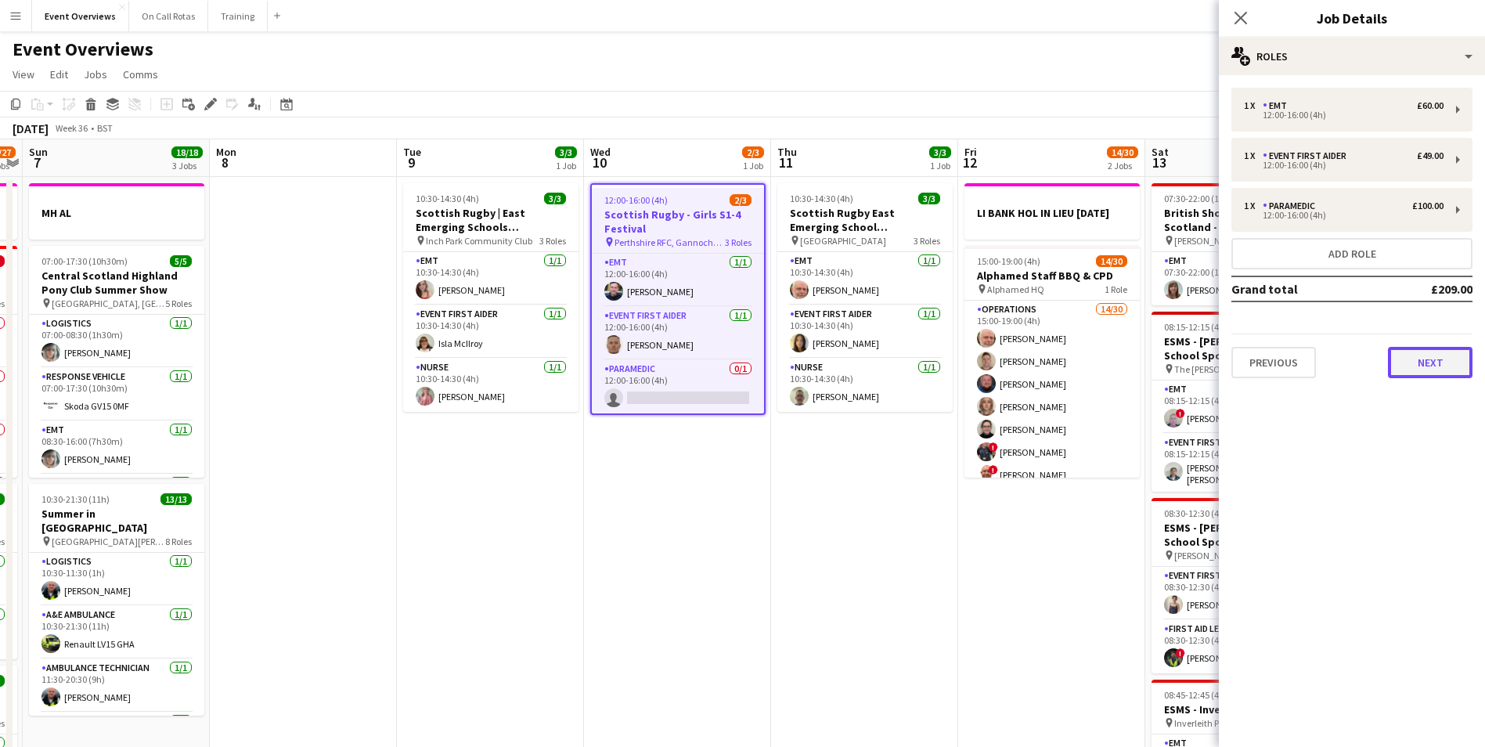
click at [1424, 364] on button "Next" at bounding box center [1430, 362] width 85 height 31
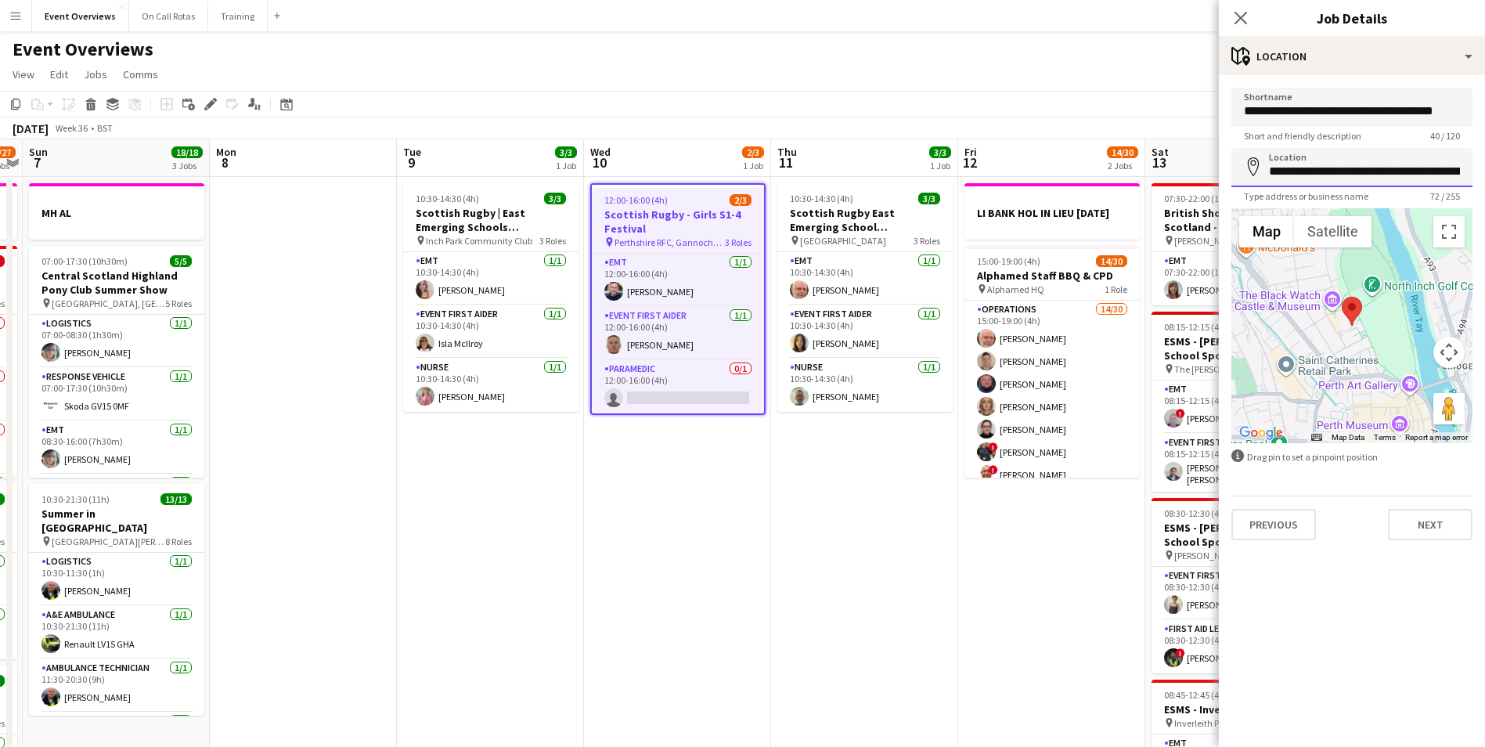
click at [1394, 168] on input "**********" at bounding box center [1352, 167] width 241 height 39
click at [1242, 17] on icon at bounding box center [1240, 17] width 15 height 15
